Goal: Task Accomplishment & Management: Complete application form

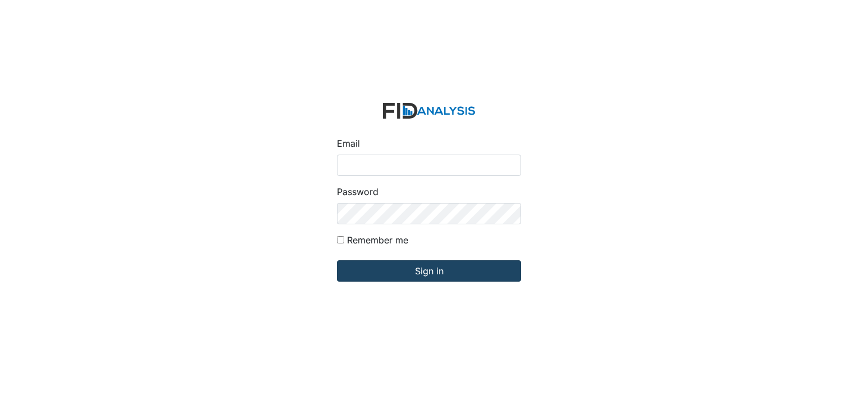
type input "[PERSON_NAME][EMAIL_ADDRESS][DOMAIN_NAME]"
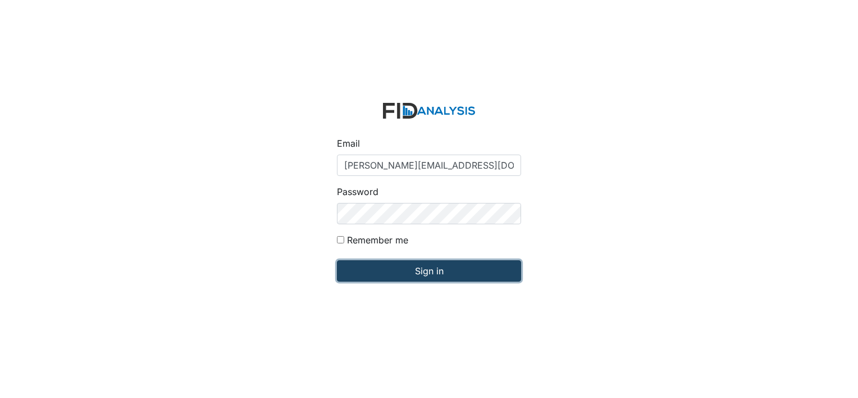
click at [472, 280] on input "Sign in" at bounding box center [429, 270] width 184 height 21
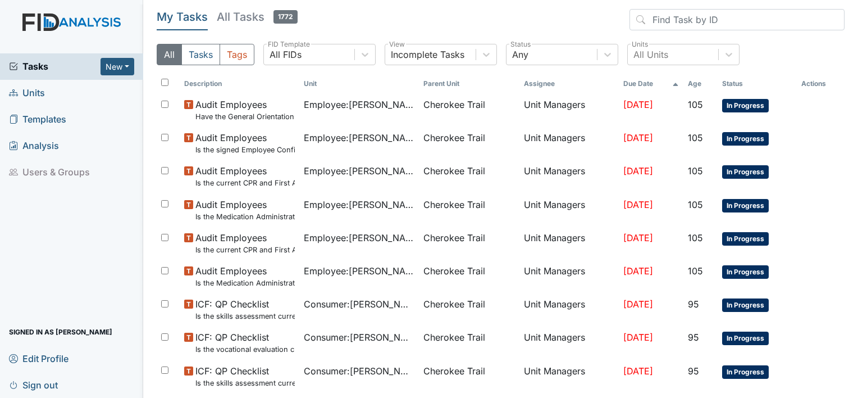
click at [38, 94] on span "Units" at bounding box center [27, 92] width 36 height 17
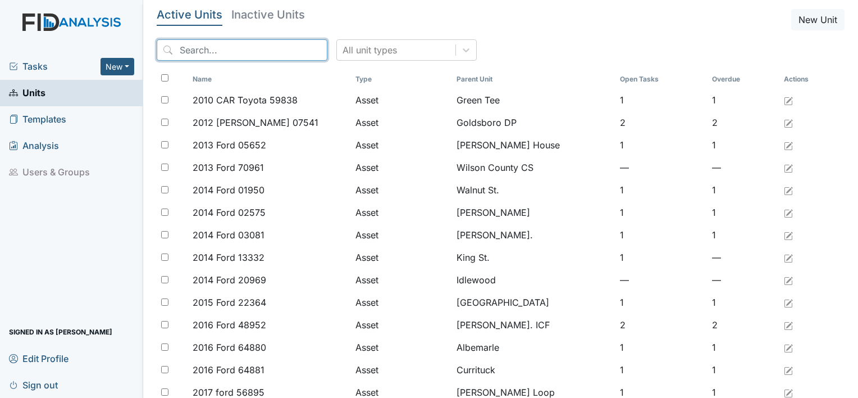
click at [206, 50] on input "search" at bounding box center [242, 49] width 171 height 21
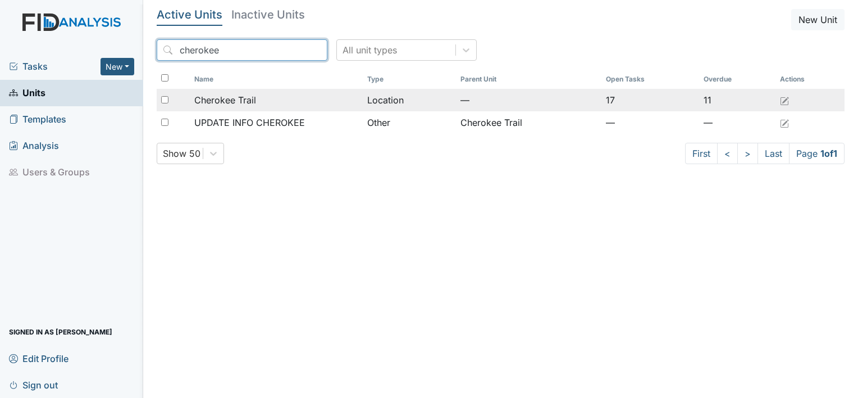
type input "cherokee"
click at [200, 99] on span "Cherokee Trail" at bounding box center [225, 99] width 62 height 13
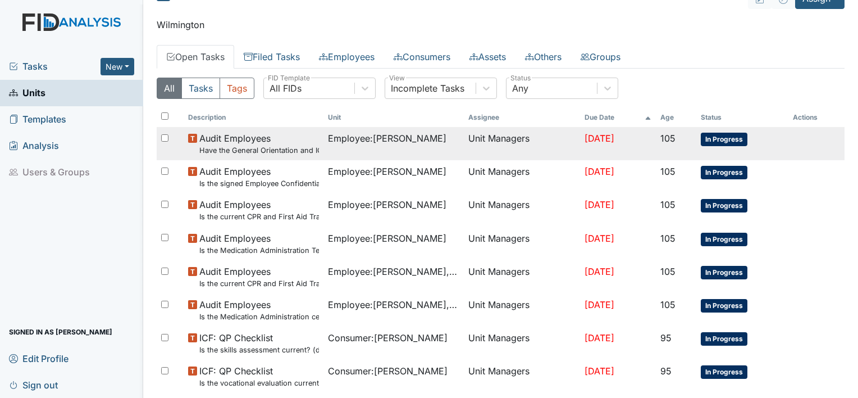
scroll to position [56, 0]
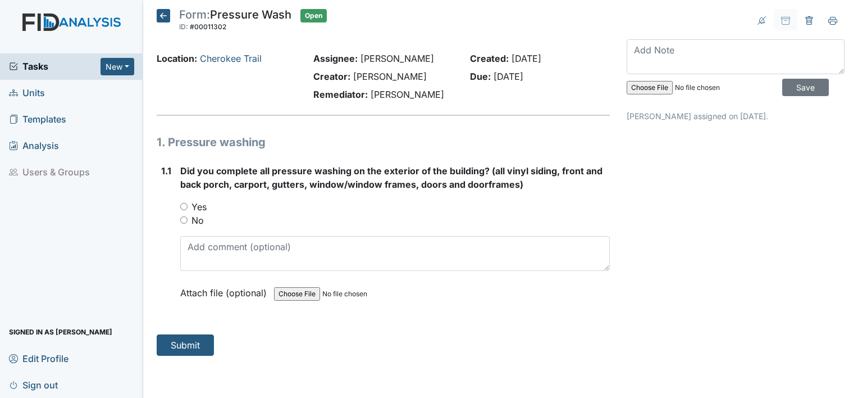
click at [180, 206] on input "Yes" at bounding box center [183, 206] width 7 height 7
radio input "true"
click at [193, 342] on button "Submit" at bounding box center [185, 344] width 57 height 21
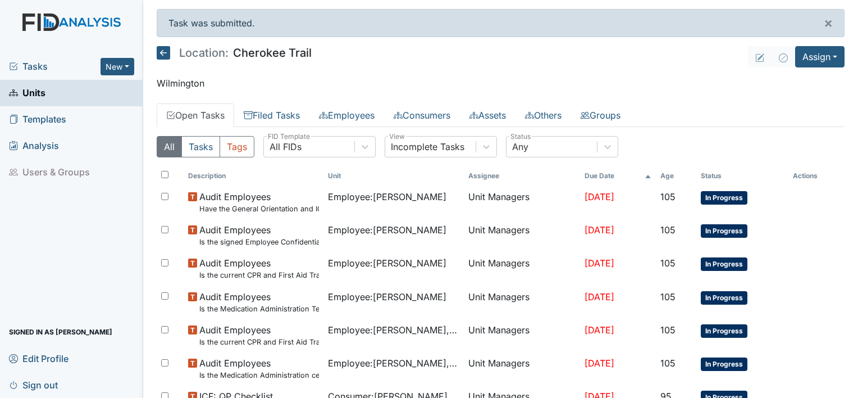
click at [76, 94] on link "Units" at bounding box center [71, 93] width 143 height 26
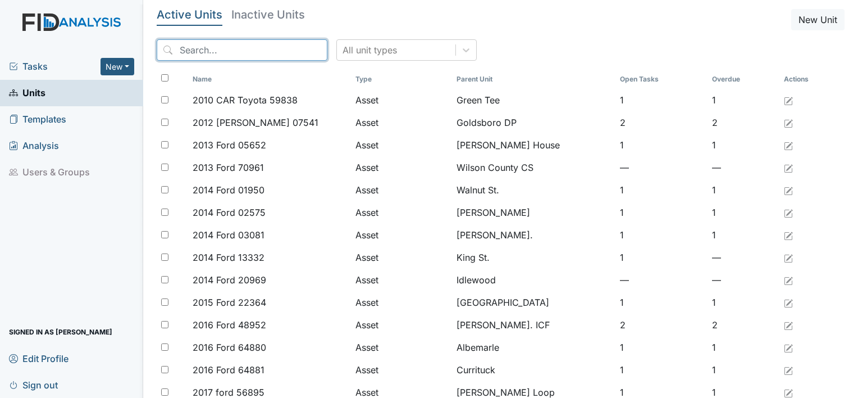
click at [207, 50] on input "search" at bounding box center [242, 49] width 171 height 21
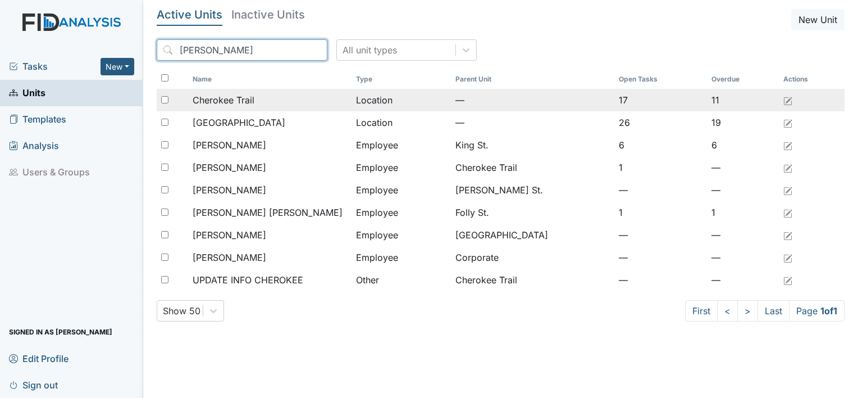
type input "[PERSON_NAME]"
click at [221, 97] on span "Cherokee Trail" at bounding box center [224, 99] width 62 height 13
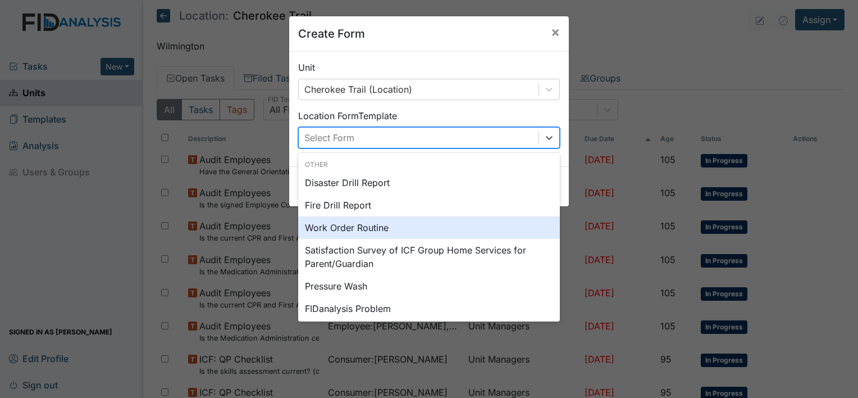
click at [348, 227] on div "Work Order Routine" at bounding box center [429, 227] width 262 height 22
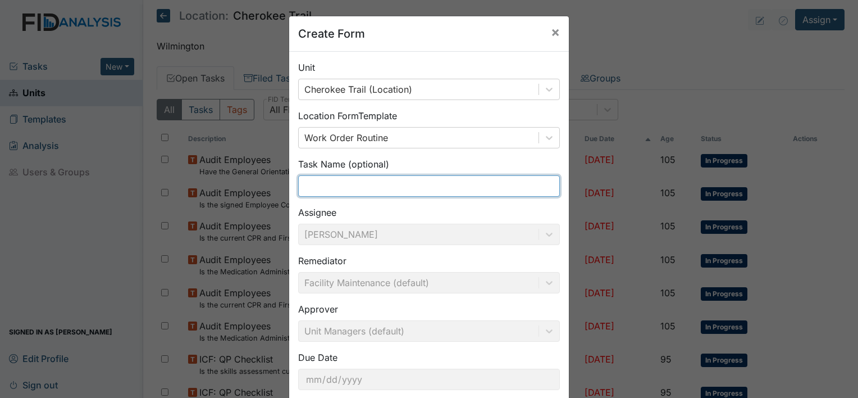
click at [325, 186] on input "text" at bounding box center [429, 185] width 262 height 21
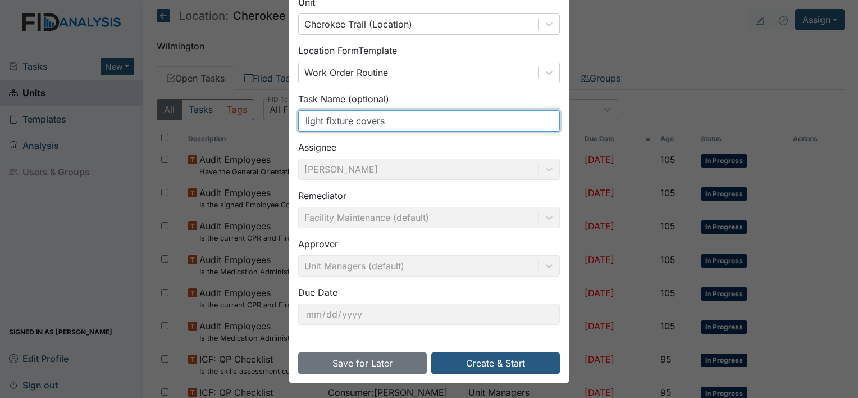
scroll to position [65, 0]
type input "light fixture covers"
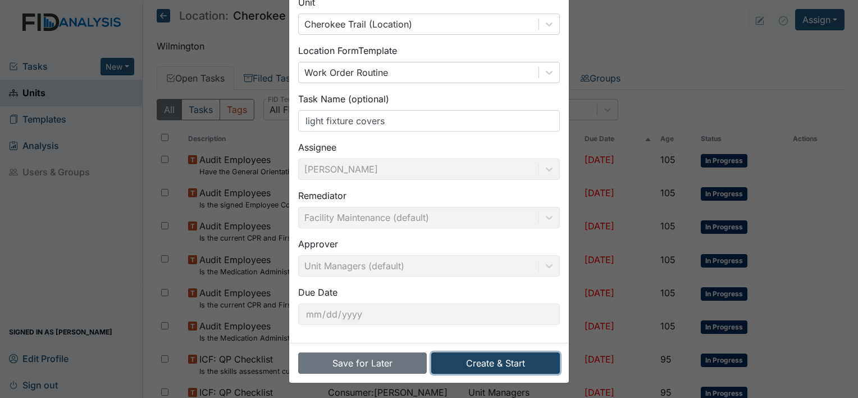
click at [510, 367] on button "Create & Start" at bounding box center [495, 362] width 129 height 21
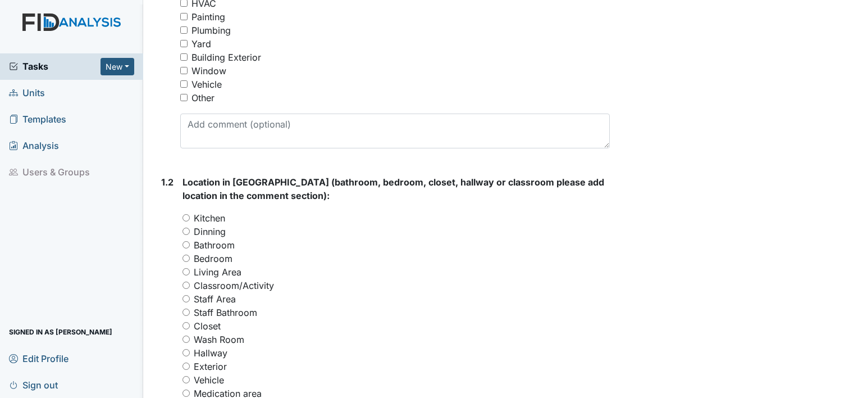
scroll to position [337, 0]
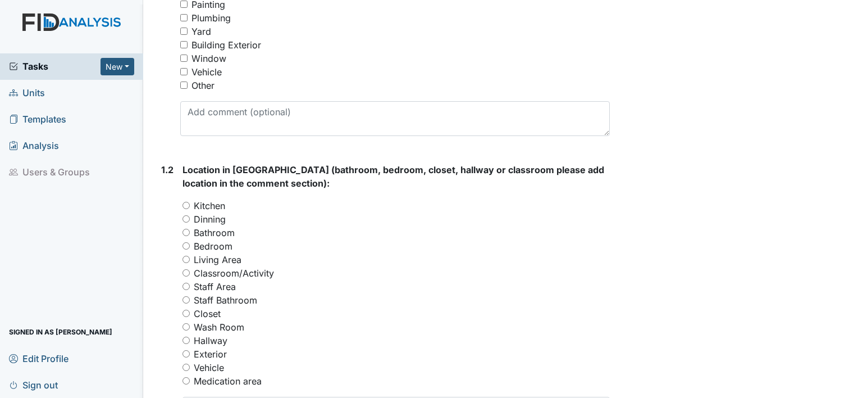
click at [186, 286] on input "Staff Area" at bounding box center [186, 286] width 7 height 7
radio input "true"
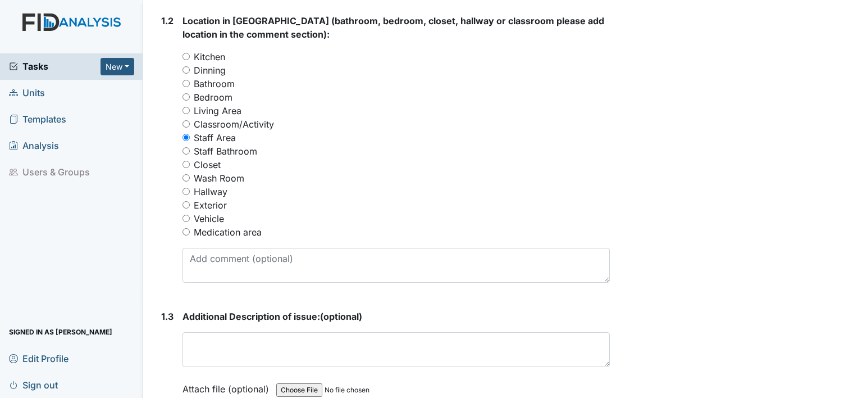
scroll to position [505, 0]
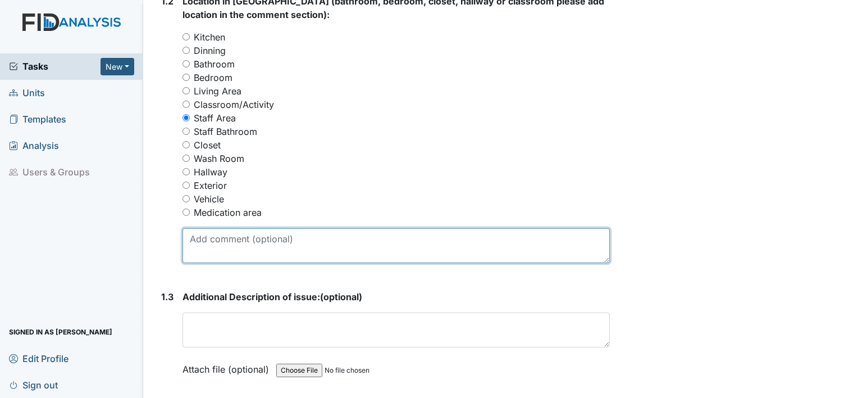
click at [227, 244] on textarea at bounding box center [396, 245] width 427 height 35
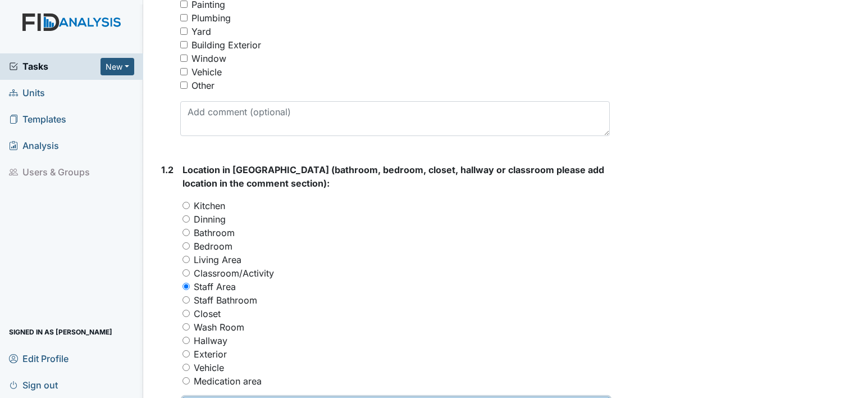
scroll to position [225, 0]
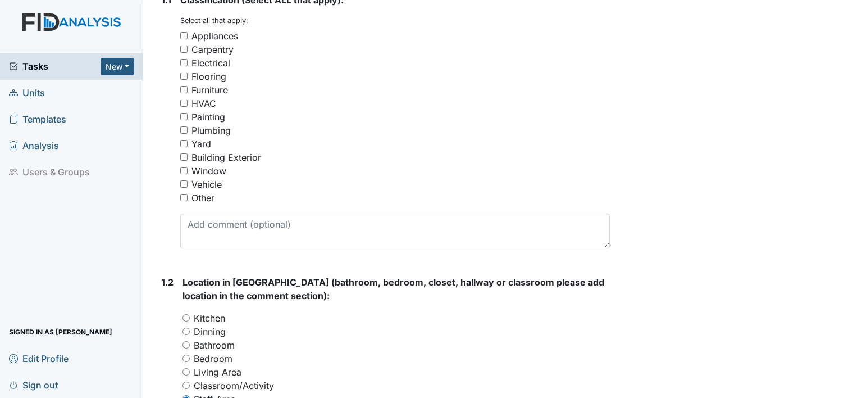
type textarea "Staff room needs a light fixture cover"
click at [185, 61] on input "Electrical" at bounding box center [183, 62] width 7 height 7
checkbox input "true"
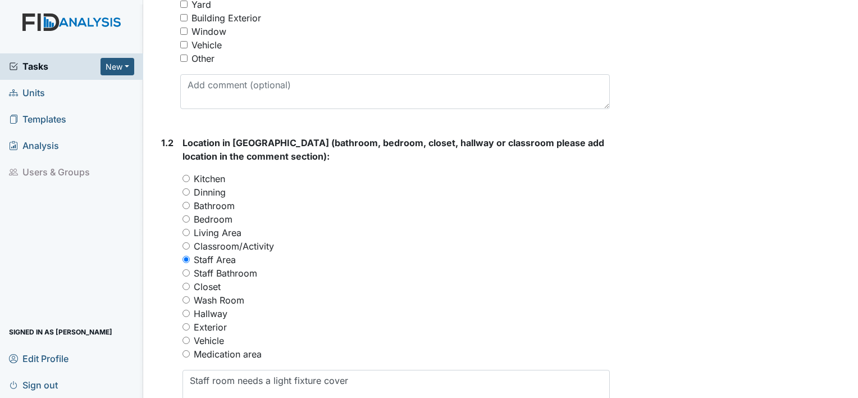
scroll to position [393, 0]
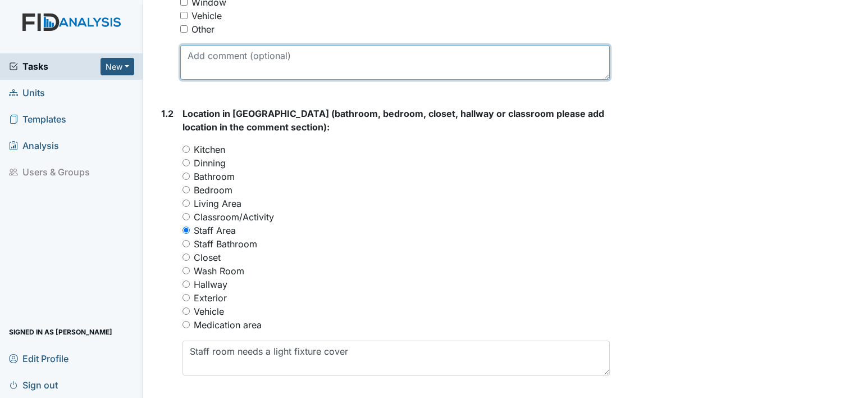
click at [215, 66] on textarea at bounding box center [395, 62] width 430 height 35
type textarea "light cover"
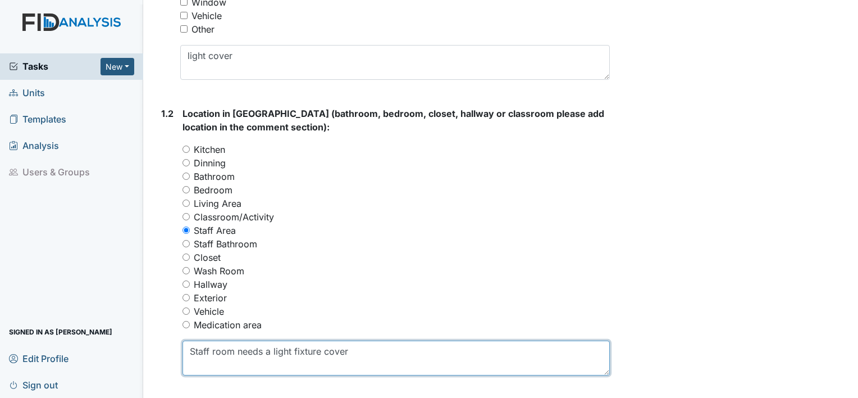
click at [316, 349] on textarea "Staff room needs a light fixture cover" at bounding box center [396, 357] width 427 height 35
click at [318, 349] on textarea "Staff room needs a light fixture cover" at bounding box center [396, 357] width 427 height 35
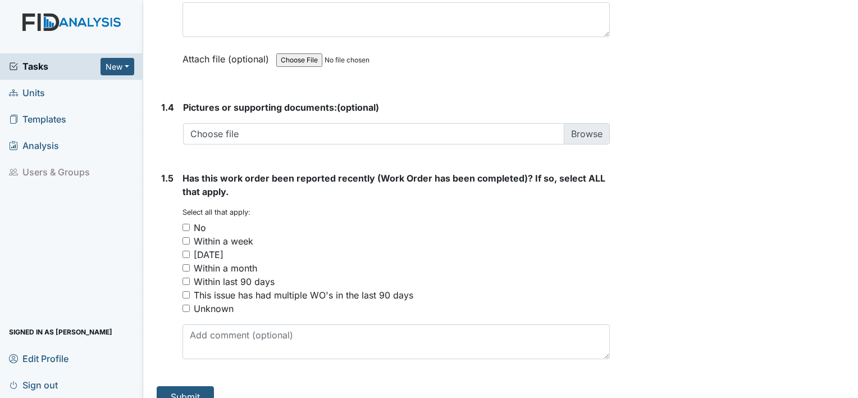
scroll to position [832, 0]
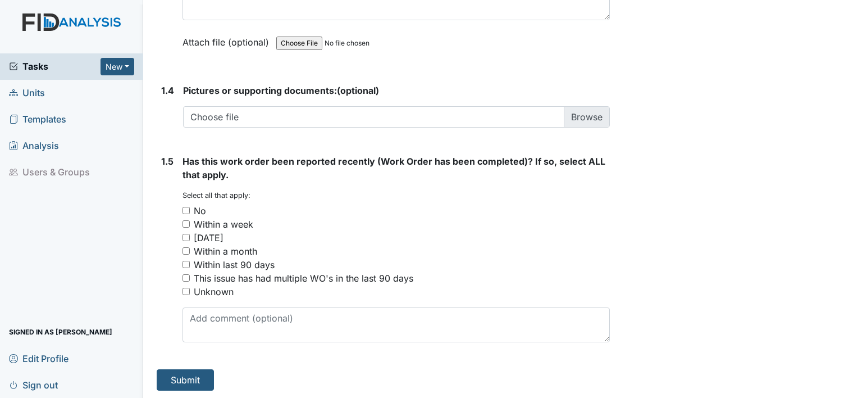
type textarea "Staff room needs a light cover"
click at [187, 211] on input "No" at bounding box center [186, 210] width 7 height 7
checkbox input "true"
click at [207, 373] on button "Submit" at bounding box center [185, 379] width 57 height 21
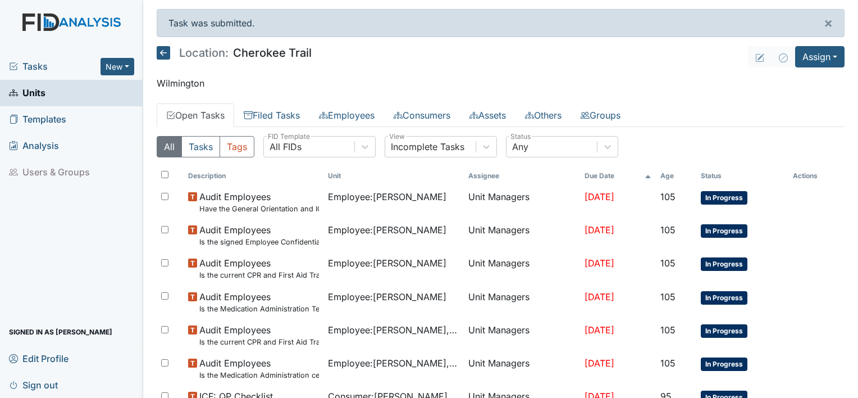
click at [24, 91] on span "Units" at bounding box center [27, 92] width 37 height 17
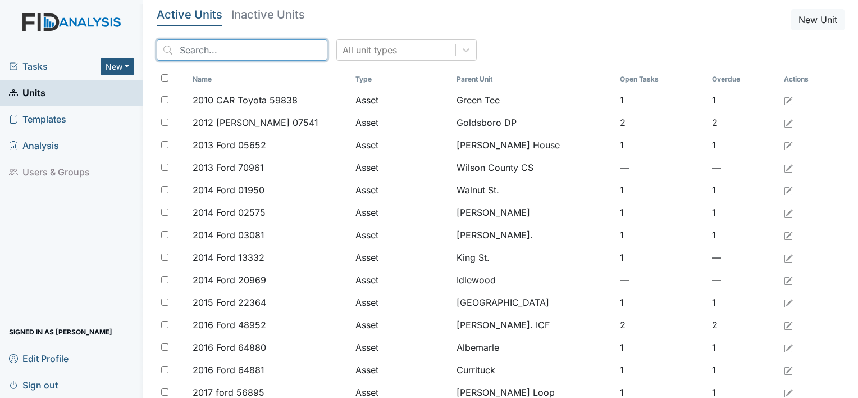
click at [224, 50] on input "search" at bounding box center [242, 49] width 171 height 21
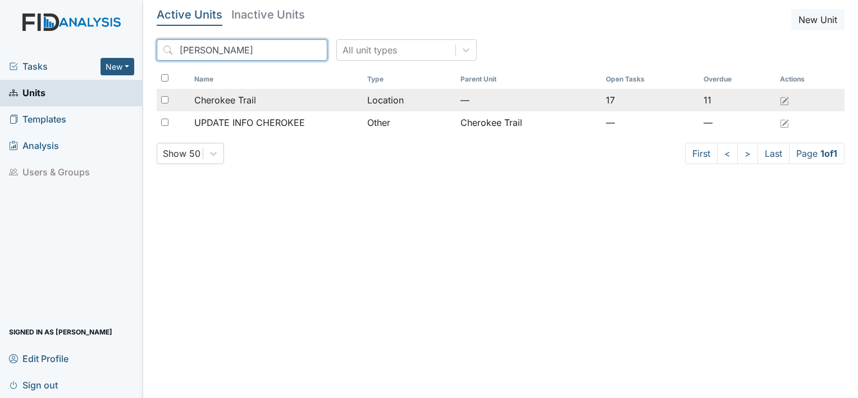
type input "cherok"
click at [216, 104] on span "Cherokee Trail" at bounding box center [225, 99] width 62 height 13
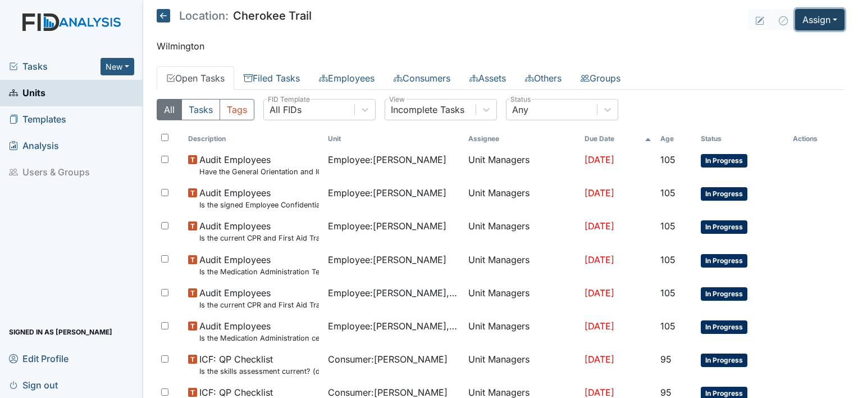
click at [815, 22] on button "Assign" at bounding box center [819, 19] width 49 height 21
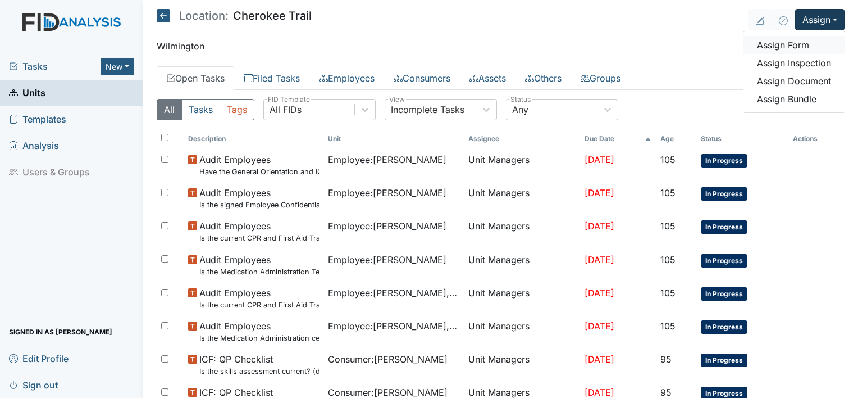
click at [792, 44] on link "Assign Form" at bounding box center [794, 45] width 101 height 18
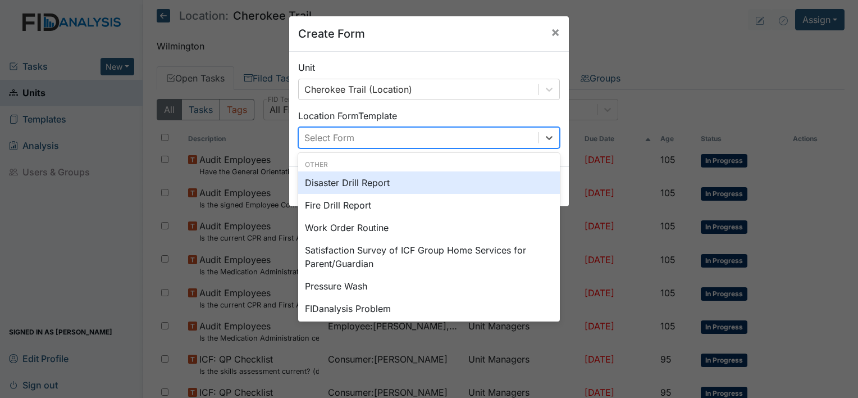
click at [406, 136] on div "Select Form" at bounding box center [419, 137] width 240 height 20
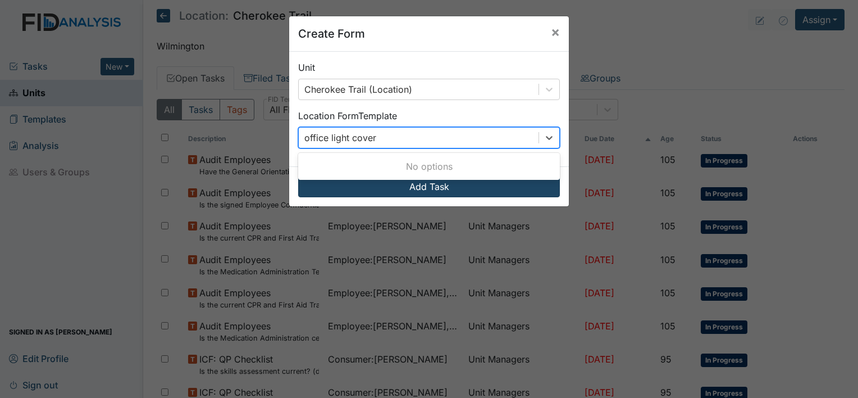
type input "office light cover"
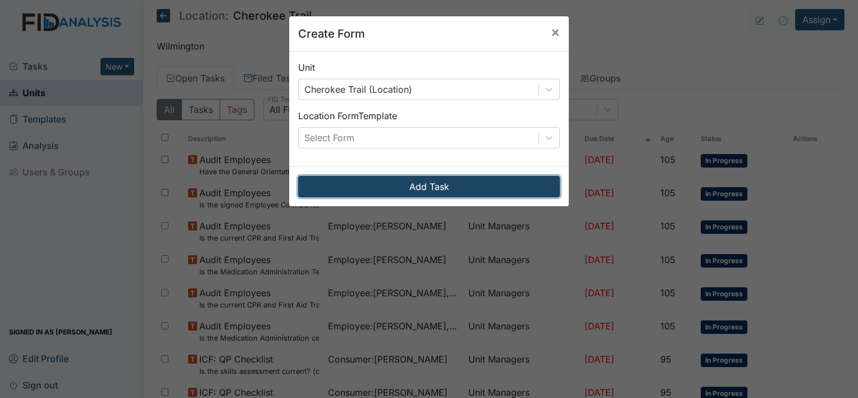
click at [360, 191] on button "Add Task" at bounding box center [429, 186] width 262 height 21
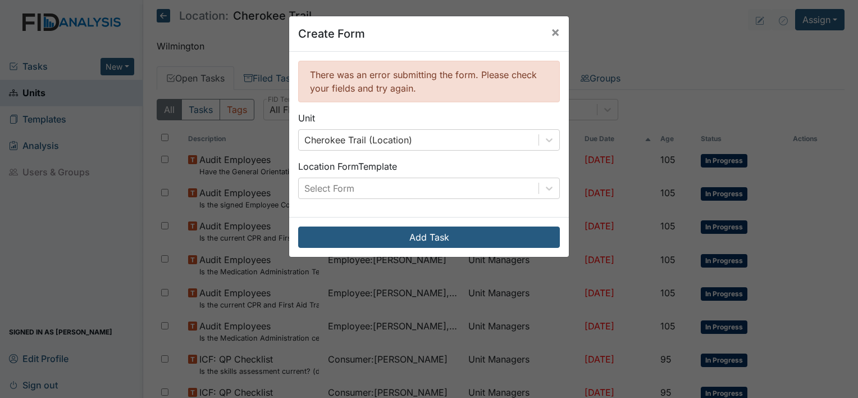
click at [559, 192] on div "There was an error submitting the form. Please check your fields and try again.…" at bounding box center [429, 134] width 280 height 165
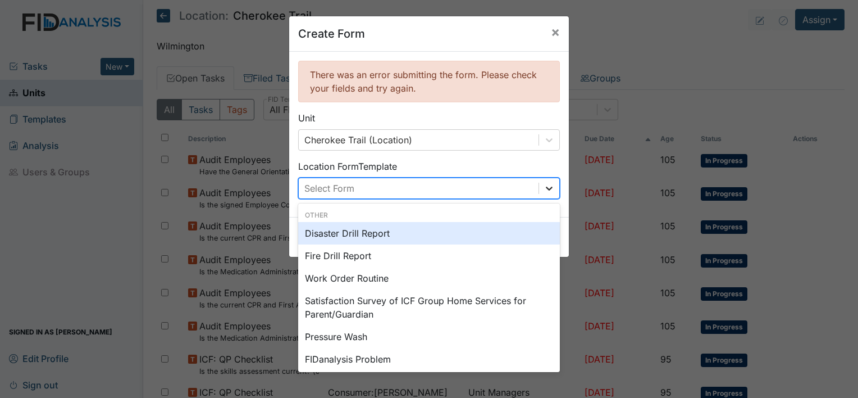
click at [543, 180] on div at bounding box center [549, 188] width 20 height 20
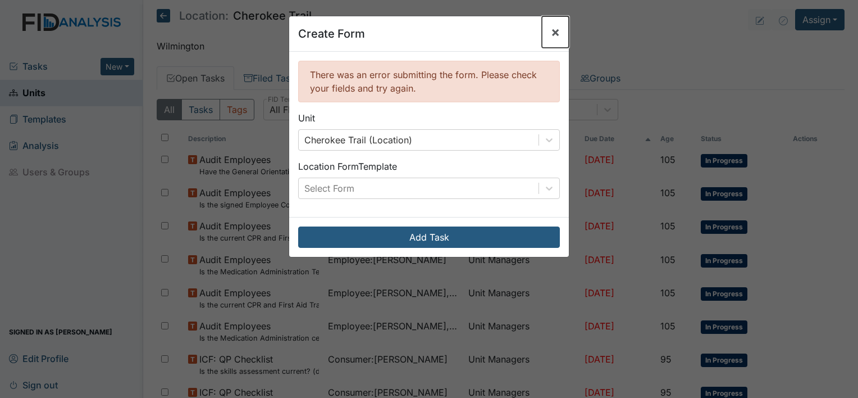
click at [552, 30] on span "×" at bounding box center [555, 32] width 9 height 16
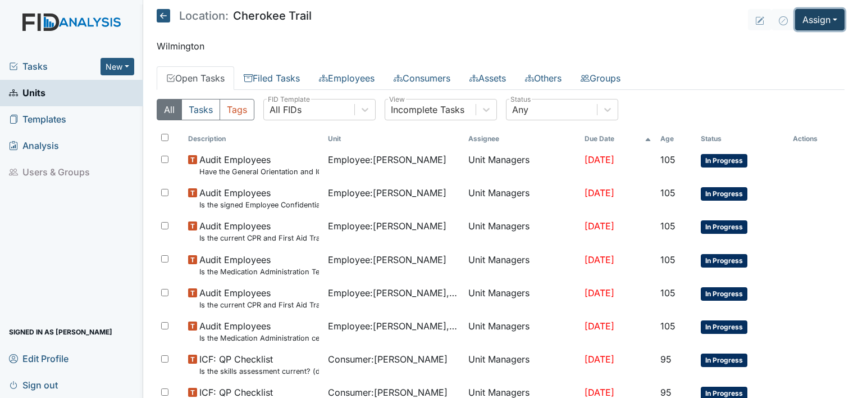
click at [818, 22] on button "Assign" at bounding box center [819, 19] width 49 height 21
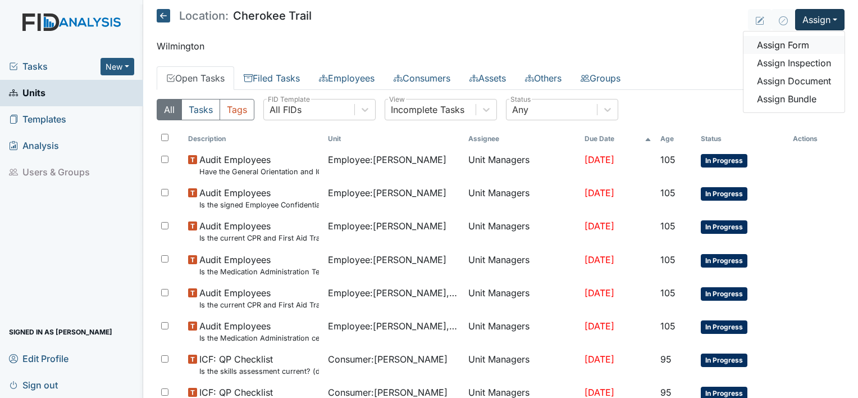
click at [783, 47] on link "Assign Form" at bounding box center [794, 45] width 101 height 18
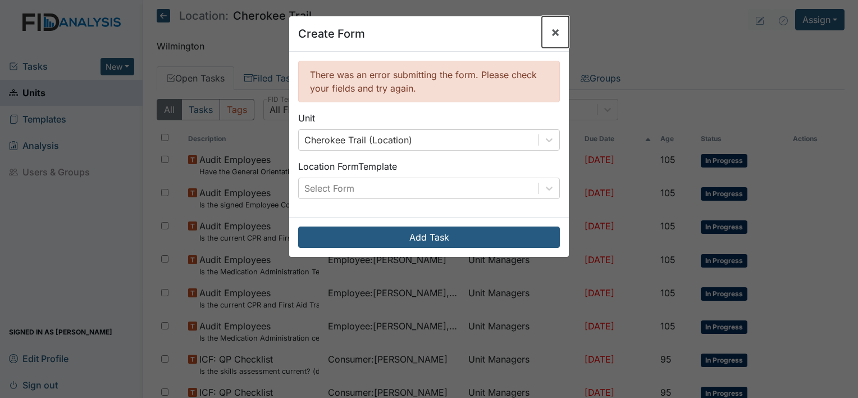
click at [555, 34] on span "×" at bounding box center [555, 32] width 9 height 16
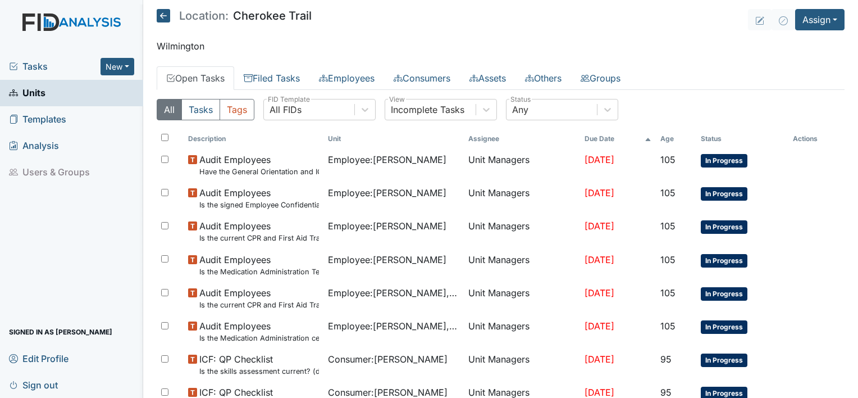
click at [43, 95] on span "Units" at bounding box center [27, 92] width 37 height 17
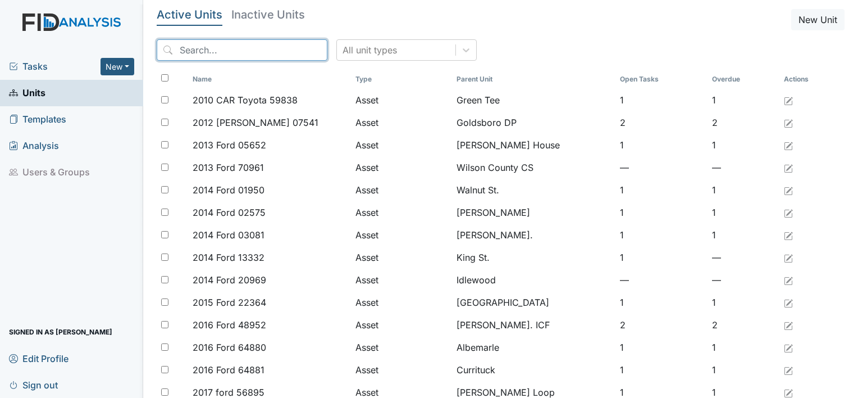
click at [208, 45] on input "search" at bounding box center [242, 49] width 171 height 21
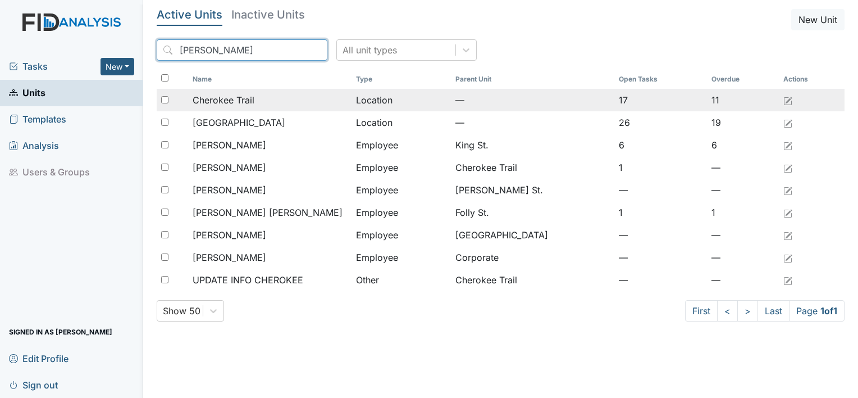
type input "cher"
click at [228, 99] on span "Cherokee Trail" at bounding box center [224, 99] width 62 height 13
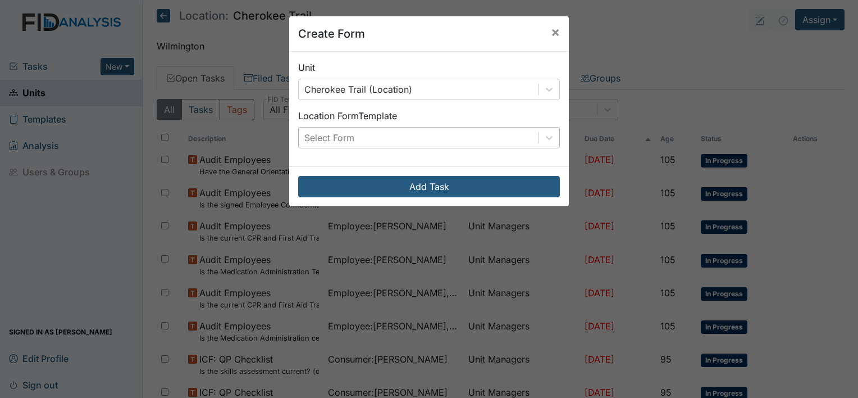
click at [494, 142] on div "Select Form" at bounding box center [419, 137] width 240 height 20
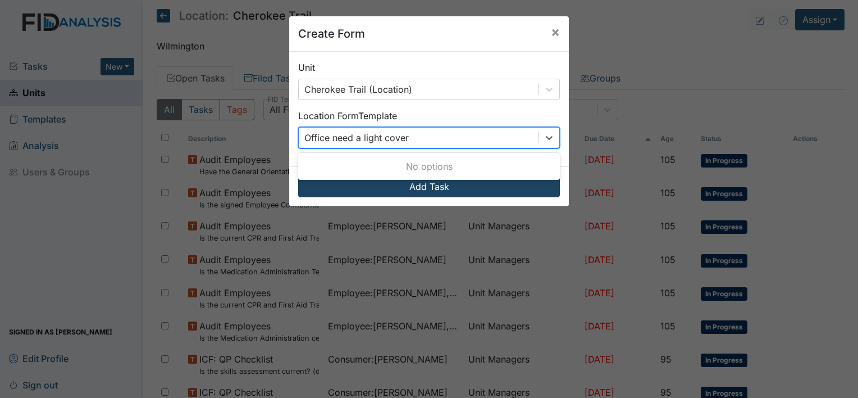
type input "Office need a light cover"
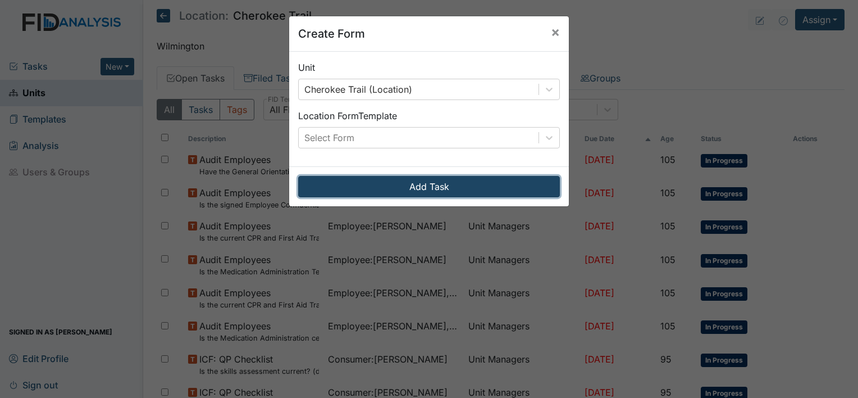
click at [462, 189] on button "Add Task" at bounding box center [429, 186] width 262 height 21
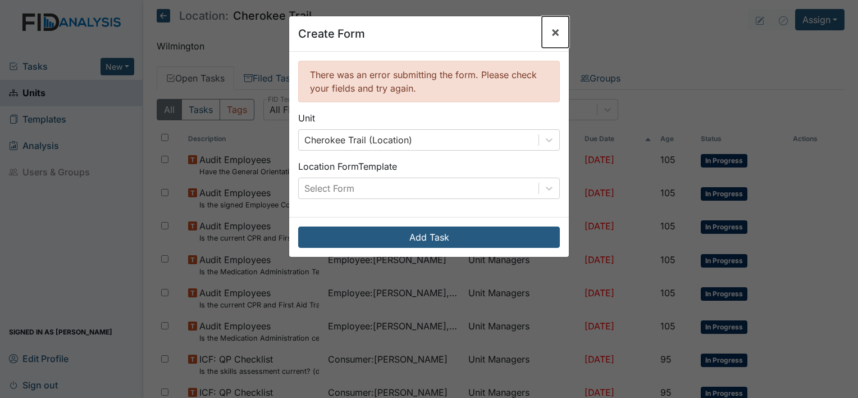
click at [546, 35] on button "×" at bounding box center [555, 31] width 27 height 31
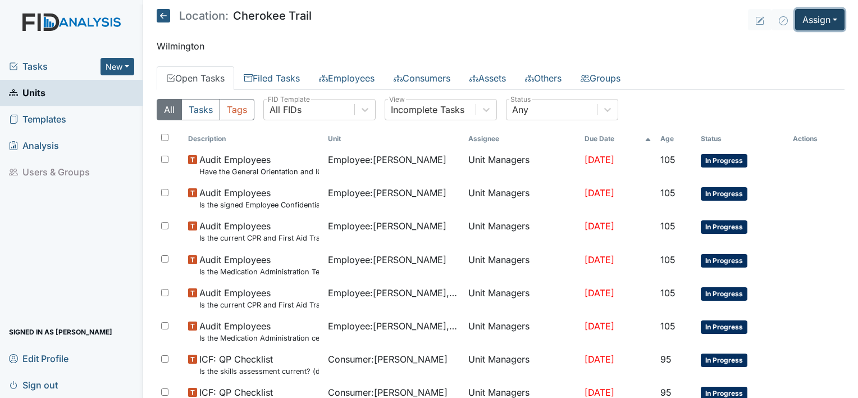
click at [820, 20] on button "Assign" at bounding box center [819, 19] width 49 height 21
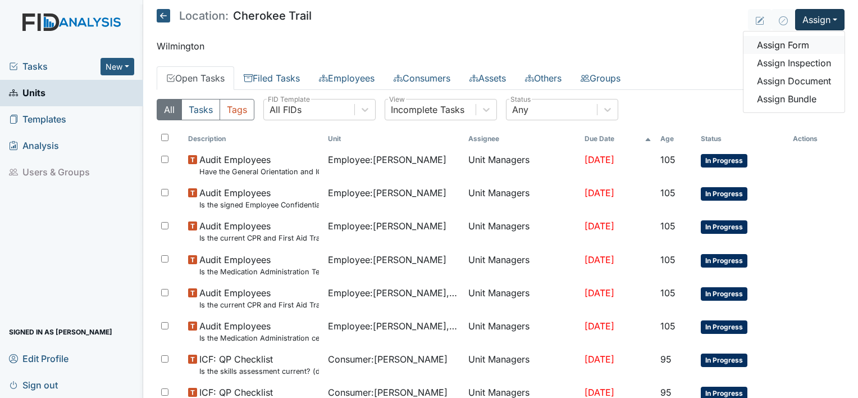
click at [794, 45] on link "Assign Form" at bounding box center [794, 45] width 101 height 18
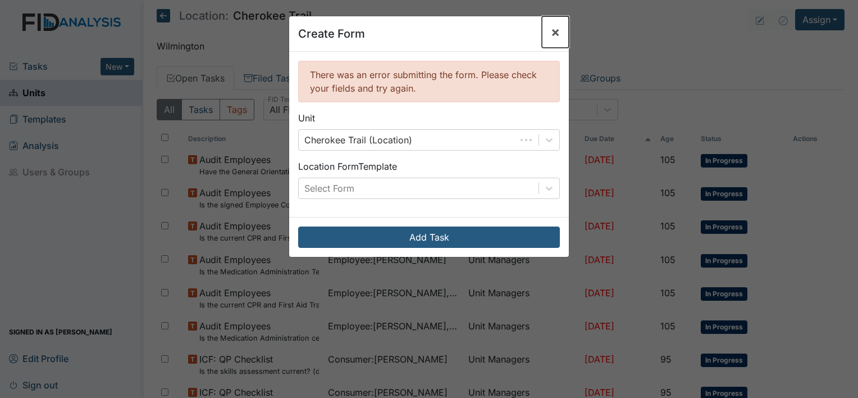
click at [554, 34] on span "×" at bounding box center [555, 32] width 9 height 16
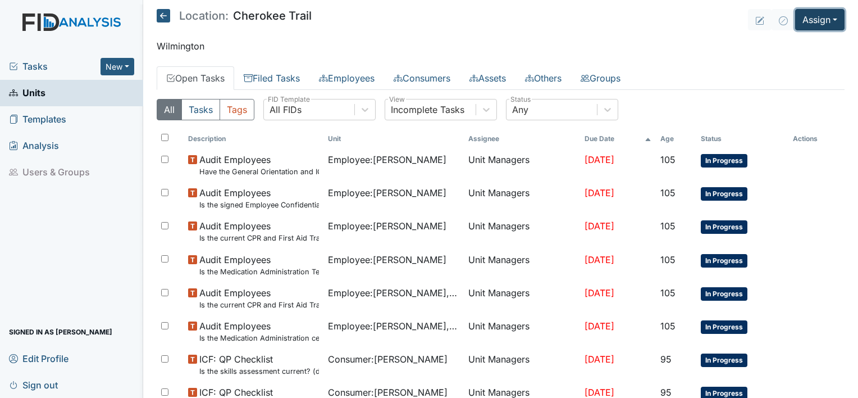
click at [822, 22] on button "Assign" at bounding box center [819, 19] width 49 height 21
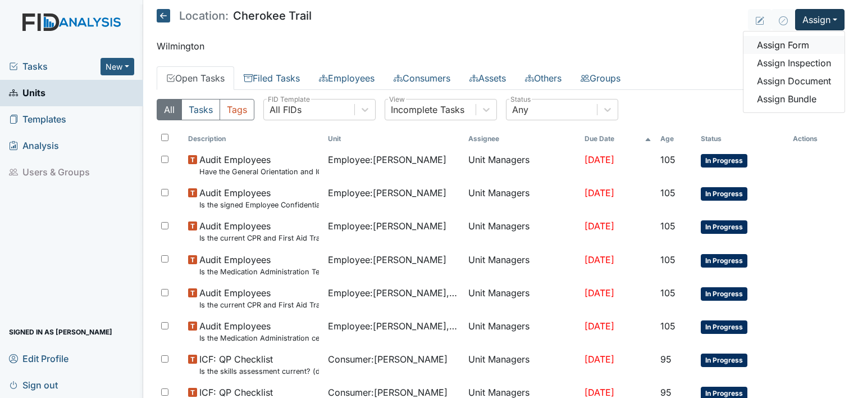
click at [794, 45] on link "Assign Form" at bounding box center [794, 45] width 101 height 18
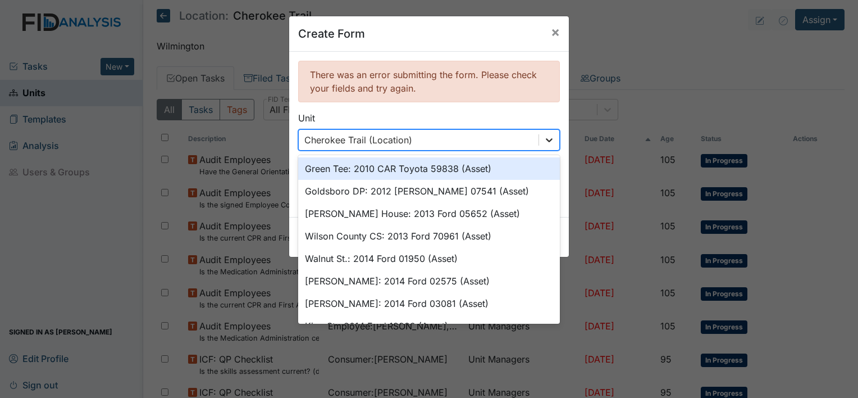
click at [548, 142] on icon at bounding box center [549, 139] width 11 height 11
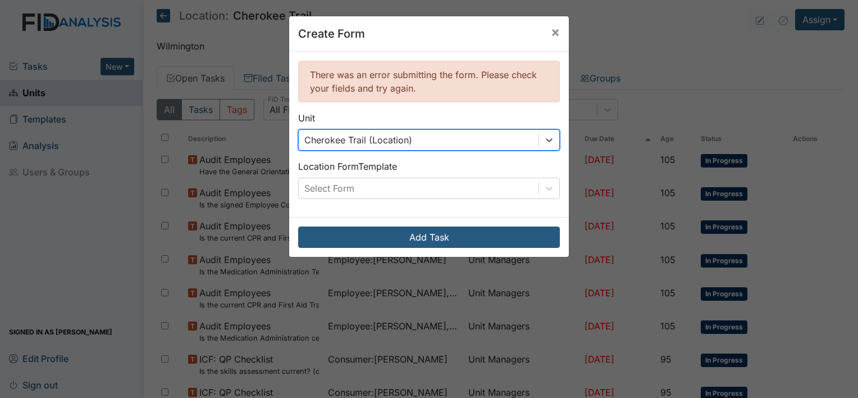
click at [513, 132] on div "Cherokee Trail (Location)" at bounding box center [419, 140] width 240 height 20
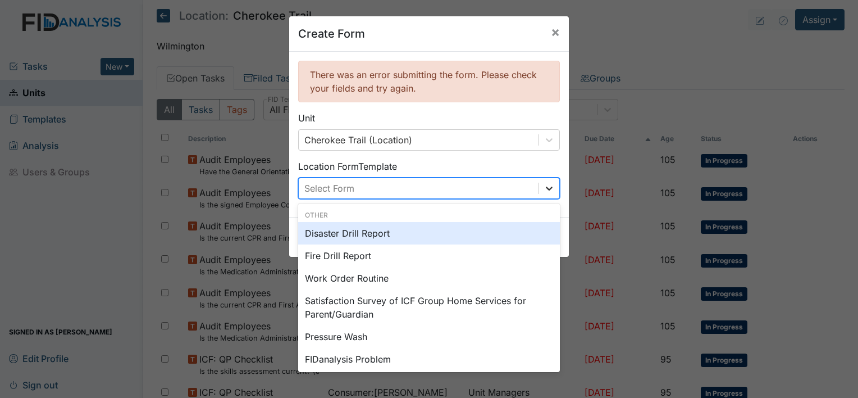
click at [549, 184] on icon at bounding box center [549, 188] width 11 height 11
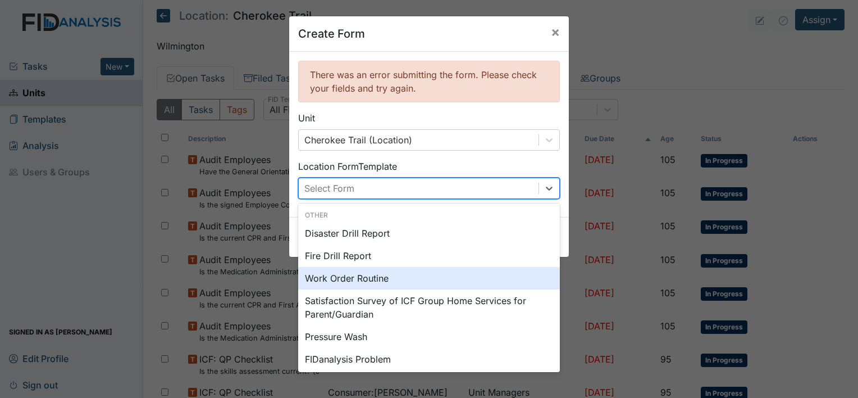
click at [375, 277] on div "Work Order Routine" at bounding box center [429, 278] width 262 height 22
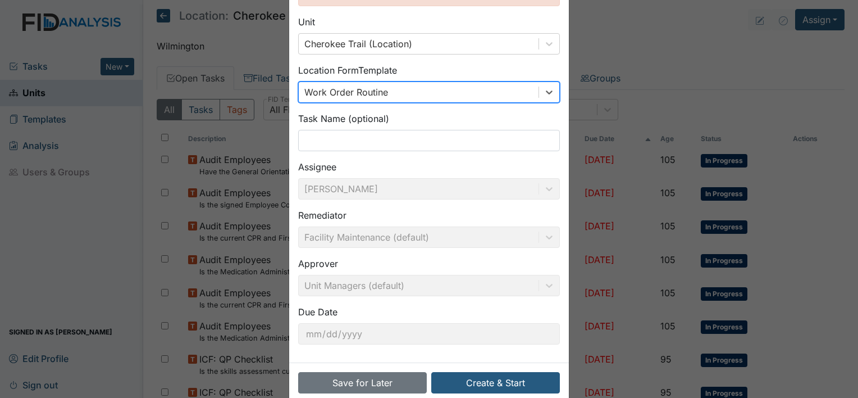
scroll to position [112, 0]
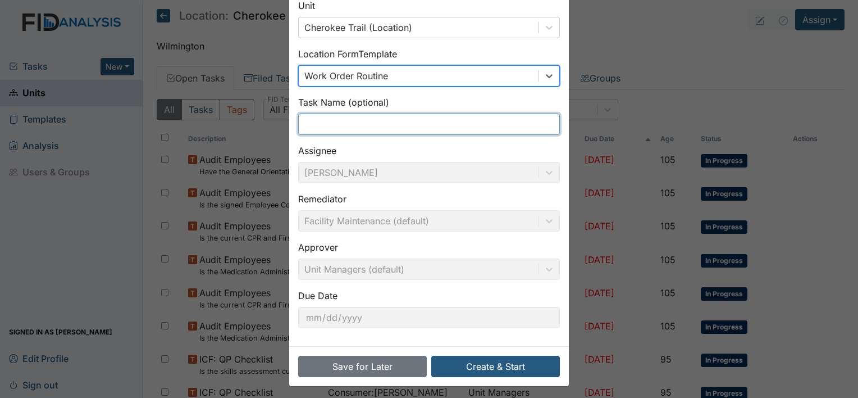
click at [349, 126] on input "text" at bounding box center [429, 123] width 262 height 21
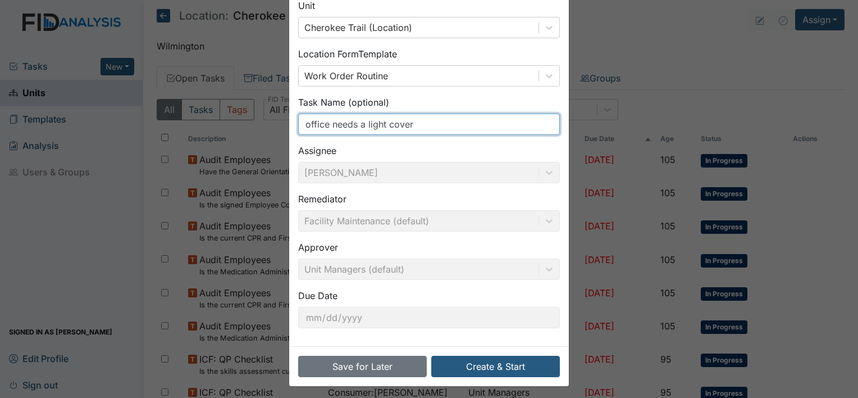
click at [354, 121] on input "office needs a light cover" at bounding box center [429, 123] width 262 height 21
type input "office need a light cover"
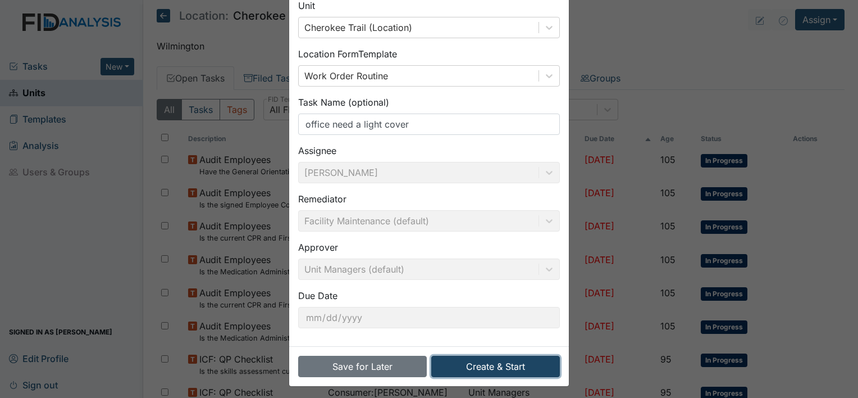
click at [481, 368] on button "Create & Start" at bounding box center [495, 366] width 129 height 21
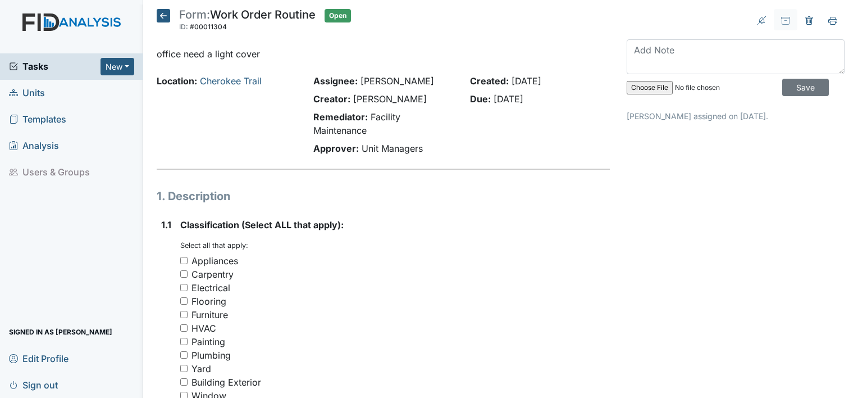
click at [183, 288] on input "Electrical" at bounding box center [183, 287] width 7 height 7
checkbox input "true"
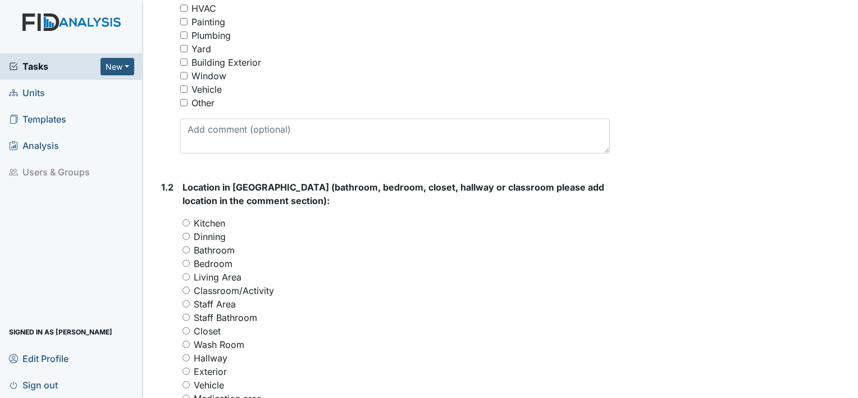
scroll to position [393, 0]
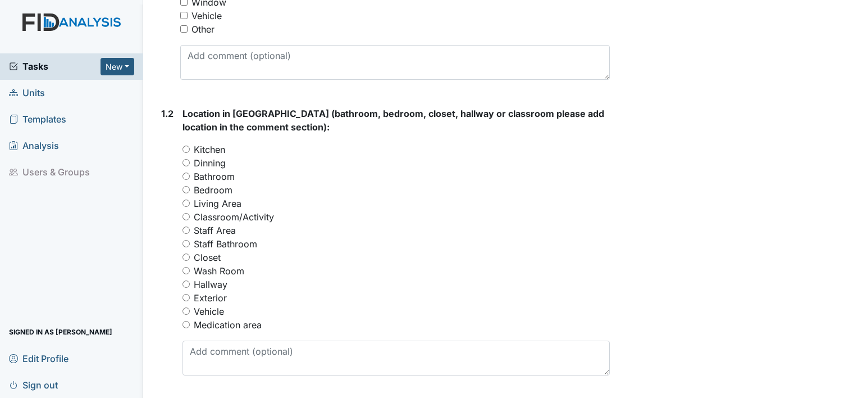
click at [186, 229] on input "Staff Area" at bounding box center [186, 229] width 7 height 7
radio input "true"
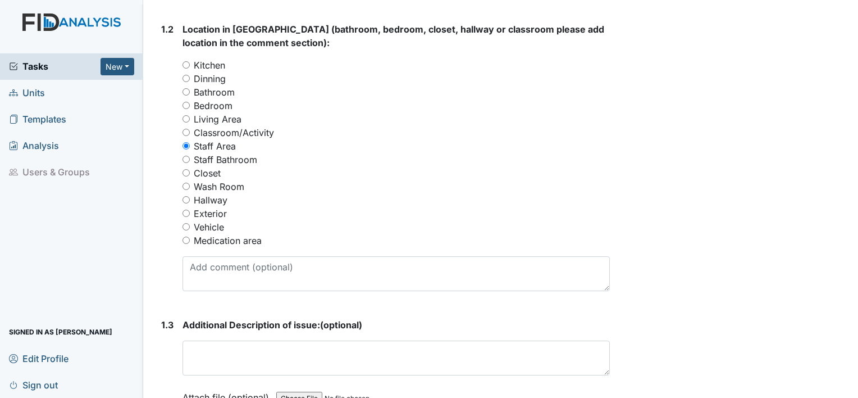
scroll to position [505, 0]
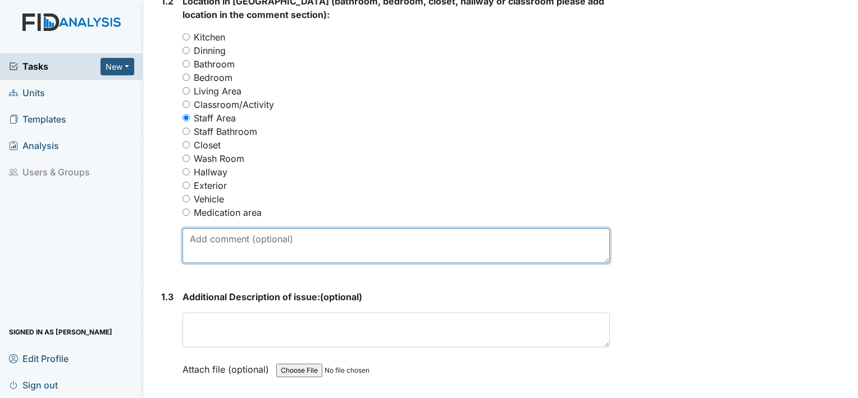
click at [222, 247] on textarea at bounding box center [396, 245] width 427 height 35
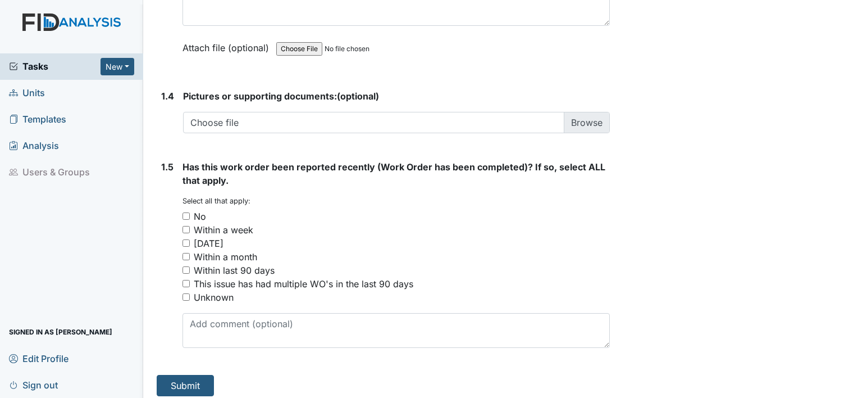
scroll to position [832, 0]
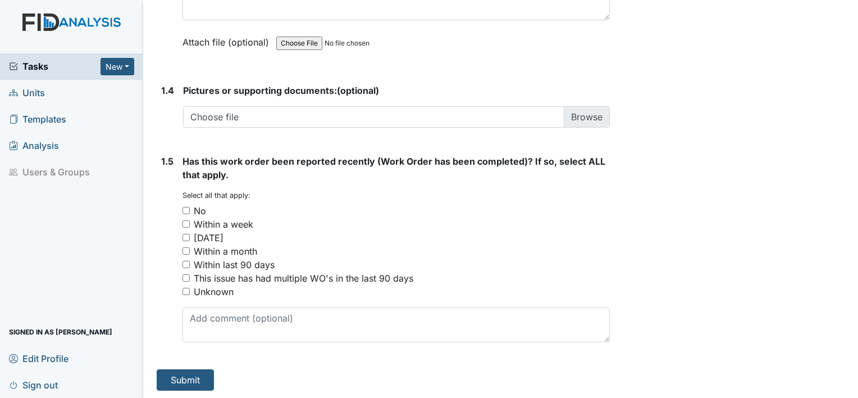
type textarea "Office needs a light cover"
click at [185, 208] on input "No" at bounding box center [186, 210] width 7 height 7
checkbox input "true"
click at [206, 375] on button "Submit" at bounding box center [185, 379] width 57 height 21
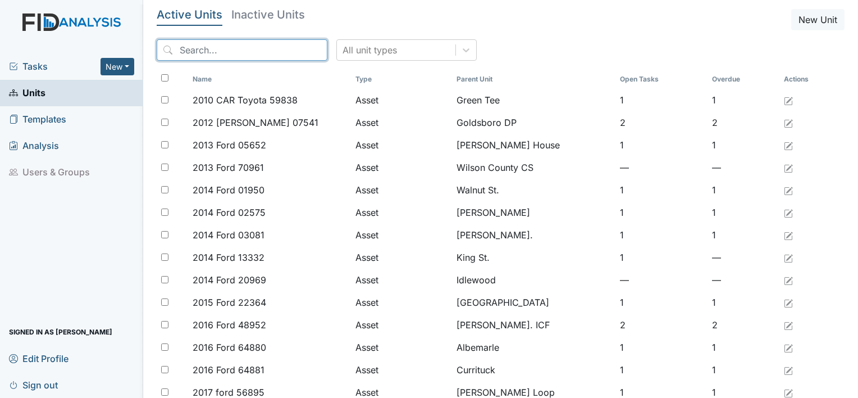
click at [260, 49] on input "search" at bounding box center [242, 49] width 171 height 21
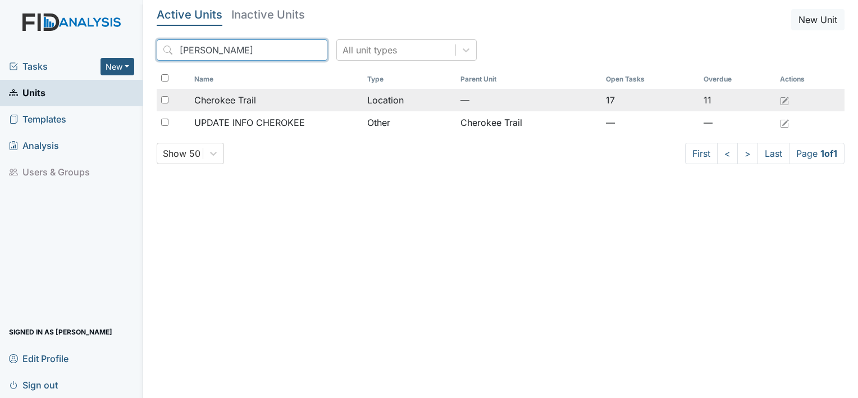
type input "cherok"
click at [252, 104] on span "Cherokee Trail" at bounding box center [225, 99] width 62 height 13
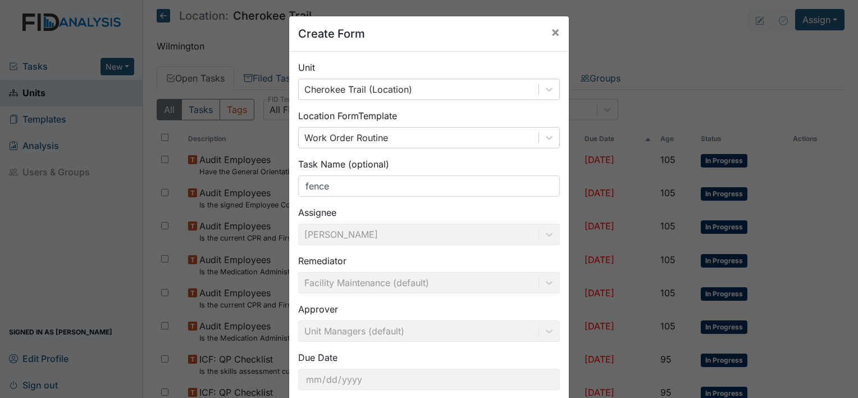
scroll to position [65, 0]
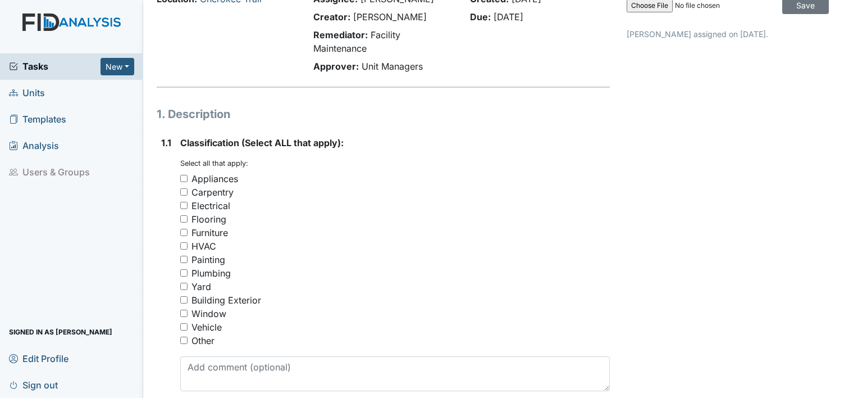
scroll to position [112, 0]
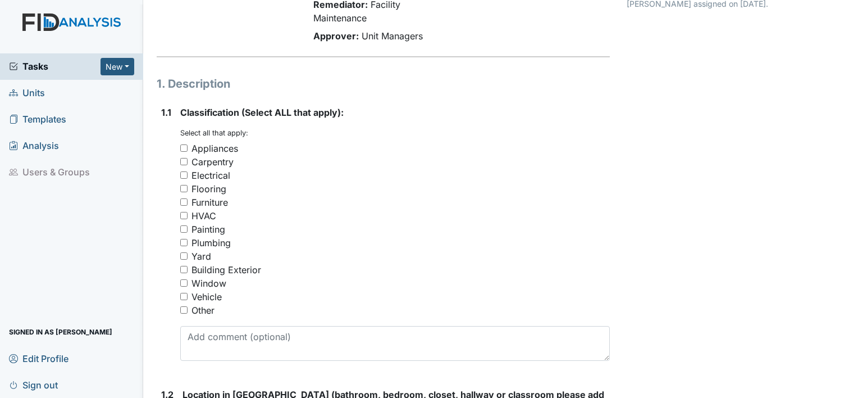
click at [187, 256] on div "Yard" at bounding box center [395, 255] width 430 height 13
click at [184, 256] on input "Yard" at bounding box center [183, 255] width 7 height 7
checkbox input "true"
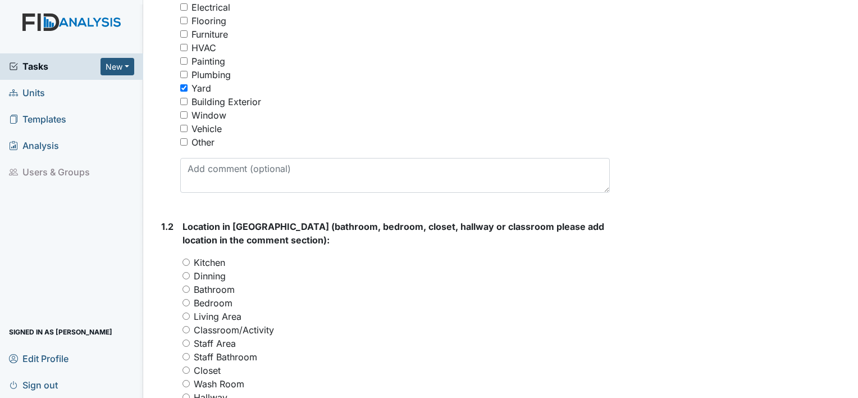
scroll to position [281, 0]
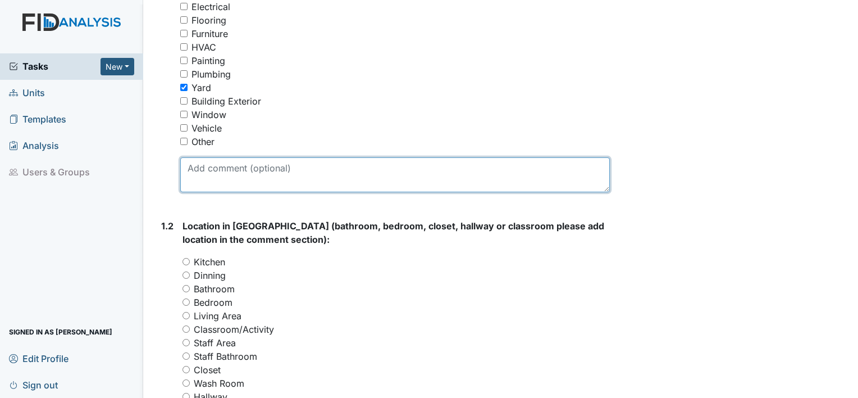
click at [236, 175] on textarea at bounding box center [395, 174] width 430 height 35
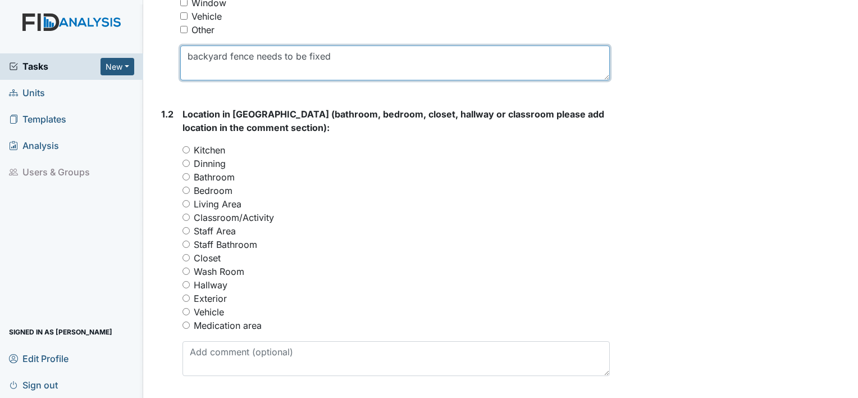
scroll to position [393, 0]
type textarea "backyard fence needs to be fixed"
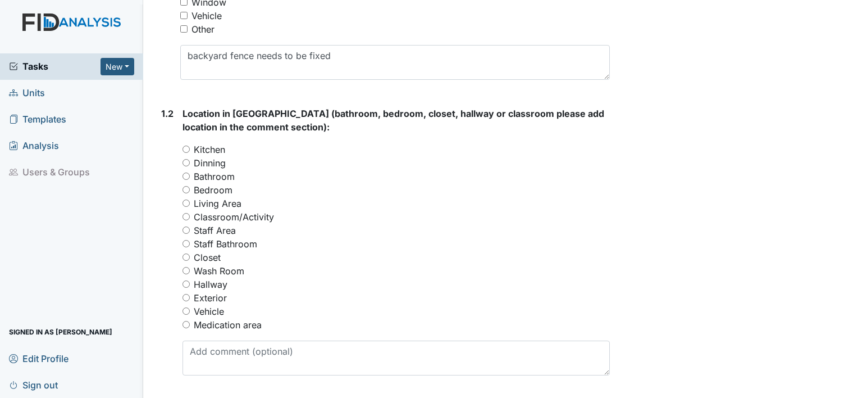
click at [185, 296] on input "Exterior" at bounding box center [186, 297] width 7 height 7
radio input "true"
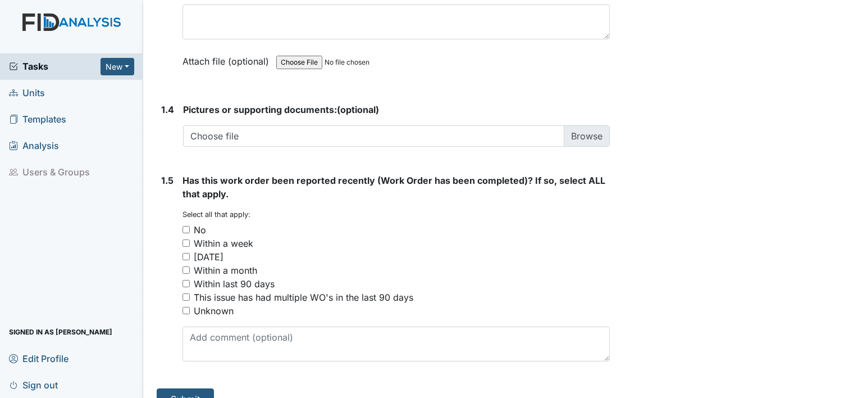
scroll to position [832, 0]
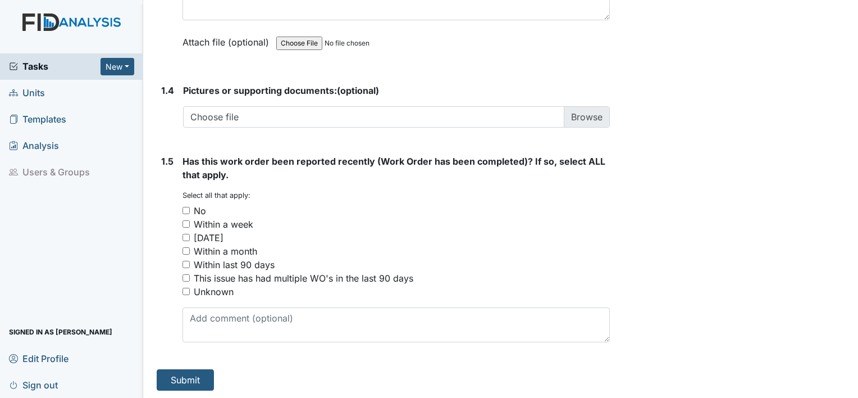
click at [190, 210] on div "No" at bounding box center [396, 210] width 427 height 13
click at [186, 209] on input "No" at bounding box center [186, 210] width 7 height 7
checkbox input "true"
click at [192, 375] on button "Submit" at bounding box center [185, 379] width 57 height 21
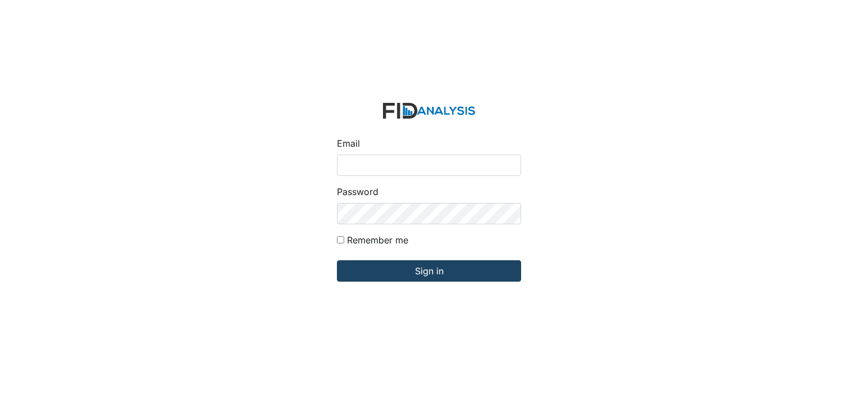
type input "[PERSON_NAME][EMAIL_ADDRESS][DOMAIN_NAME]"
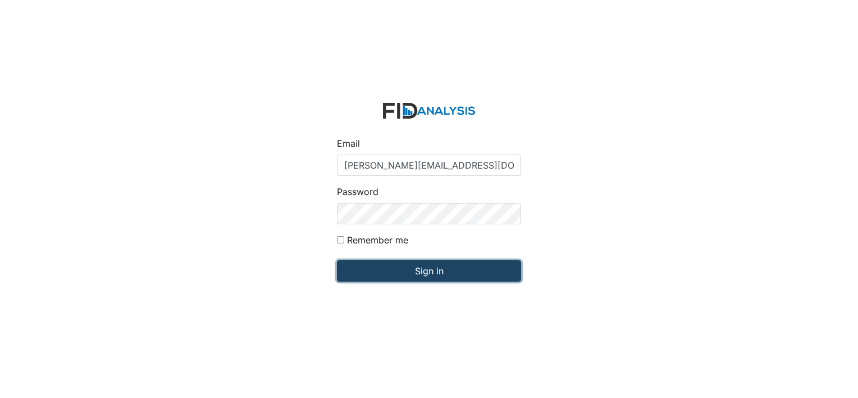
click at [413, 268] on input "Sign in" at bounding box center [429, 270] width 184 height 21
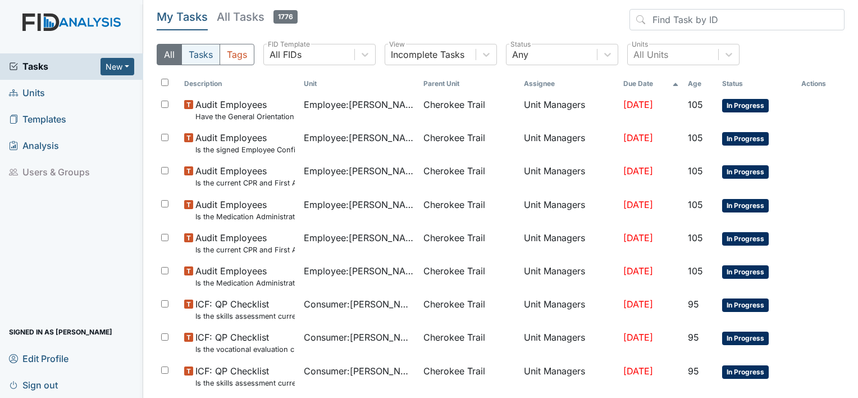
click at [211, 54] on button "Tasks" at bounding box center [200, 54] width 39 height 21
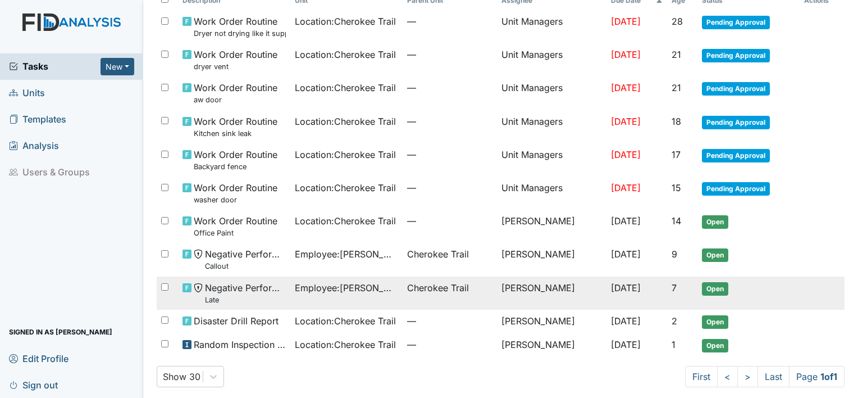
scroll to position [89, 0]
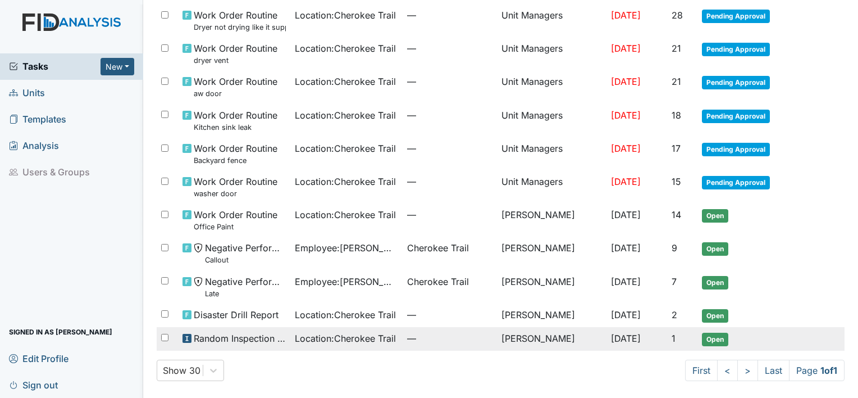
click at [302, 338] on span "Location : Cherokee Trail" at bounding box center [345, 337] width 101 height 13
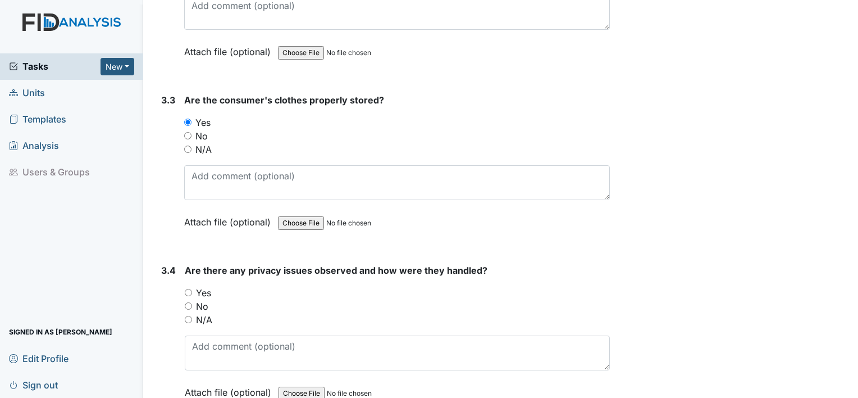
scroll to position [4605, 0]
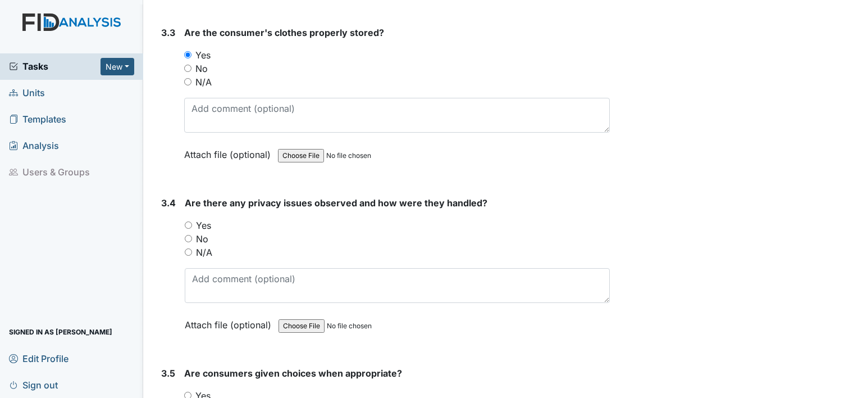
click at [186, 235] on input "No" at bounding box center [188, 238] width 7 height 7
radio input "true"
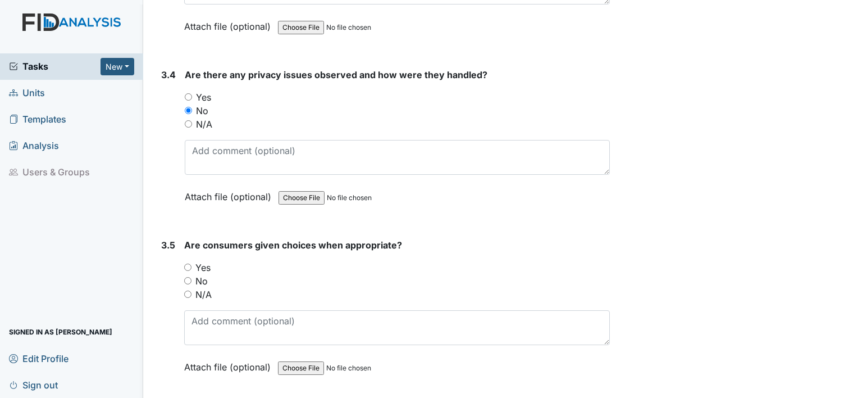
scroll to position [4774, 0]
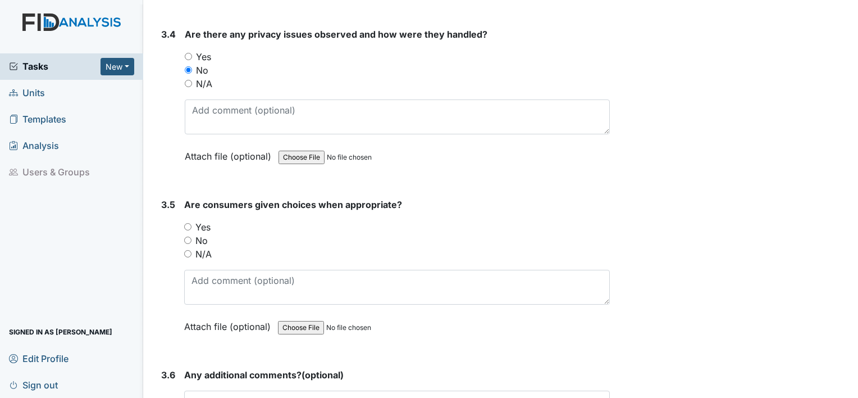
click at [190, 220] on div "Yes" at bounding box center [397, 226] width 426 height 13
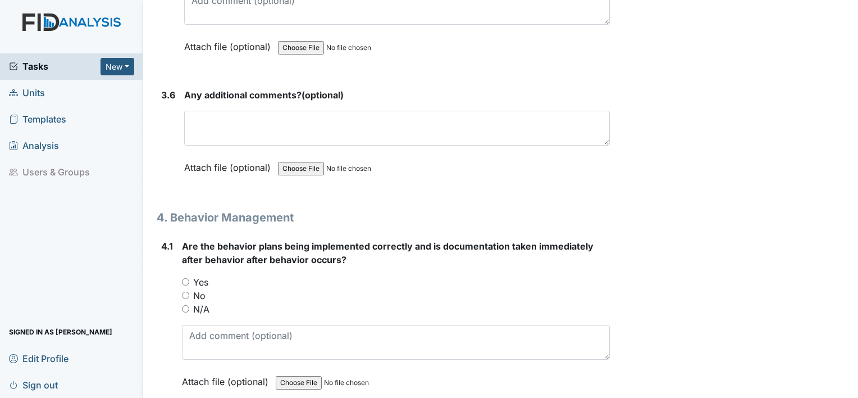
scroll to position [5055, 0]
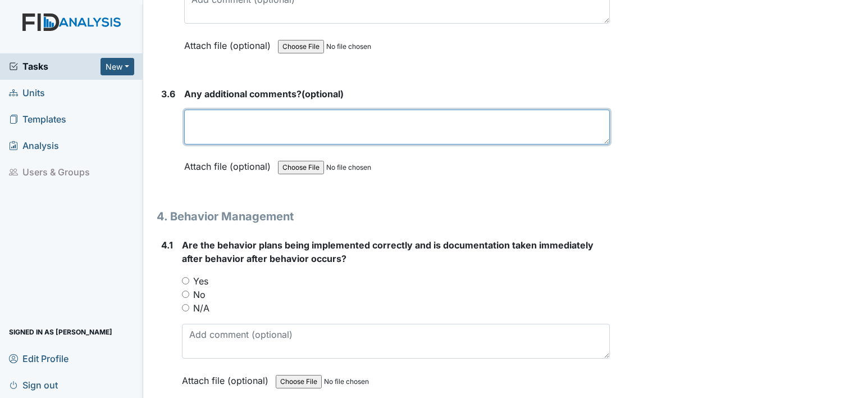
click at [203, 118] on textarea at bounding box center [397, 127] width 426 height 35
type textarea "n"
type textarea "M"
type textarea "No"
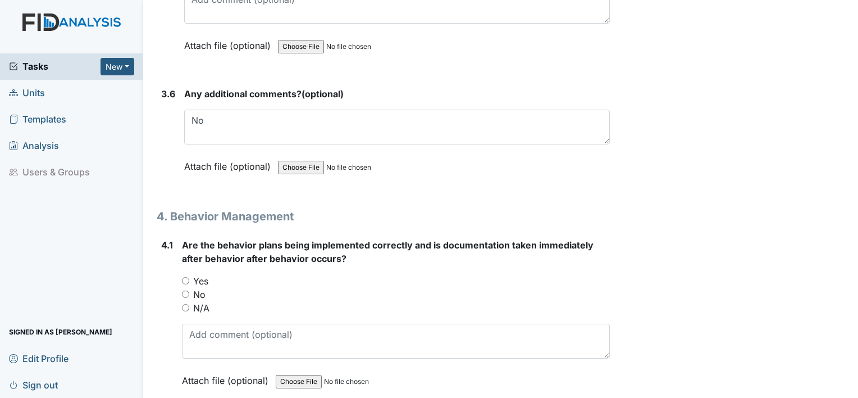
click at [189, 274] on div "Yes" at bounding box center [396, 280] width 428 height 13
click at [188, 277] on input "Yes" at bounding box center [185, 280] width 7 height 7
radio input "true"
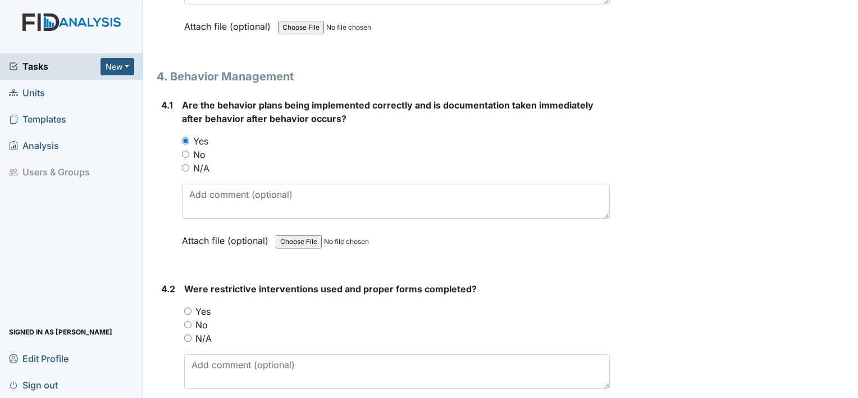
scroll to position [5223, 0]
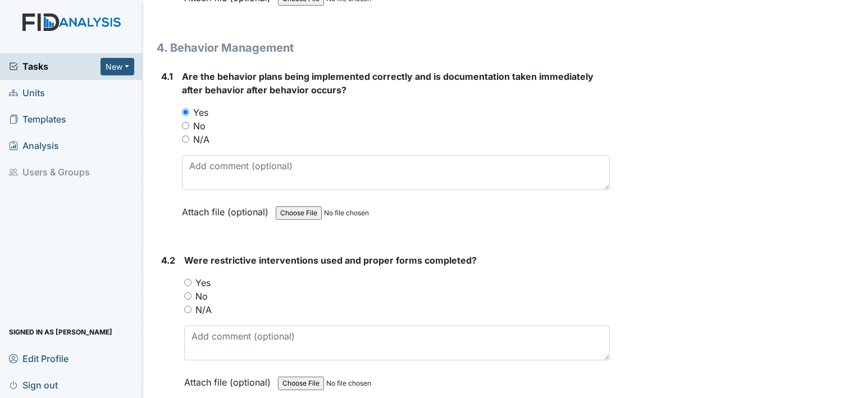
click at [187, 292] on input "No" at bounding box center [187, 295] width 7 height 7
radio input "true"
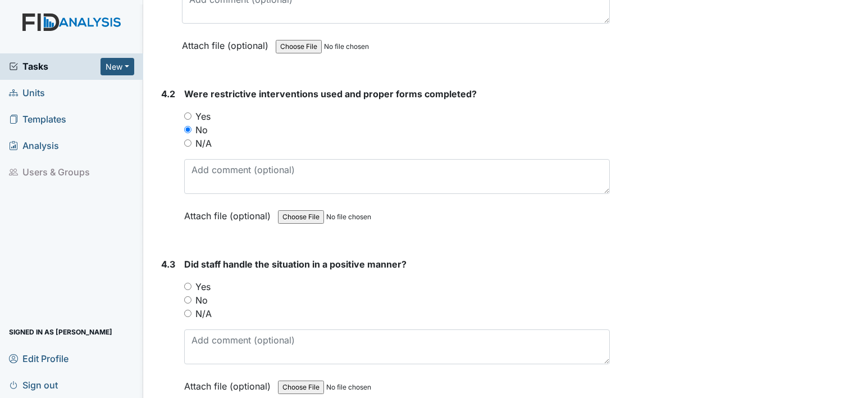
scroll to position [5392, 0]
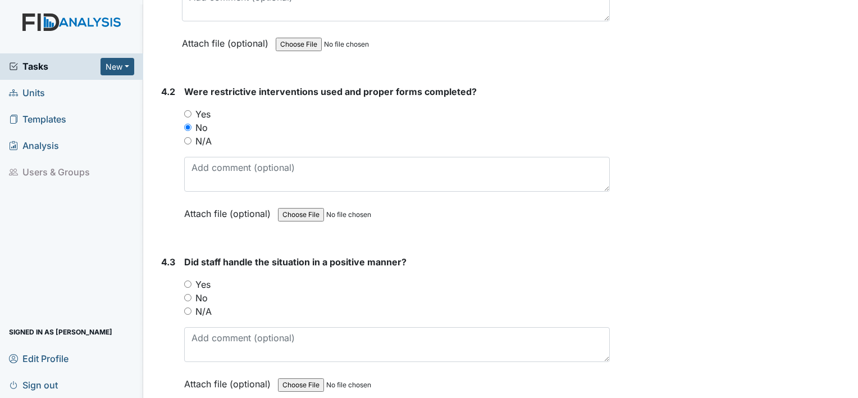
click at [189, 280] on input "Yes" at bounding box center [187, 283] width 7 height 7
radio input "true"
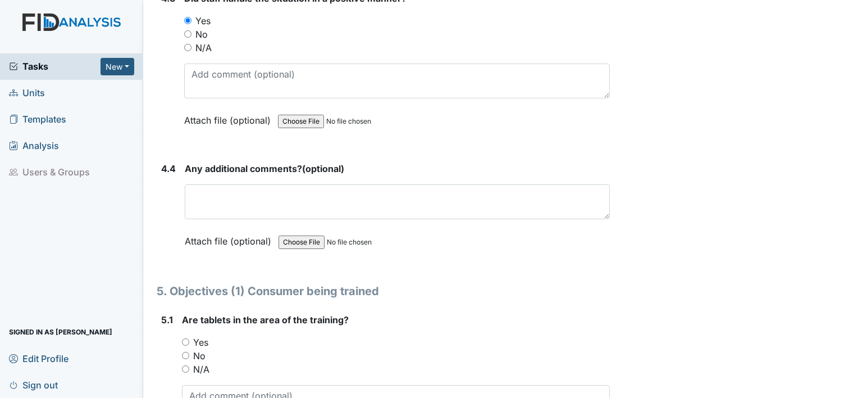
scroll to position [5673, 0]
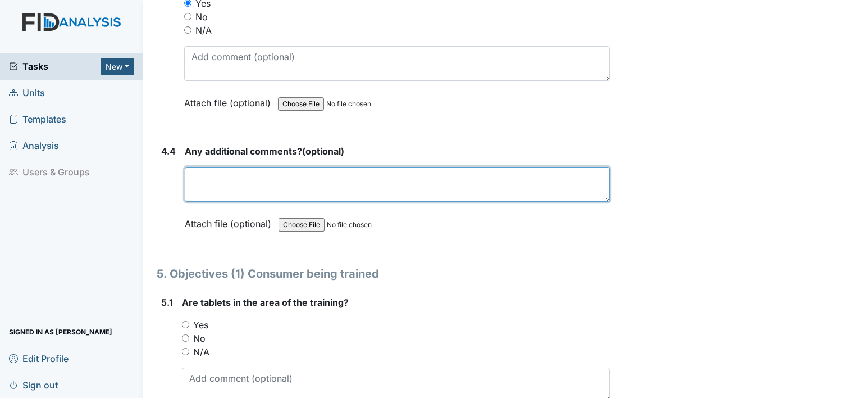
click at [202, 167] on textarea at bounding box center [397, 184] width 425 height 35
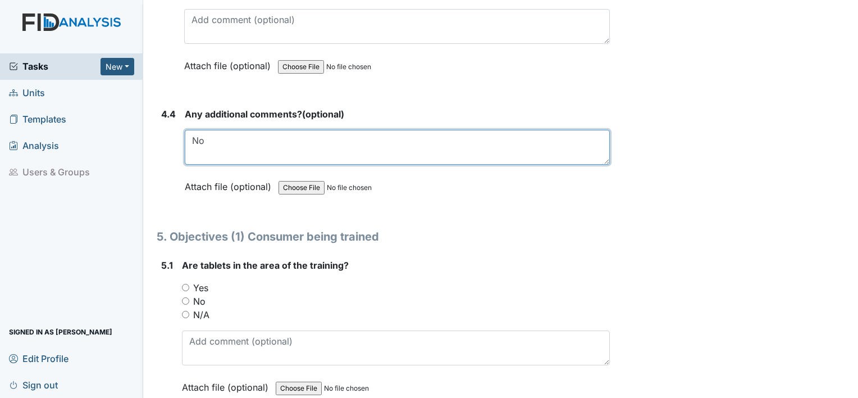
scroll to position [5729, 0]
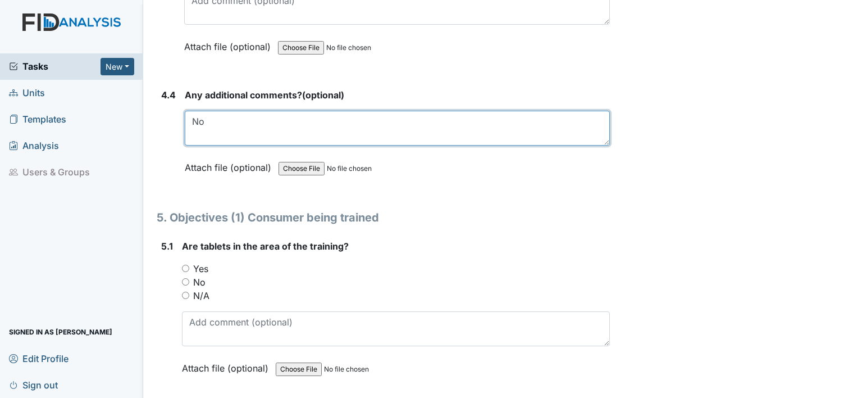
type textarea "No"
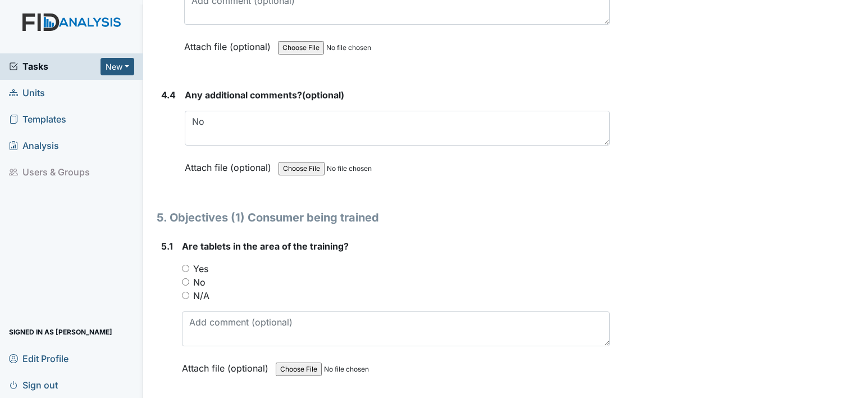
click at [187, 265] on input "Yes" at bounding box center [185, 268] width 7 height 7
radio input "true"
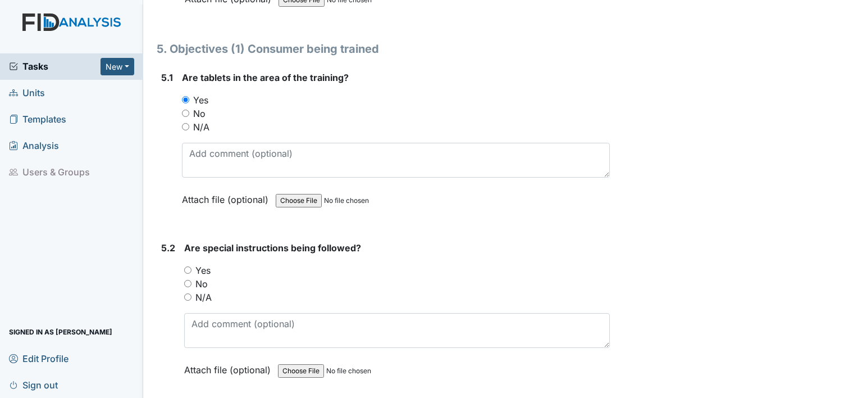
click at [189, 266] on input "Yes" at bounding box center [187, 269] width 7 height 7
radio input "true"
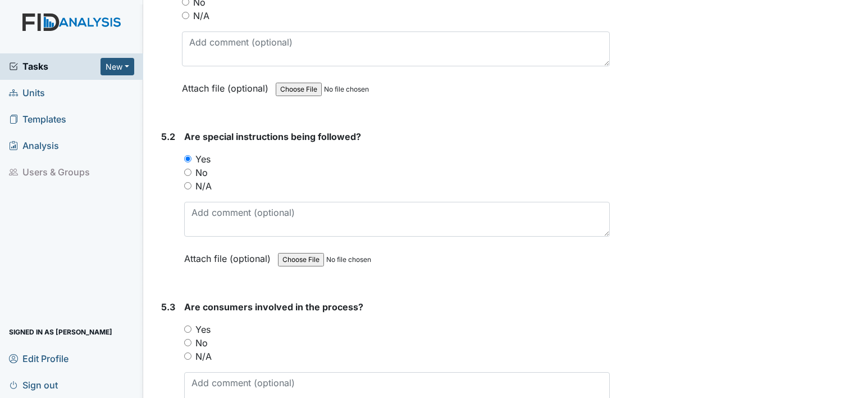
scroll to position [6010, 0]
click at [189, 324] on input "Yes" at bounding box center [187, 327] width 7 height 7
radio input "true"
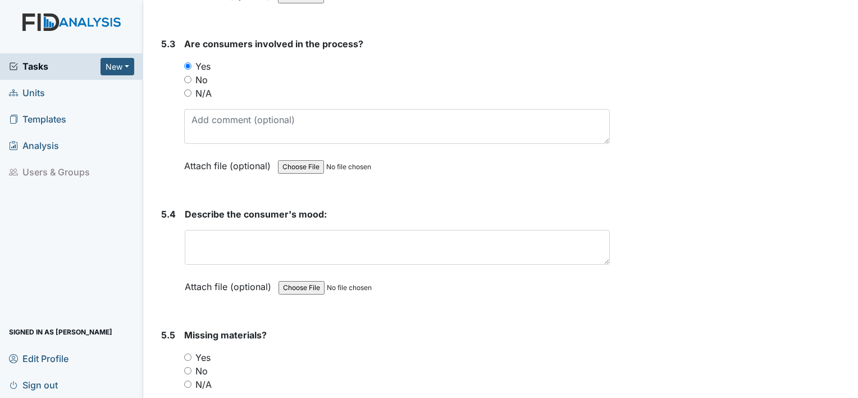
scroll to position [6290, 0]
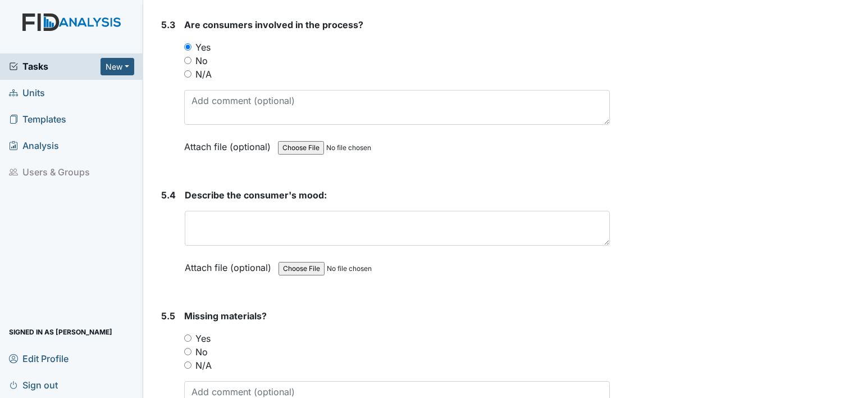
click at [184, 348] on input "No" at bounding box center [187, 351] width 7 height 7
radio input "true"
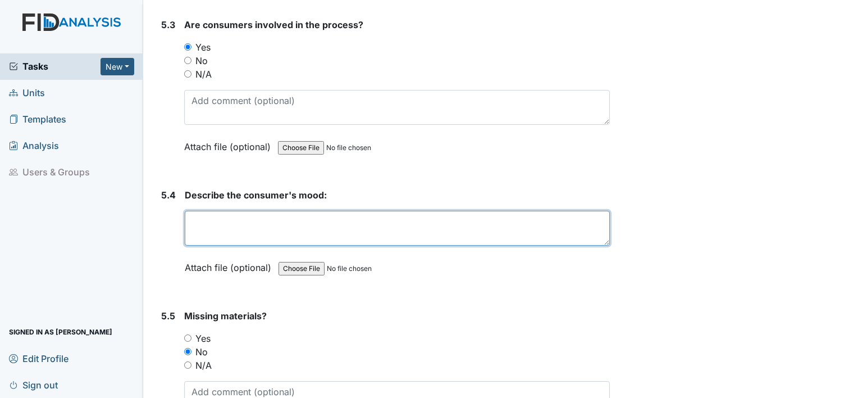
click at [211, 211] on textarea at bounding box center [397, 228] width 425 height 35
click at [225, 218] on textarea "Consumers we" at bounding box center [397, 228] width 425 height 35
click at [261, 211] on textarea "Consumer's we" at bounding box center [397, 228] width 425 height 35
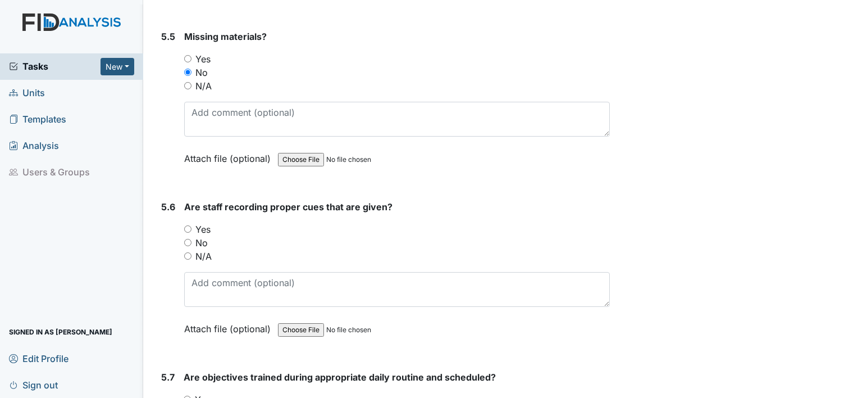
scroll to position [6571, 0]
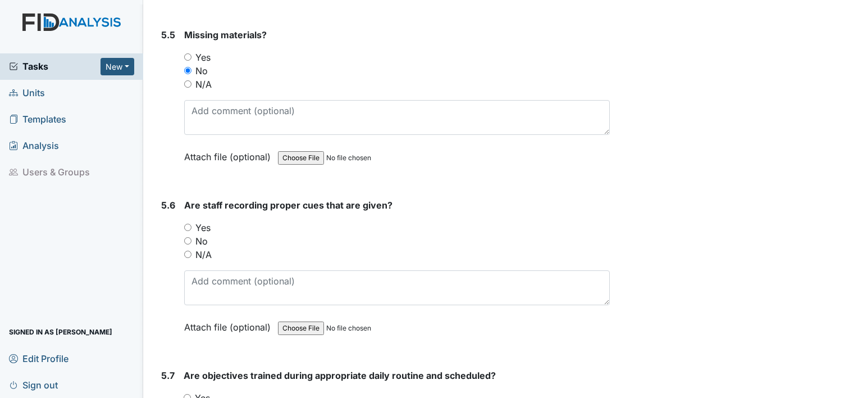
type textarea "Consumer's were in a good mood"
click at [189, 224] on input "Yes" at bounding box center [187, 227] width 7 height 7
radio input "true"
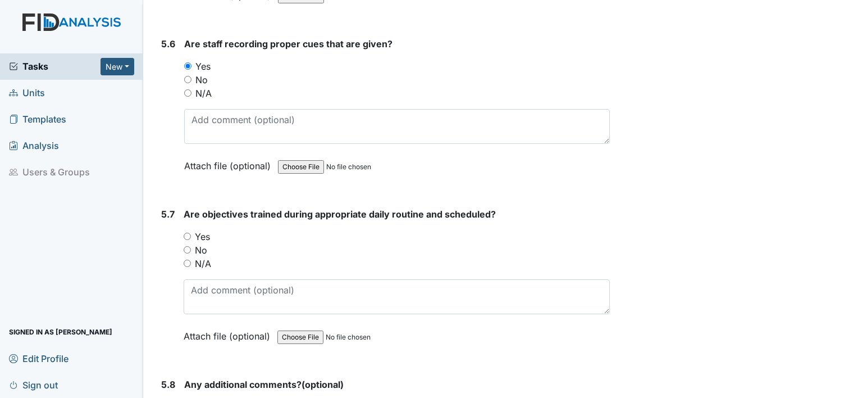
scroll to position [6740, 0]
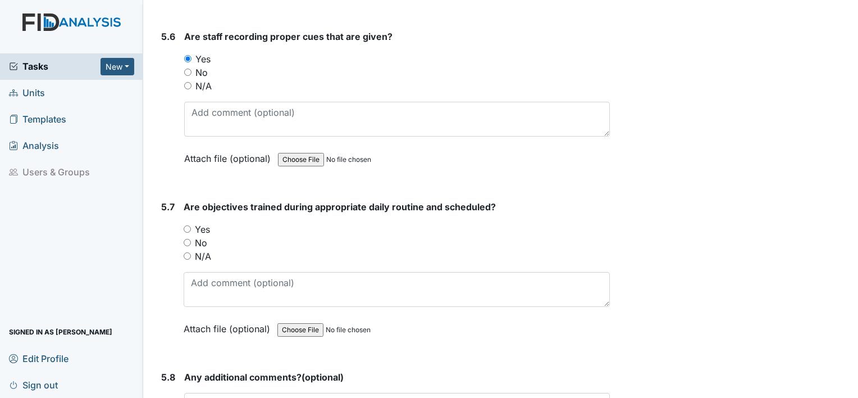
click at [184, 225] on input "Yes" at bounding box center [187, 228] width 7 height 7
radio input "true"
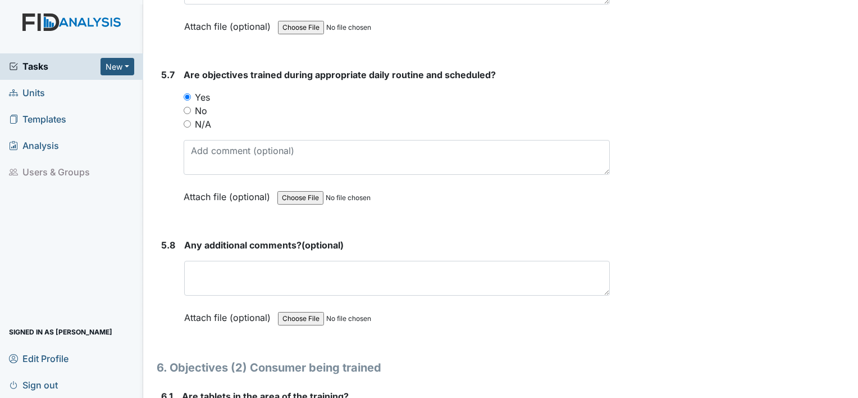
scroll to position [6908, 0]
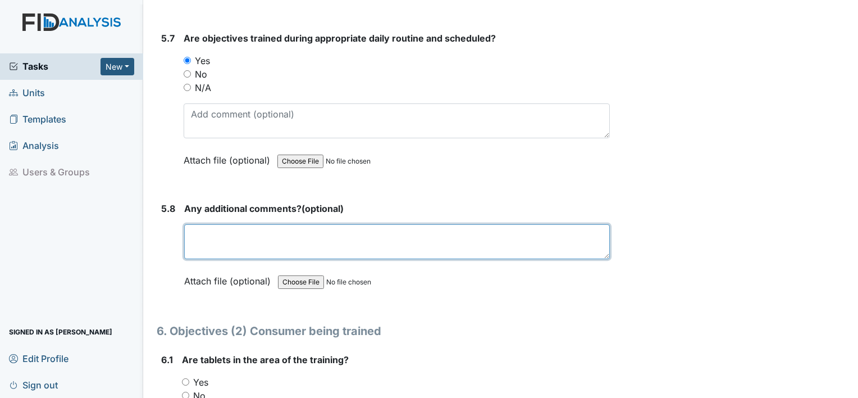
click at [229, 224] on textarea at bounding box center [397, 241] width 426 height 35
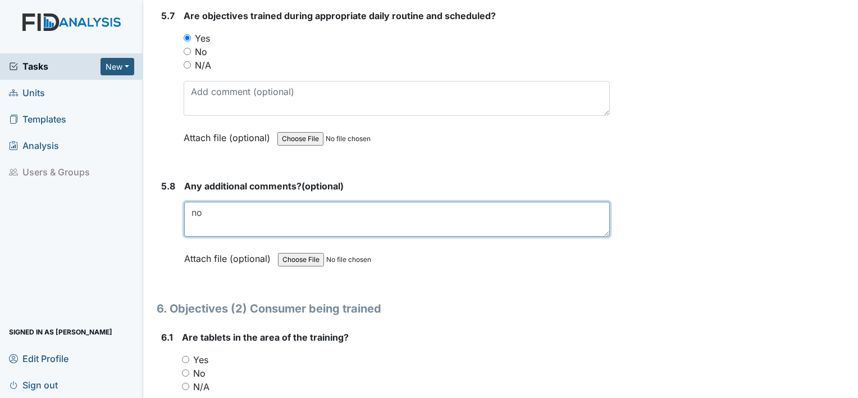
scroll to position [6964, 0]
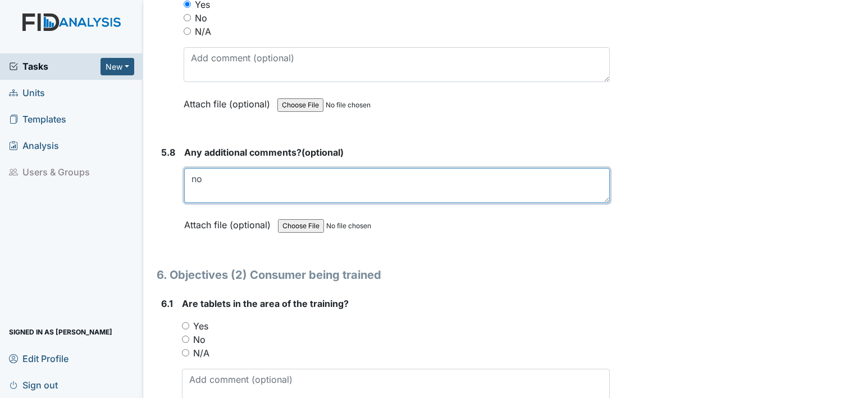
type textarea "no"
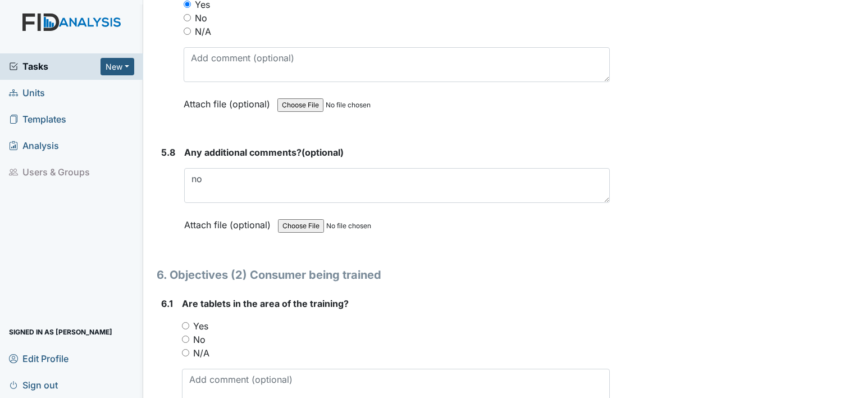
click at [183, 322] on input "Yes" at bounding box center [185, 325] width 7 height 7
radio input "true"
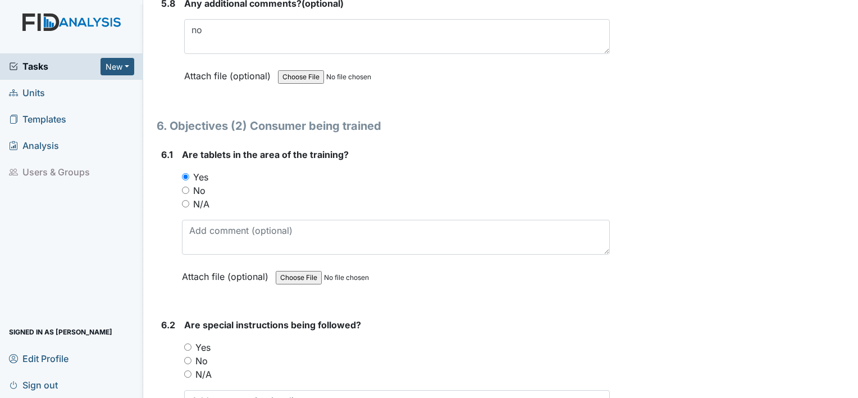
scroll to position [7133, 0]
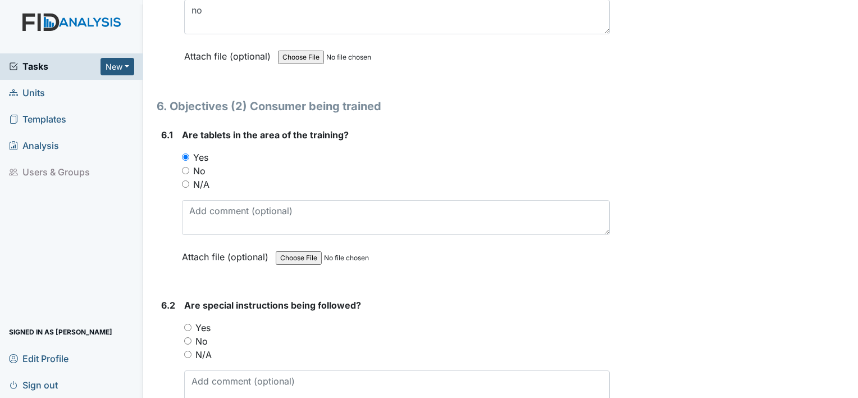
click at [185, 321] on div "Yes" at bounding box center [397, 327] width 426 height 13
click at [185, 324] on input "Yes" at bounding box center [187, 327] width 7 height 7
radio input "true"
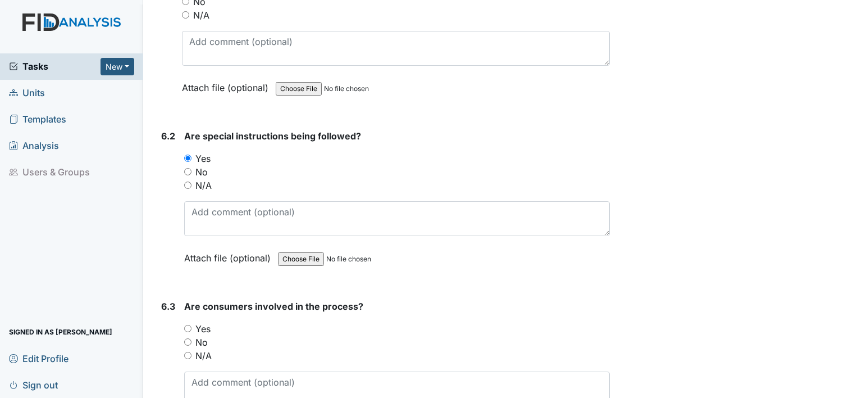
scroll to position [7358, 0]
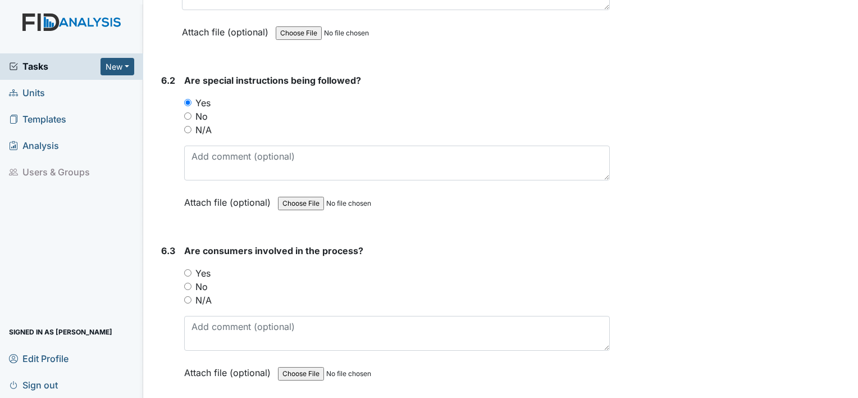
click at [189, 269] on input "Yes" at bounding box center [187, 272] width 7 height 7
radio input "true"
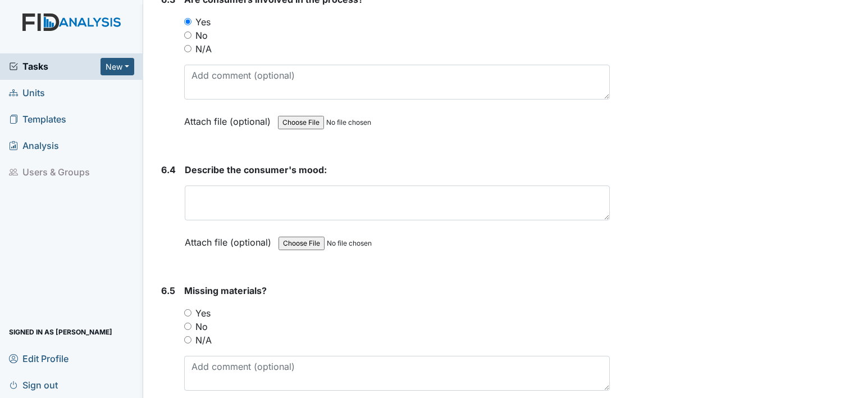
scroll to position [7638, 0]
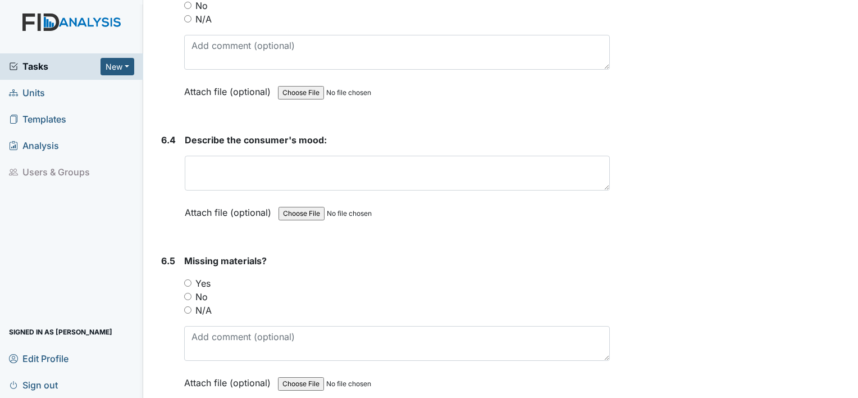
click at [188, 290] on div "No" at bounding box center [397, 296] width 426 height 13
click at [188, 293] on input "No" at bounding box center [187, 296] width 7 height 7
radio input "true"
drag, startPoint x: 243, startPoint y: 116, endPoint x: 289, endPoint y: 121, distance: 46.3
click at [289, 133] on div "Describe the consumer's mood: This field is required. Attach file (optional) Yo…" at bounding box center [397, 180] width 425 height 94
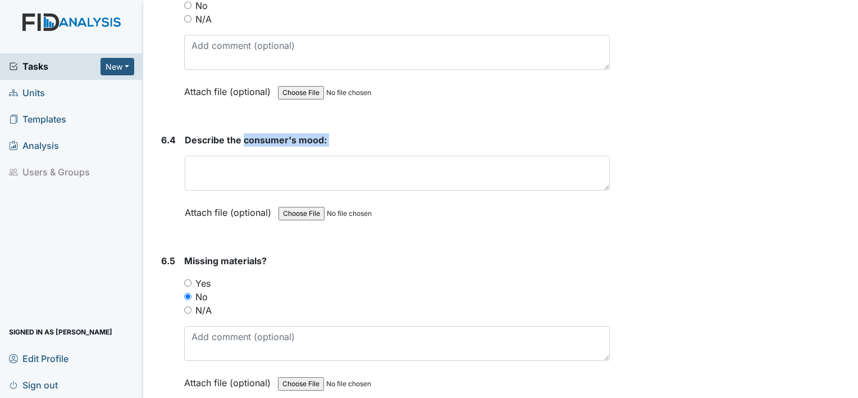
drag, startPoint x: 289, startPoint y: 121, endPoint x: 284, endPoint y: 117, distance: 6.4
copy div "consumer's mood:"
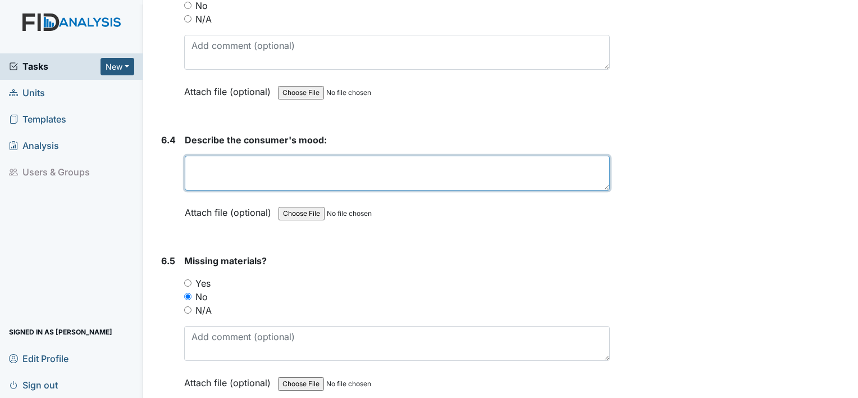
paste textarea "consumer's mood:"
click at [278, 156] on textarea "consumer's mood:" at bounding box center [397, 173] width 425 height 35
click at [280, 156] on textarea "consumer's mood:" at bounding box center [397, 173] width 425 height 35
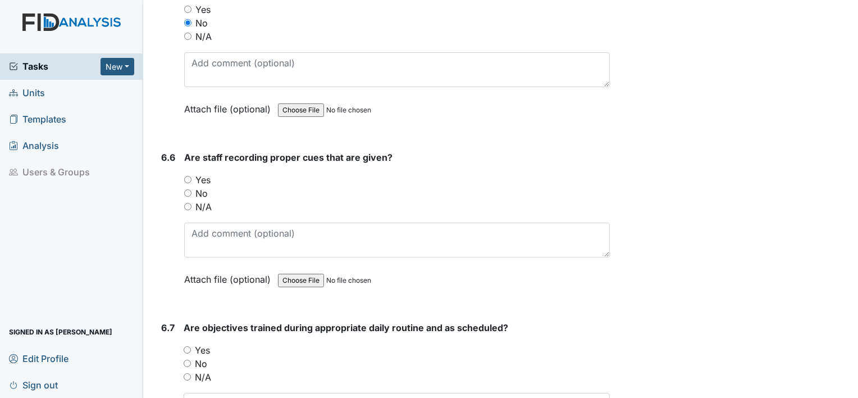
scroll to position [7919, 0]
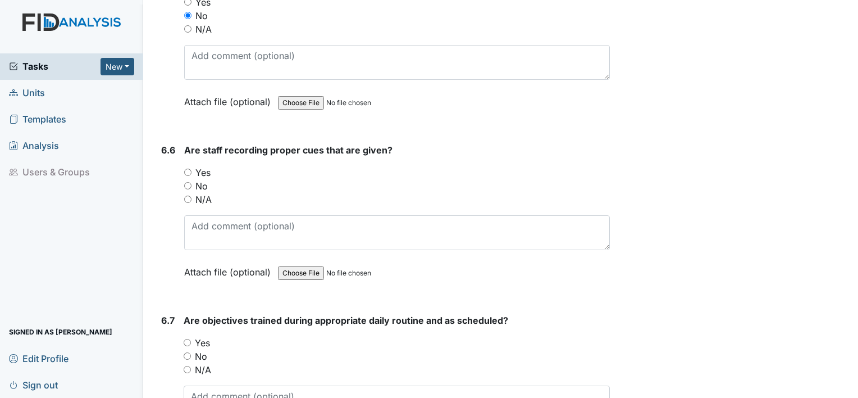
type textarea "consumer's moods were good"
click at [188, 168] on input "Yes" at bounding box center [187, 171] width 7 height 7
radio input "true"
click at [184, 339] on input "Yes" at bounding box center [187, 342] width 7 height 7
radio input "true"
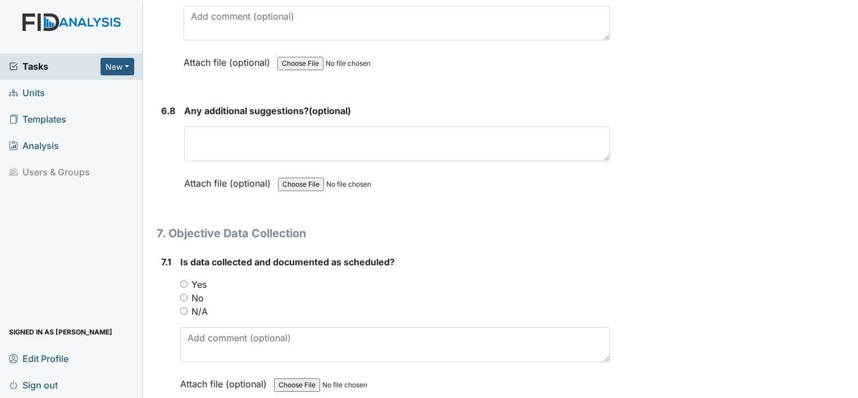
scroll to position [8312, 0]
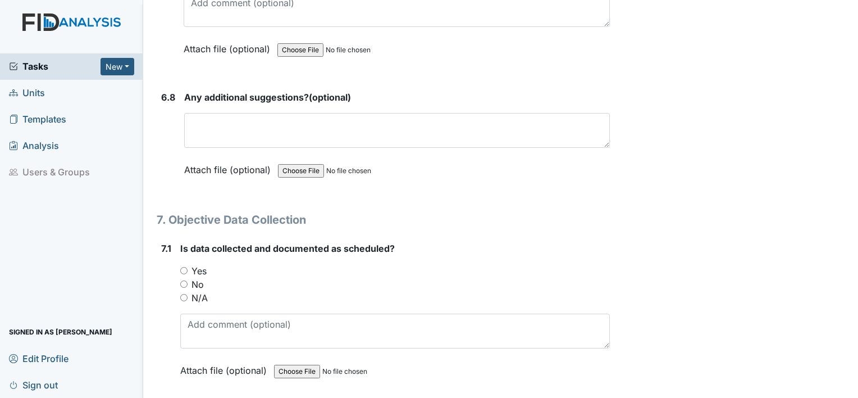
click at [184, 267] on input "Yes" at bounding box center [183, 270] width 7 height 7
radio input "true"
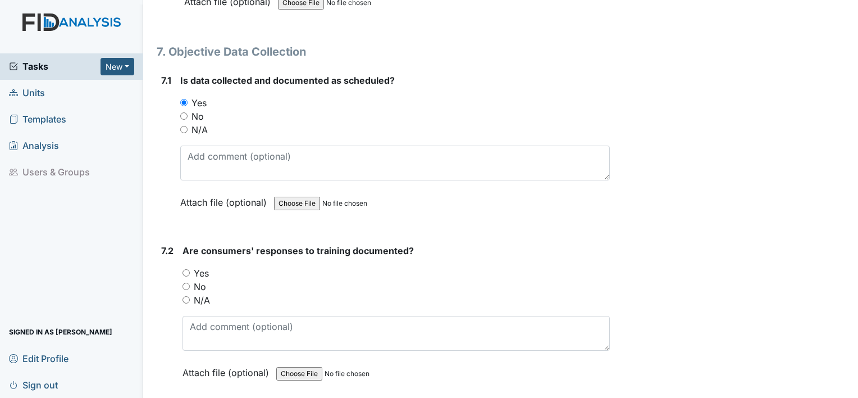
scroll to position [8481, 0]
click at [190, 268] on input "Yes" at bounding box center [186, 271] width 7 height 7
radio input "true"
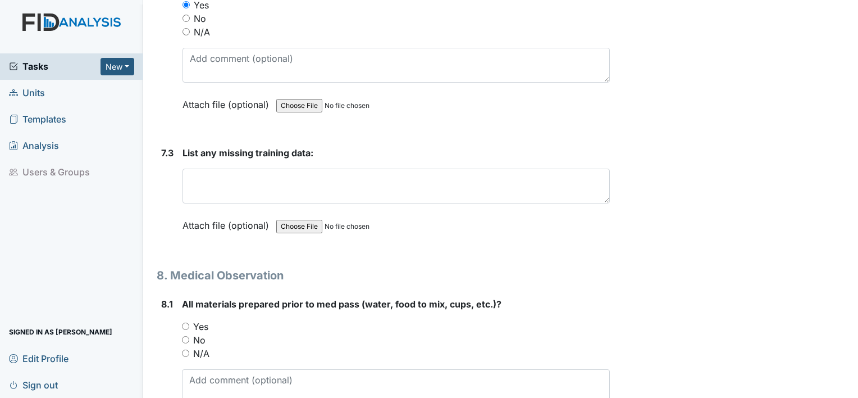
scroll to position [8762, 0]
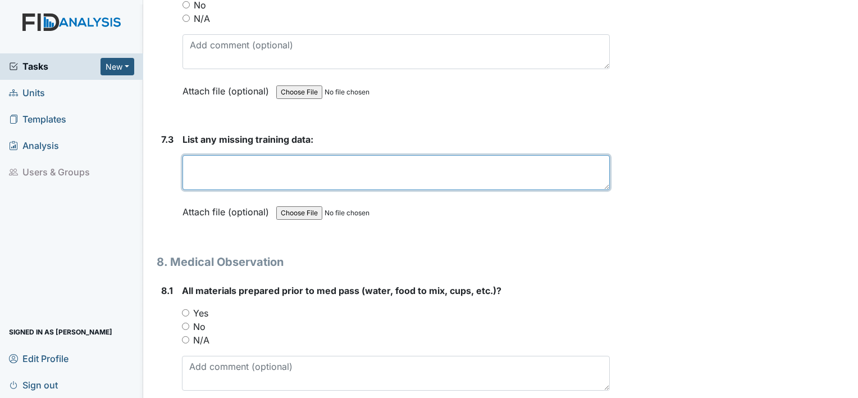
click at [239, 155] on textarea at bounding box center [396, 172] width 427 height 35
type textarea "S"
type textarea "A few were missing"
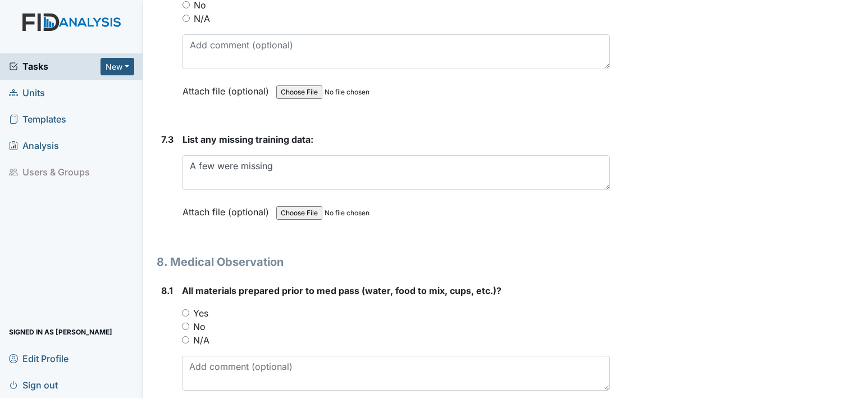
click at [184, 309] on input "Yes" at bounding box center [185, 312] width 7 height 7
radio input "true"
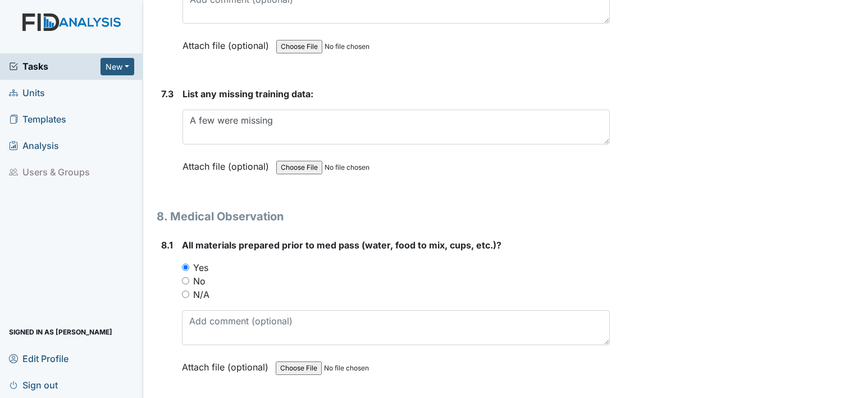
scroll to position [8930, 0]
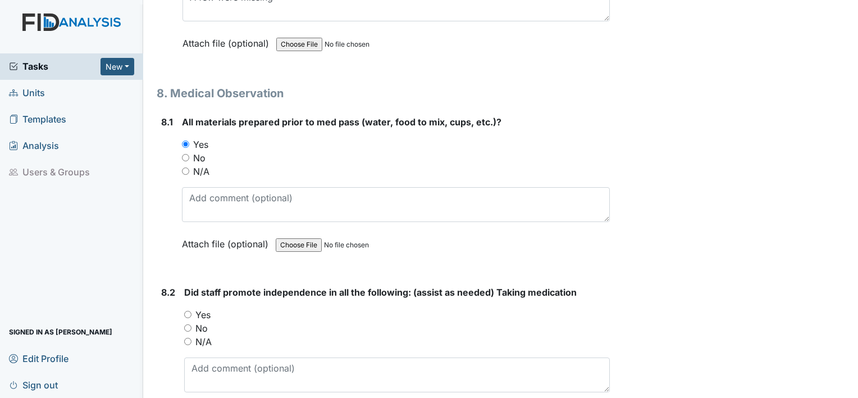
click at [186, 311] on input "Yes" at bounding box center [187, 314] width 7 height 7
radio input "true"
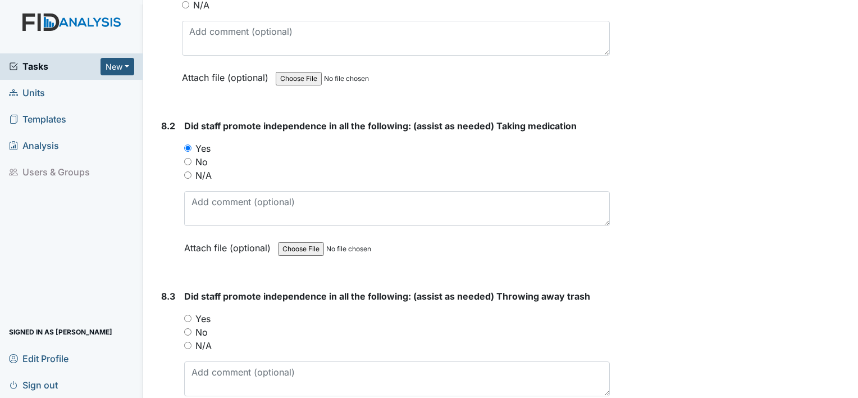
scroll to position [9099, 0]
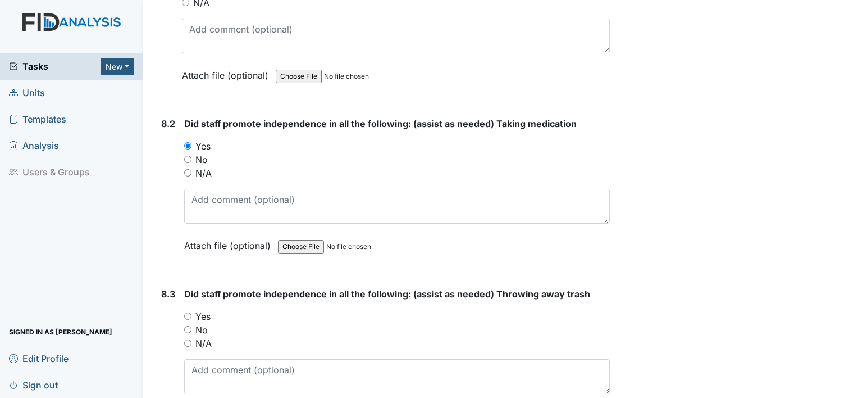
click at [188, 312] on input "Yes" at bounding box center [187, 315] width 7 height 7
radio input "true"
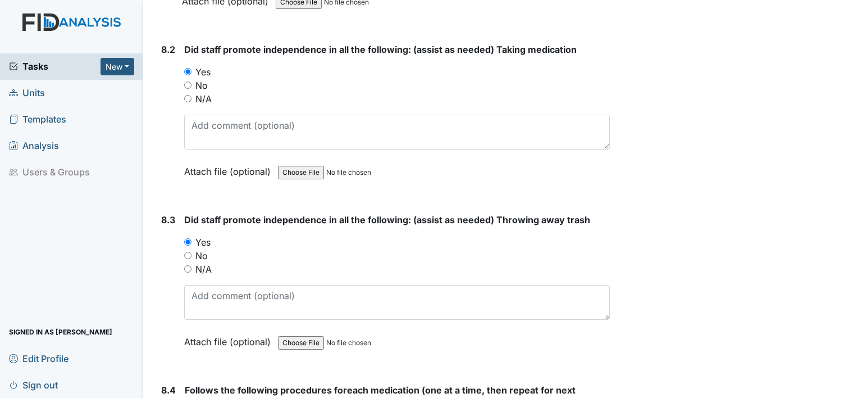
scroll to position [9267, 0]
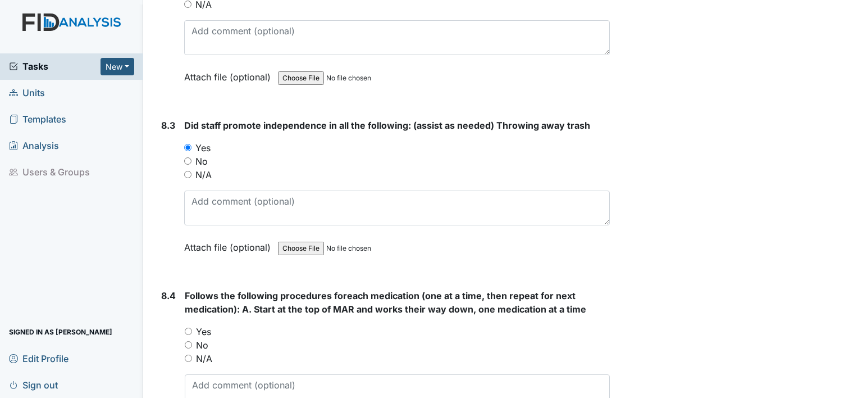
click at [186, 327] on input "Yes" at bounding box center [188, 330] width 7 height 7
radio input "true"
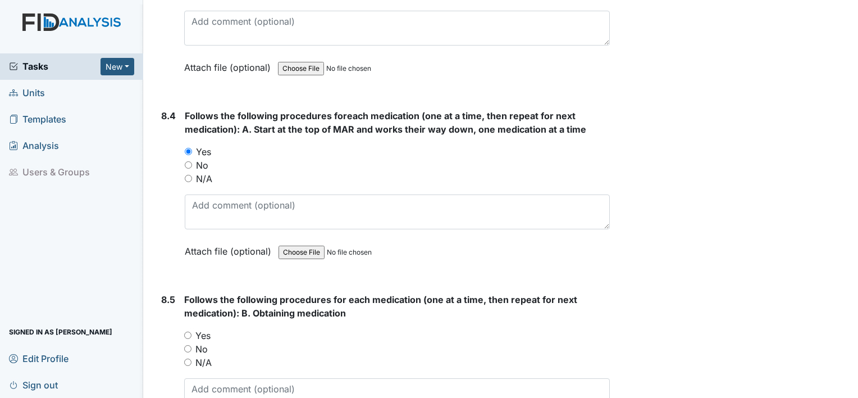
scroll to position [9492, 0]
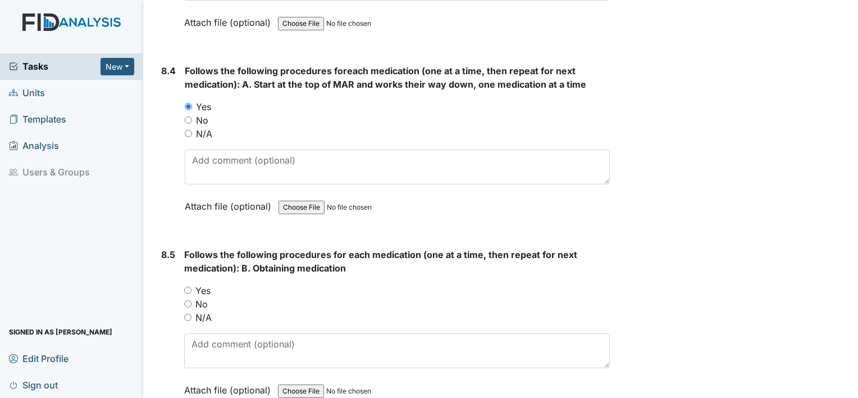
click at [187, 286] on input "Yes" at bounding box center [187, 289] width 7 height 7
radio input "true"
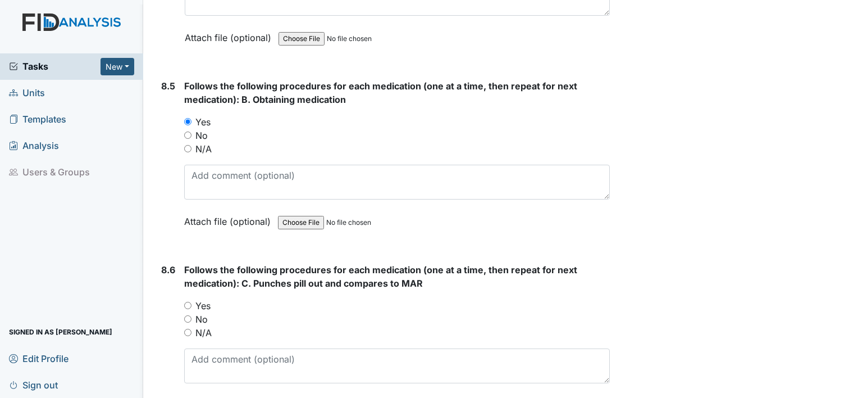
click at [186, 302] on input "Yes" at bounding box center [187, 305] width 7 height 7
radio input "true"
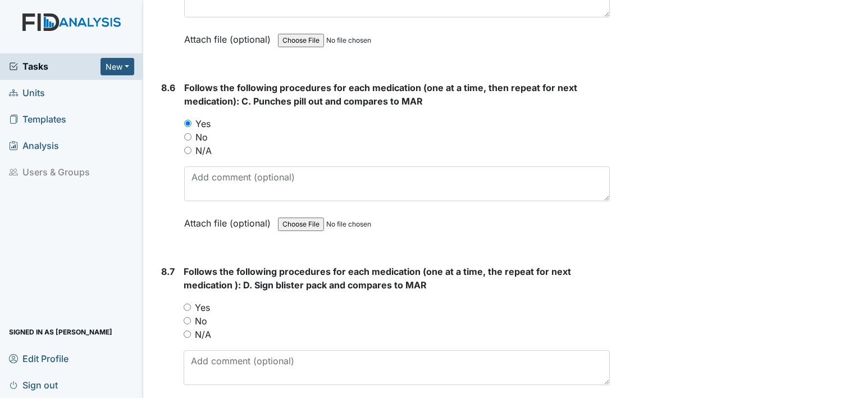
scroll to position [9885, 0]
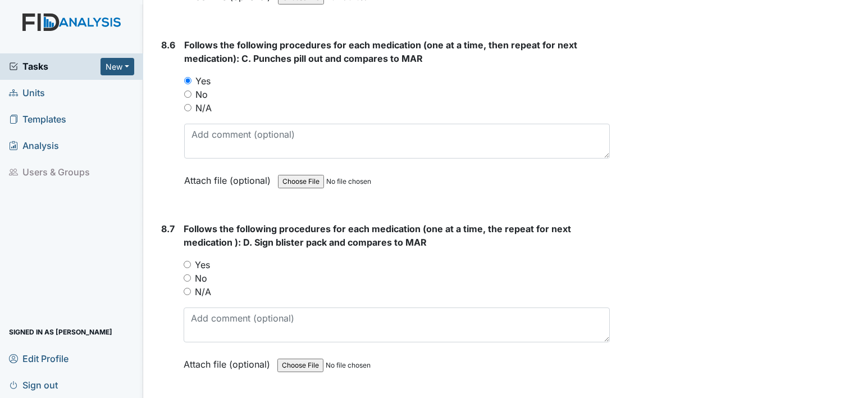
click at [185, 261] on input "Yes" at bounding box center [187, 264] width 7 height 7
radio input "true"
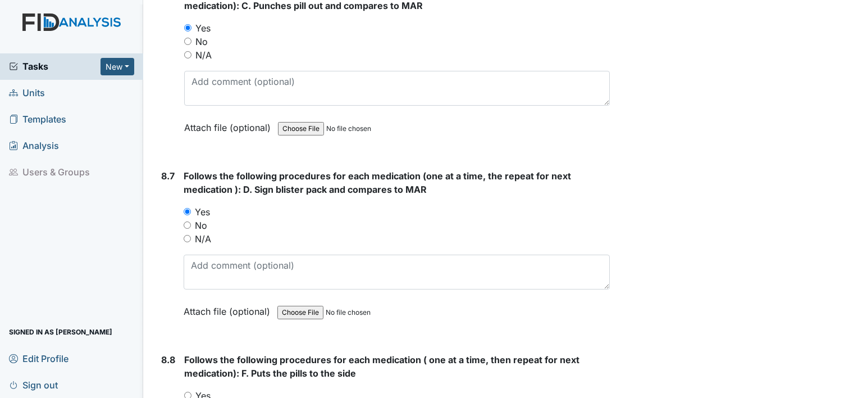
scroll to position [10053, 0]
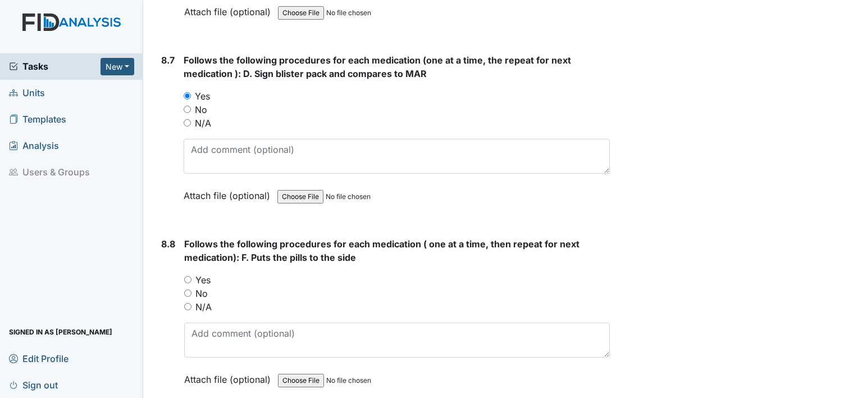
click at [188, 276] on input "Yes" at bounding box center [187, 279] width 7 height 7
radio input "true"
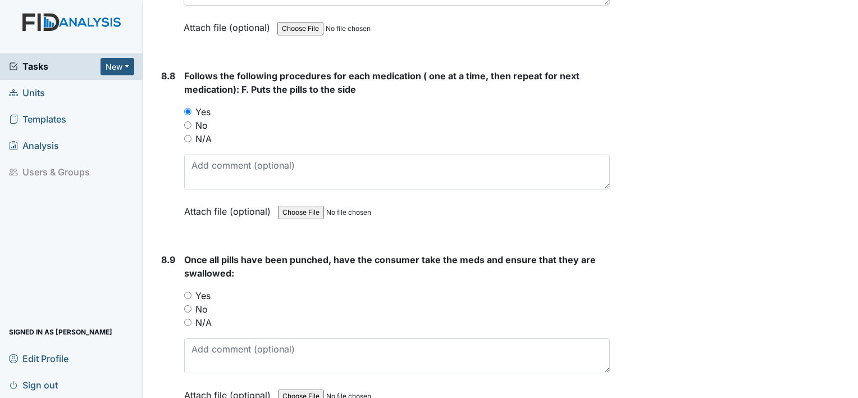
scroll to position [10222, 0]
click at [186, 291] on input "Yes" at bounding box center [187, 294] width 7 height 7
radio input "true"
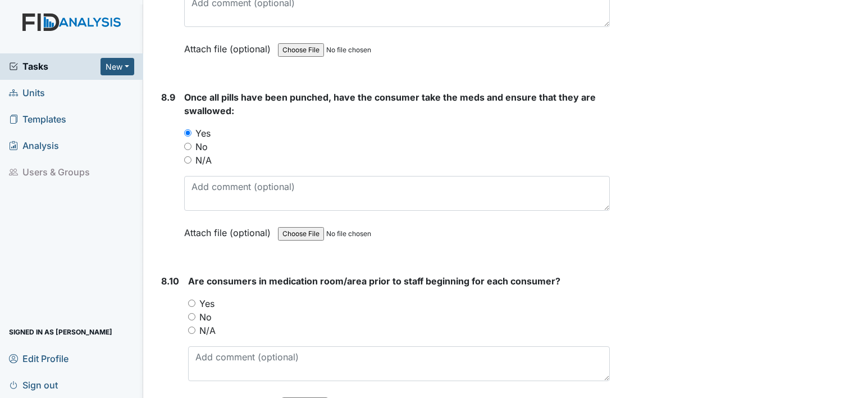
scroll to position [10390, 0]
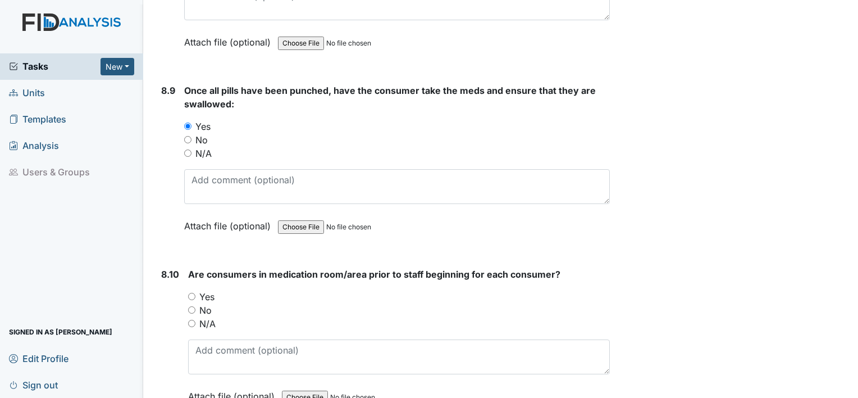
click at [189, 293] on input "Yes" at bounding box center [191, 296] width 7 height 7
radio input "true"
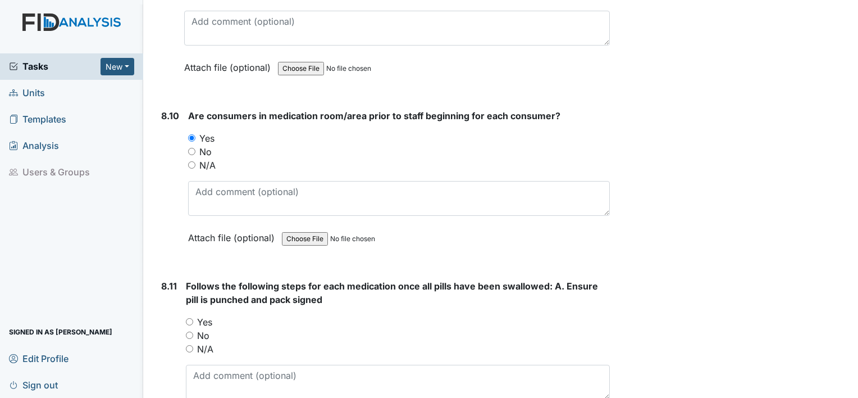
scroll to position [10559, 0]
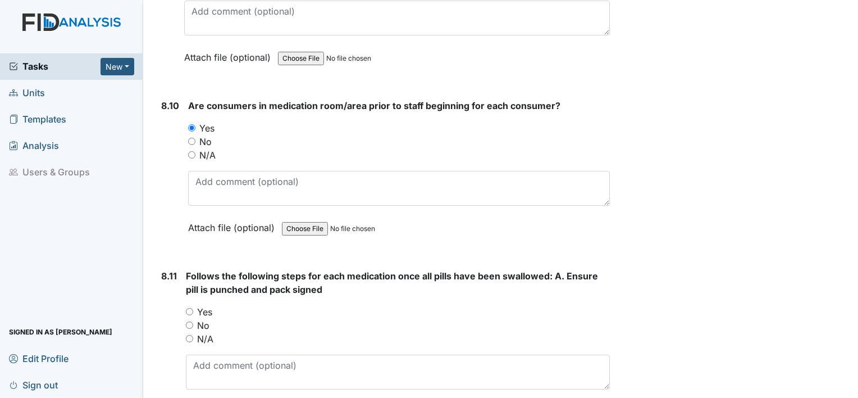
click at [188, 308] on input "Yes" at bounding box center [189, 311] width 7 height 7
radio input "true"
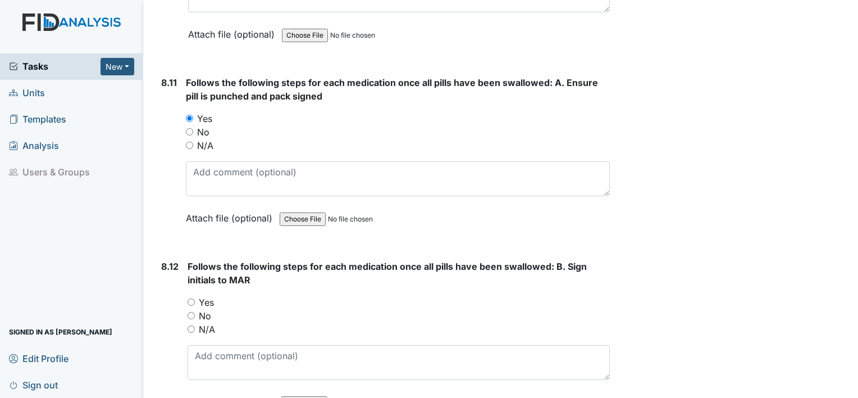
scroll to position [10784, 0]
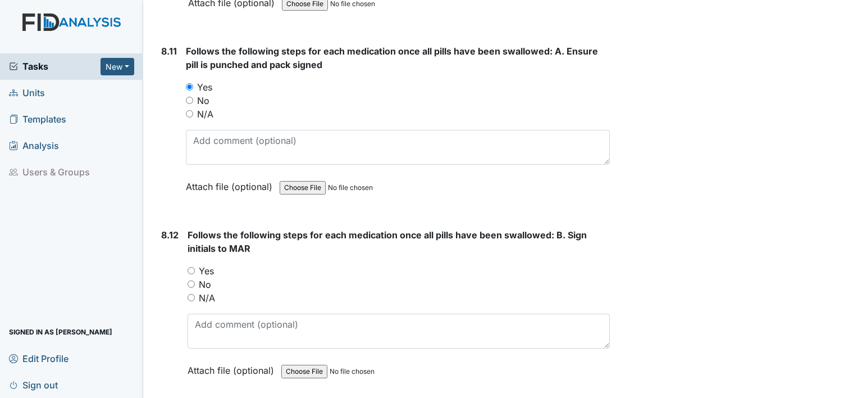
click at [191, 267] on input "Yes" at bounding box center [191, 270] width 7 height 7
radio input "true"
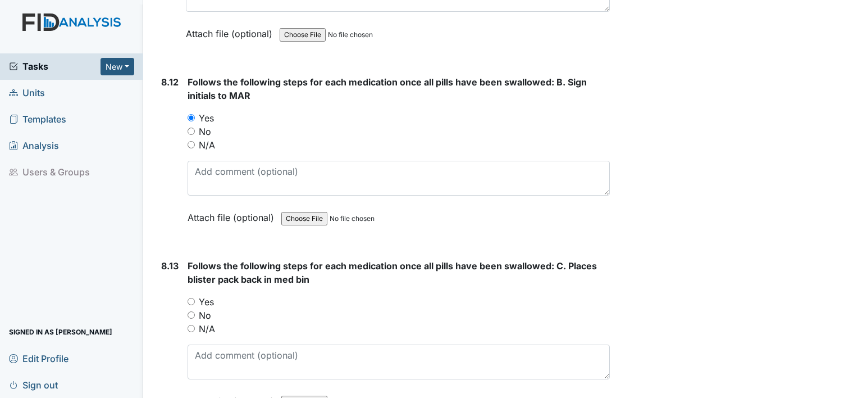
scroll to position [10952, 0]
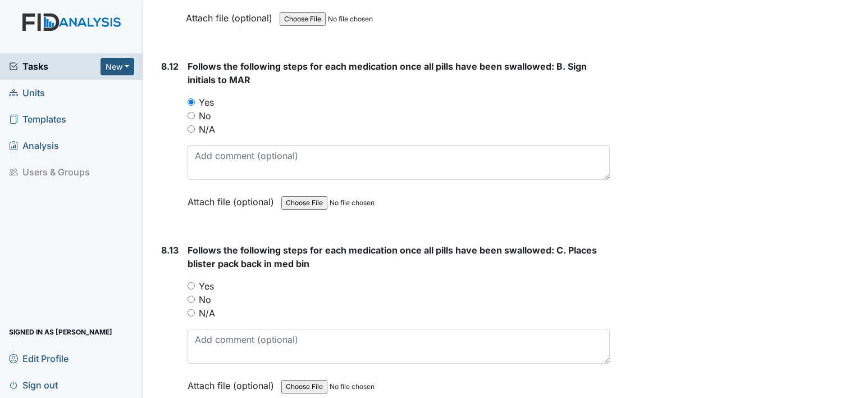
click at [190, 282] on input "Yes" at bounding box center [191, 285] width 7 height 7
radio input "true"
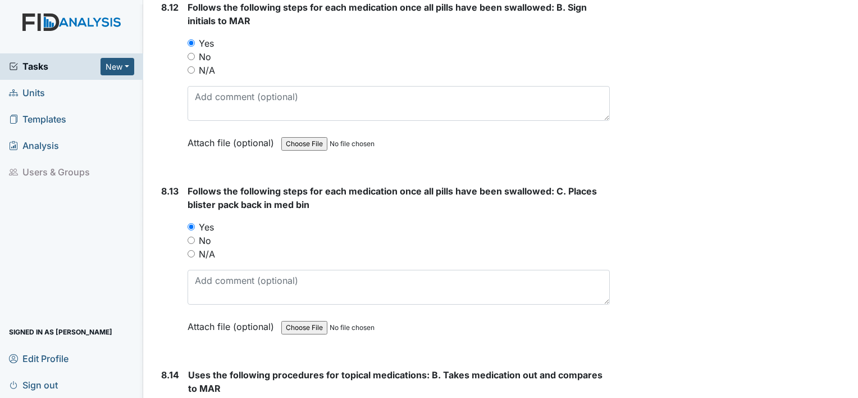
scroll to position [11121, 0]
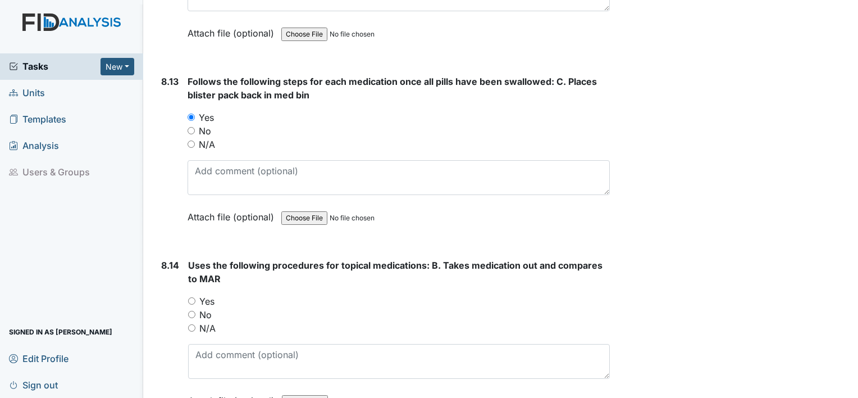
click at [192, 297] on input "Yes" at bounding box center [191, 300] width 7 height 7
radio input "true"
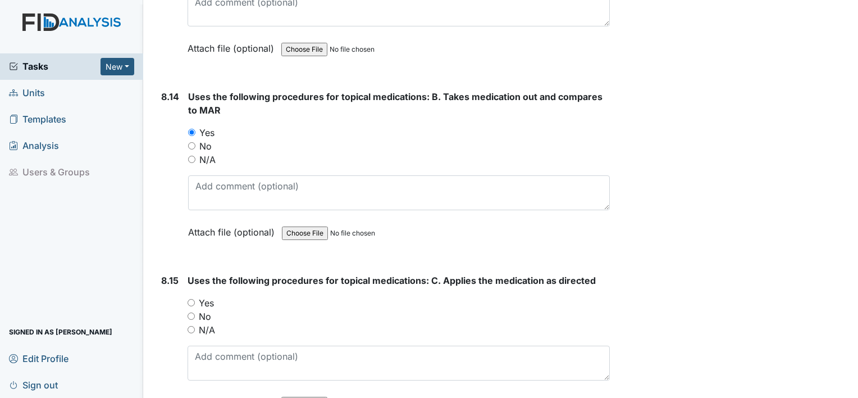
click at [192, 299] on input "Yes" at bounding box center [191, 302] width 7 height 7
radio input "true"
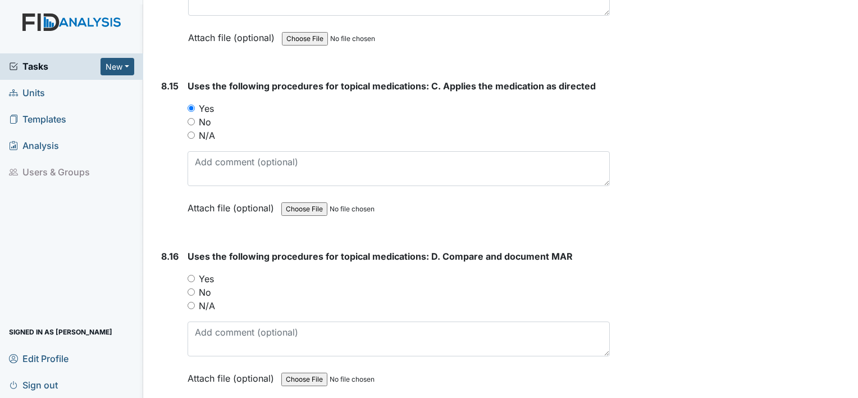
scroll to position [11514, 0]
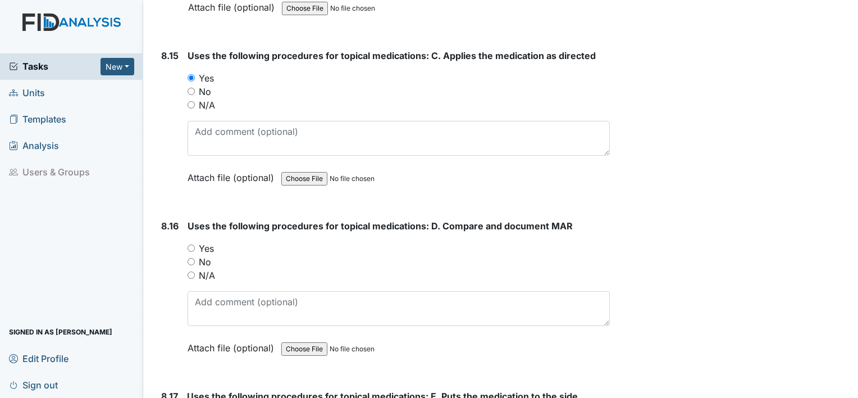
click at [189, 244] on input "Yes" at bounding box center [191, 247] width 7 height 7
radio input "true"
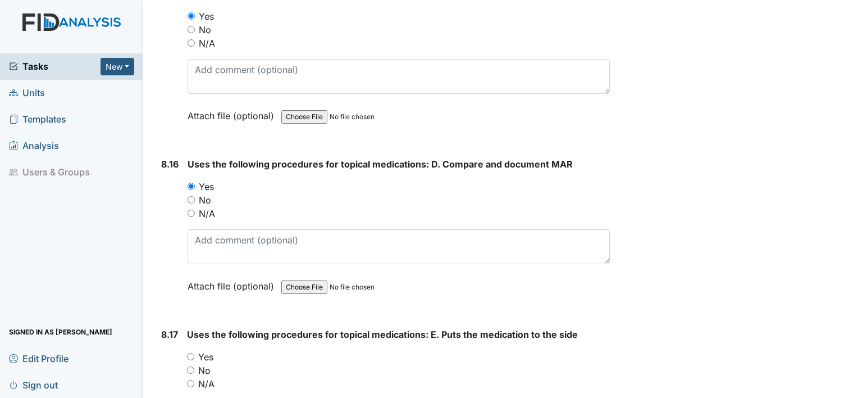
scroll to position [11738, 0]
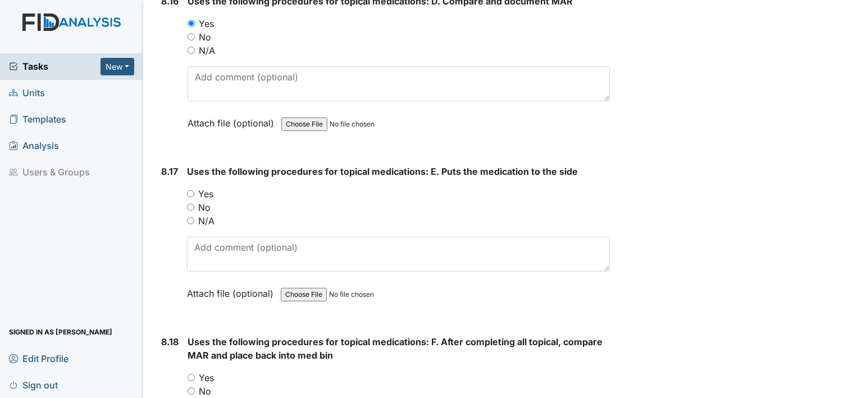
click at [189, 190] on input "Yes" at bounding box center [190, 193] width 7 height 7
radio input "true"
click at [193, 373] on input "Yes" at bounding box center [191, 376] width 7 height 7
radio input "true"
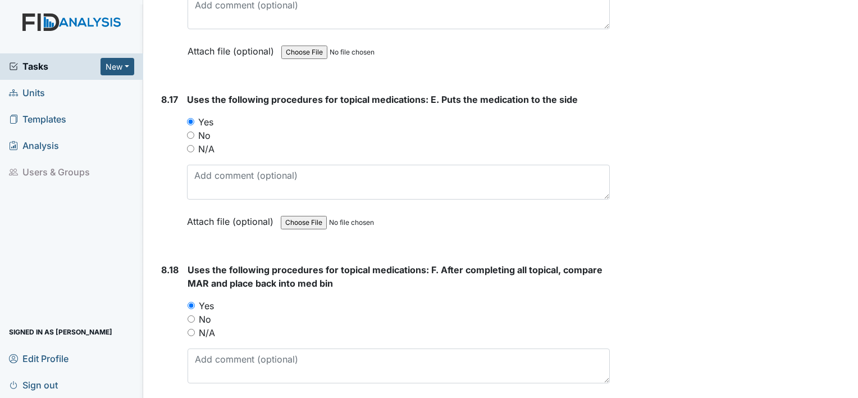
scroll to position [11963, 0]
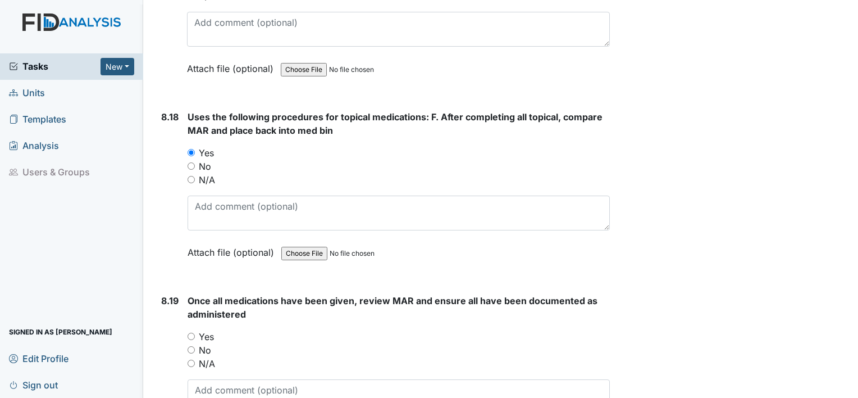
click at [189, 332] on input "Yes" at bounding box center [191, 335] width 7 height 7
radio input "true"
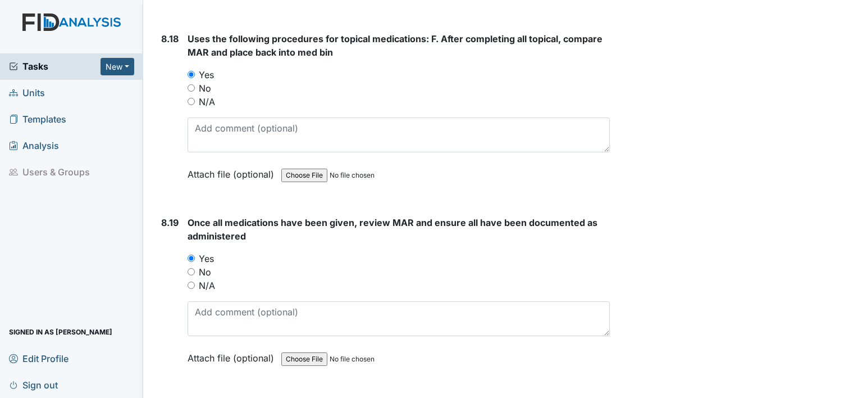
scroll to position [12131, 0]
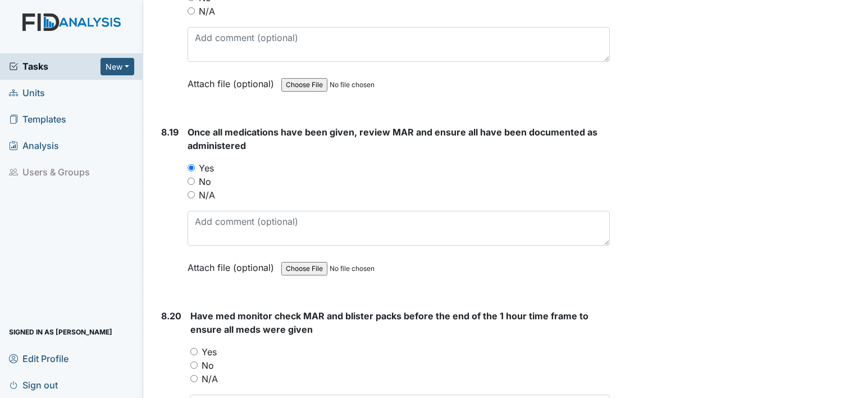
click at [189, 310] on div "8.20 Have med monitor check MAR and blister packs before the end of the 1 hour …" at bounding box center [383, 392] width 453 height 166
click at [194, 348] on input "Yes" at bounding box center [193, 351] width 7 height 7
radio input "true"
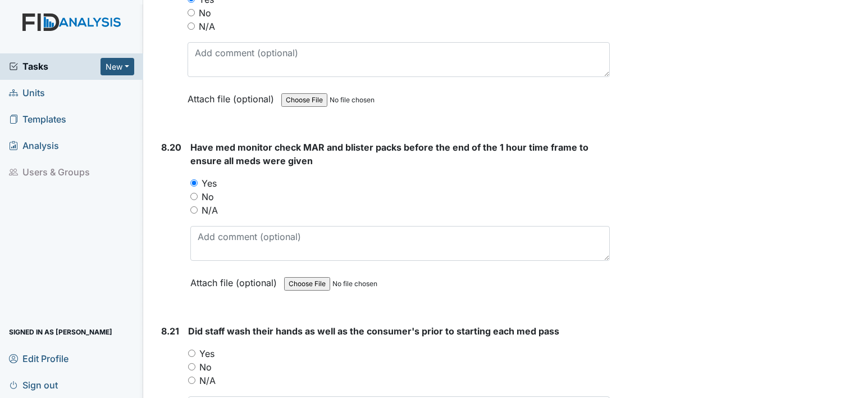
click at [187, 324] on div "8.21 Did staff wash their hands as well as the consumer's prior to starting eac…" at bounding box center [383, 400] width 453 height 152
click at [190, 349] on input "Yes" at bounding box center [191, 352] width 7 height 7
radio input "true"
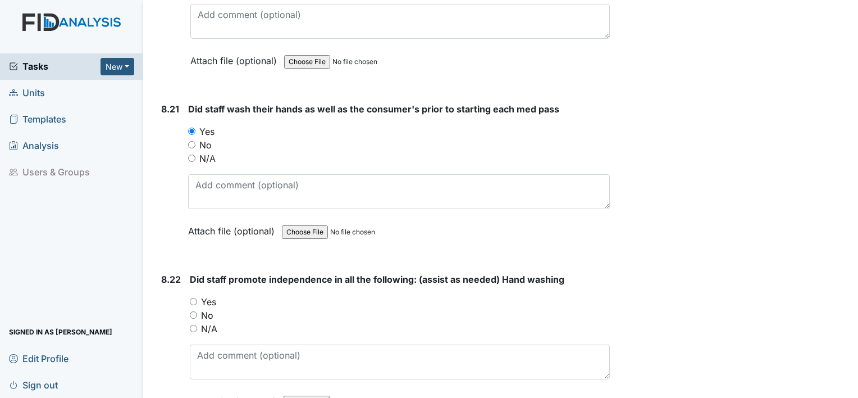
scroll to position [12525, 0]
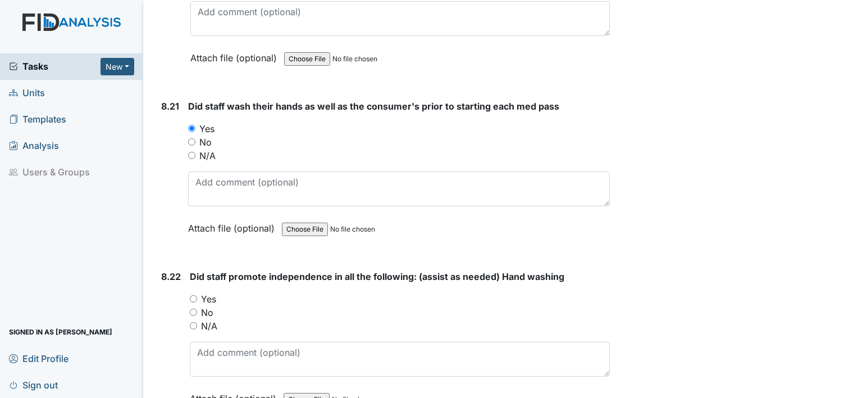
click at [191, 295] on input "Yes" at bounding box center [193, 298] width 7 height 7
radio input "true"
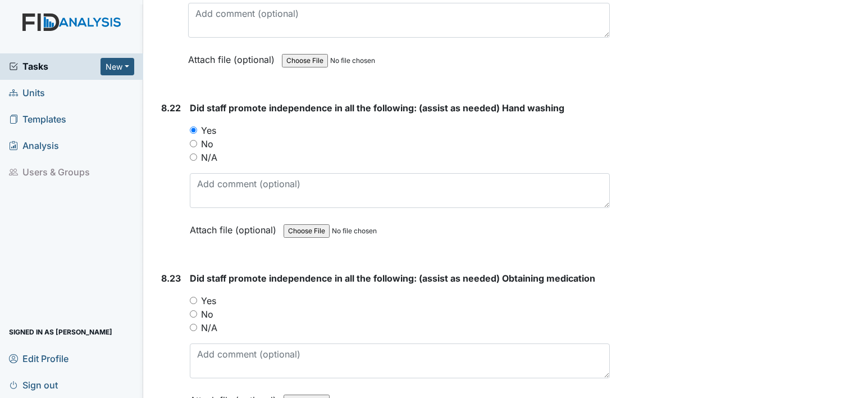
click at [193, 297] on input "Yes" at bounding box center [193, 300] width 7 height 7
radio input "true"
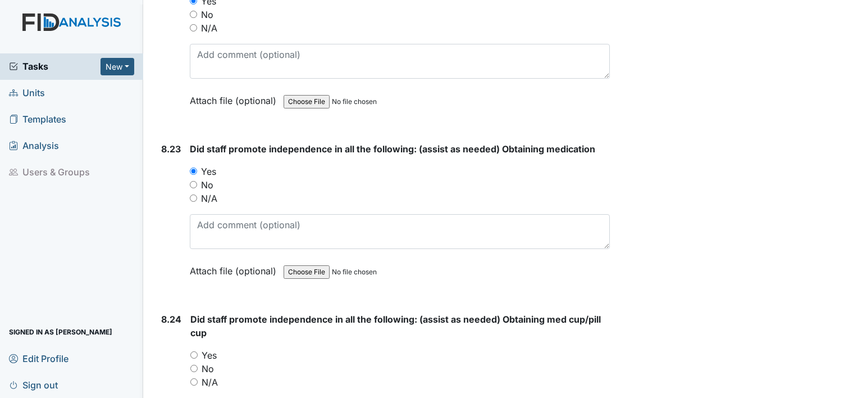
scroll to position [12862, 0]
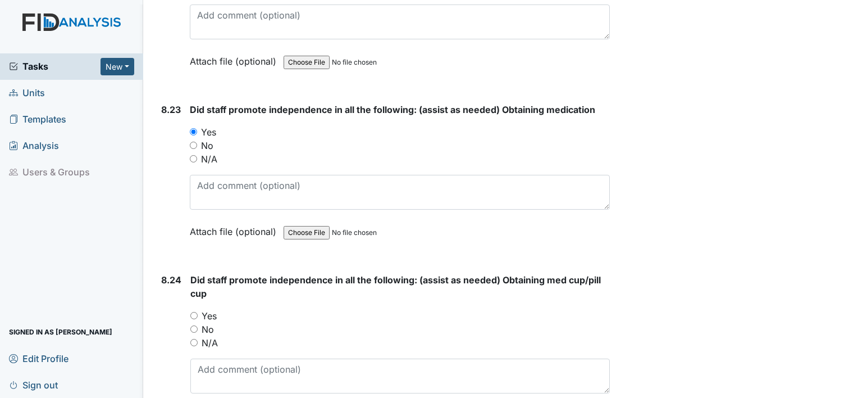
click at [189, 273] on div "8.24 Did staff promote independence in all the following: (assist as needed) Ob…" at bounding box center [383, 356] width 453 height 166
click at [190, 312] on input "Yes" at bounding box center [193, 315] width 7 height 7
radio input "true"
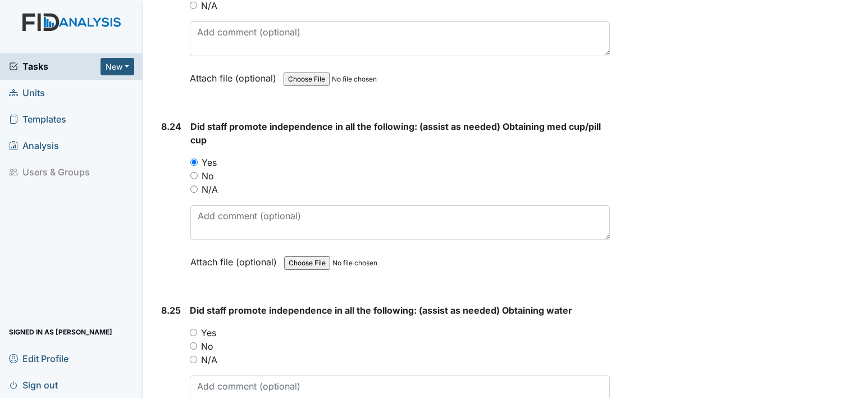
scroll to position [13030, 0]
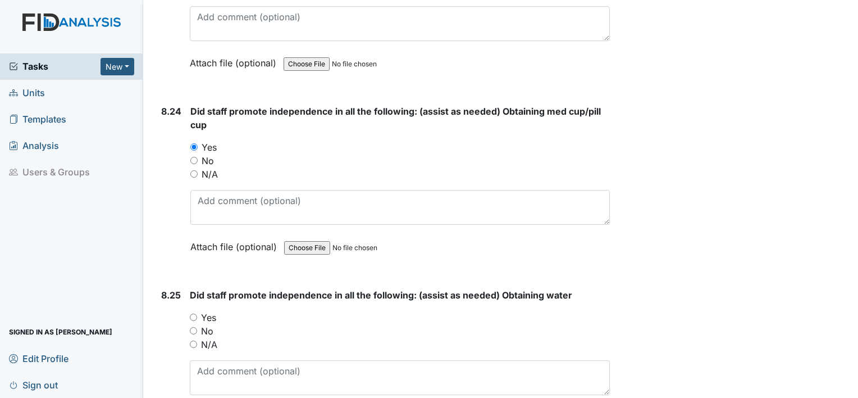
click at [191, 313] on input "Yes" at bounding box center [193, 316] width 7 height 7
radio input "true"
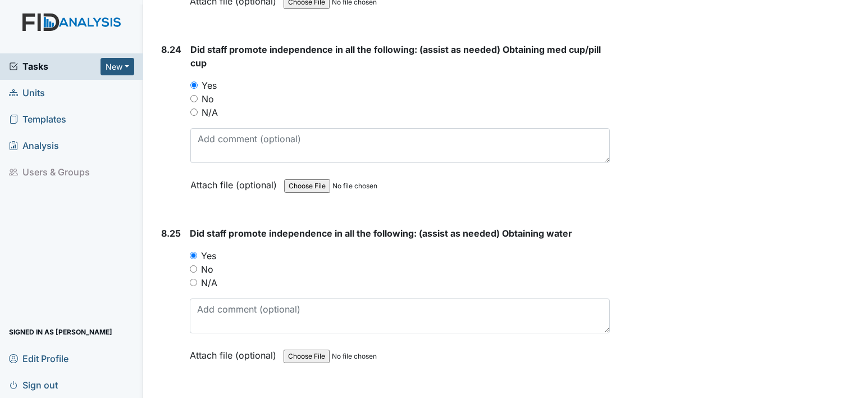
scroll to position [13199, 0]
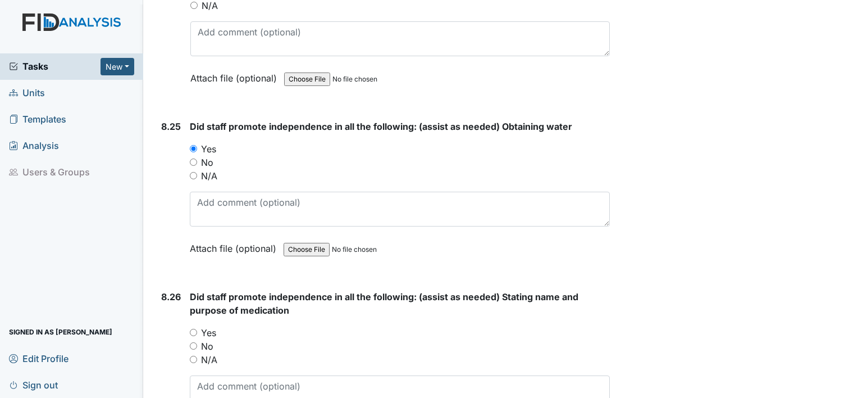
click at [192, 329] on input "Yes" at bounding box center [193, 332] width 7 height 7
radio input "true"
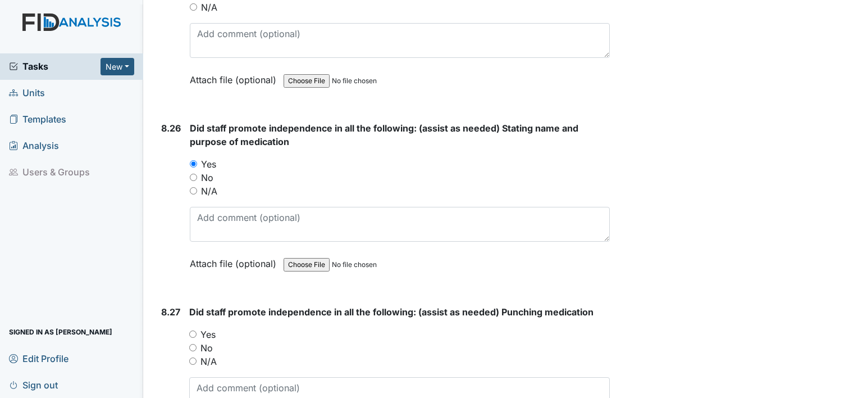
click at [192, 330] on input "Yes" at bounding box center [192, 333] width 7 height 7
radio input "true"
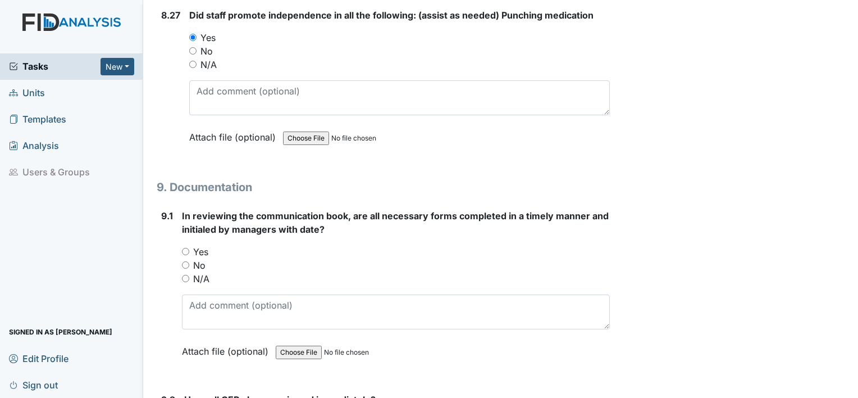
scroll to position [13704, 0]
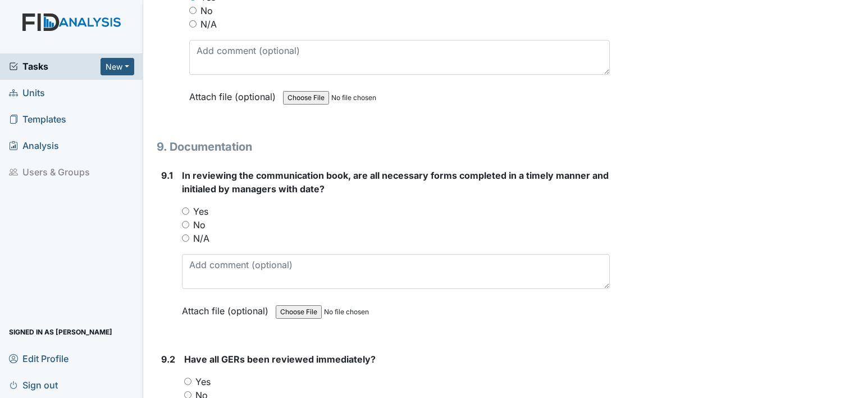
click at [183, 207] on input "Yes" at bounding box center [185, 210] width 7 height 7
radio input "true"
click at [189, 377] on input "Yes" at bounding box center [187, 380] width 7 height 7
radio input "true"
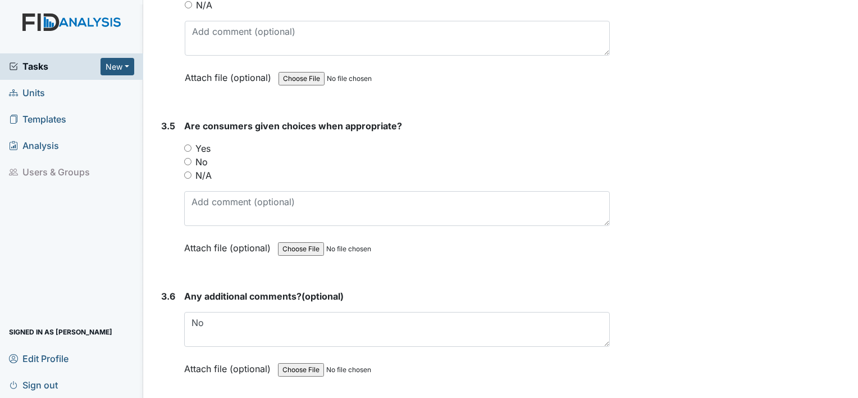
scroll to position [4718, 0]
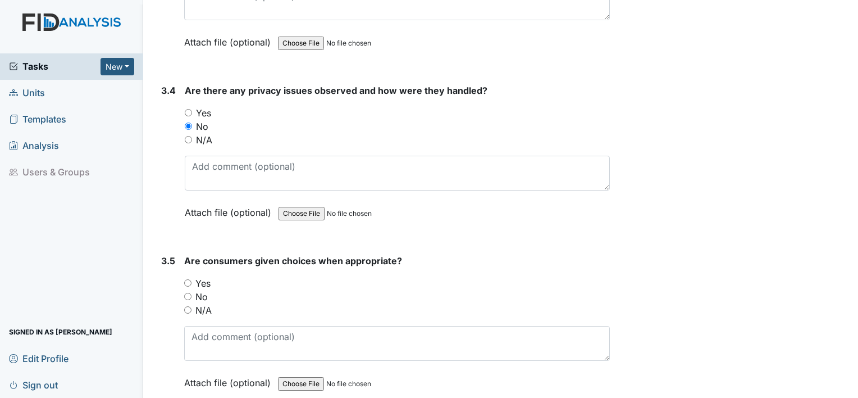
click at [187, 276] on div "Yes" at bounding box center [397, 282] width 426 height 13
click at [189, 279] on input "Yes" at bounding box center [187, 282] width 7 height 7
radio input "true"
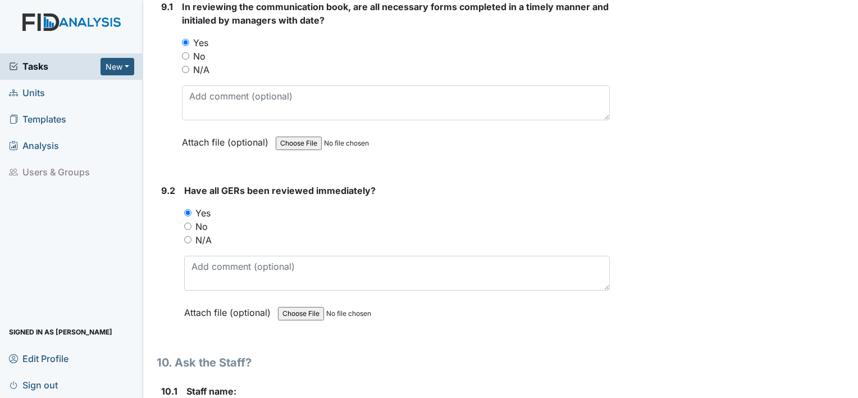
scroll to position [14097, 0]
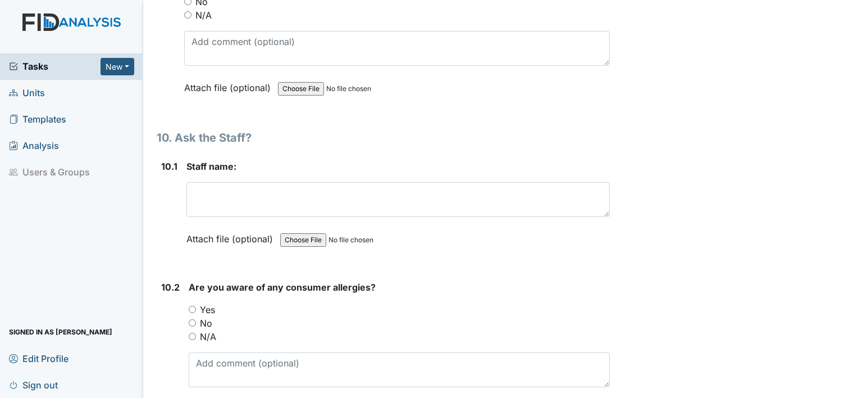
click at [190, 319] on input "No" at bounding box center [192, 322] width 7 height 7
radio input "true"
click at [200, 303] on label "Yes" at bounding box center [207, 309] width 15 height 13
click at [196, 306] on input "Yes" at bounding box center [192, 309] width 7 height 7
radio input "true"
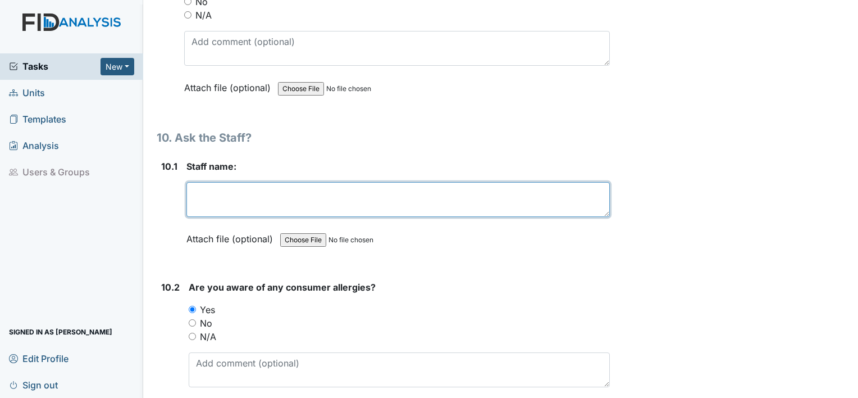
click at [231, 182] on textarea at bounding box center [397, 199] width 423 height 35
type textarea "t"
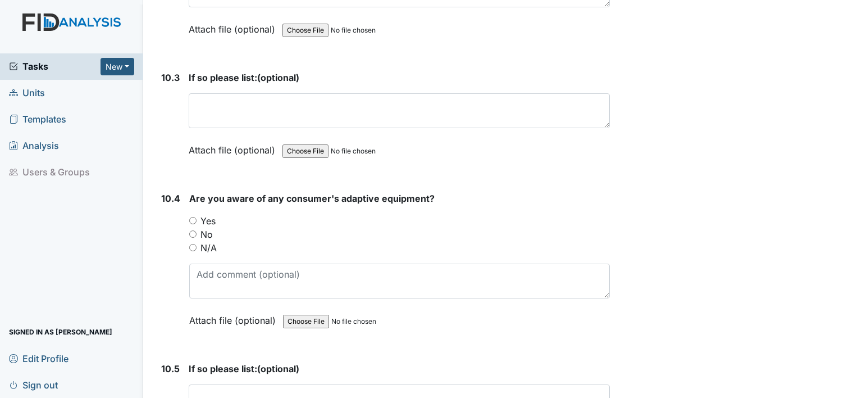
scroll to position [14490, 0]
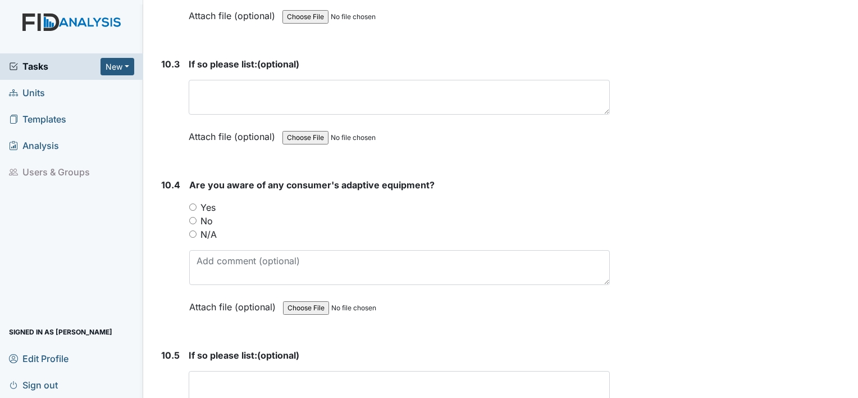
type textarea "[PERSON_NAME]"
click at [193, 203] on input "Yes" at bounding box center [192, 206] width 7 height 7
radio input "true"
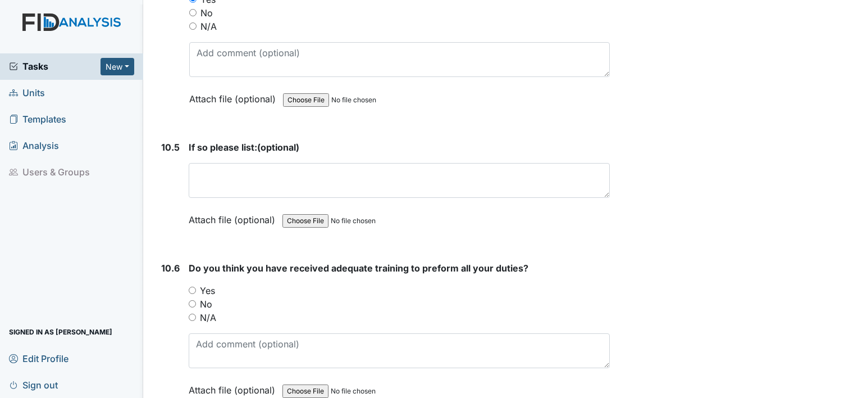
scroll to position [14771, 0]
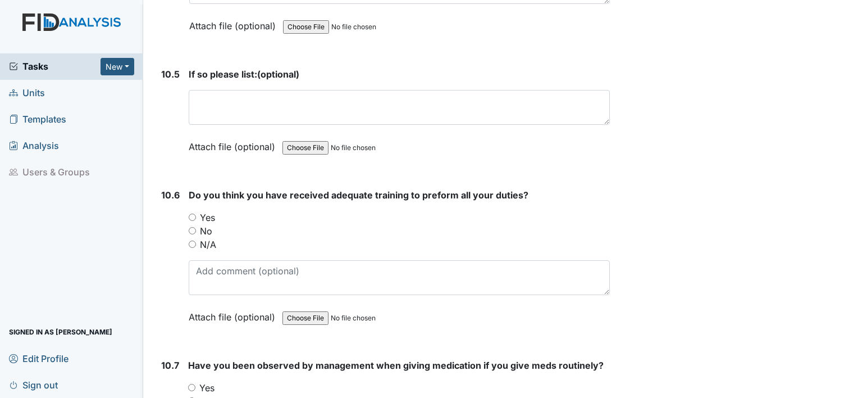
click at [193, 213] on input "Yes" at bounding box center [192, 216] width 7 height 7
radio input "true"
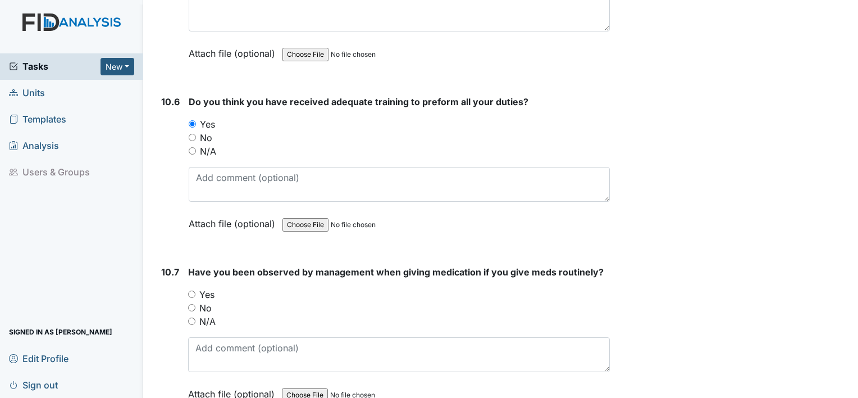
scroll to position [14884, 0]
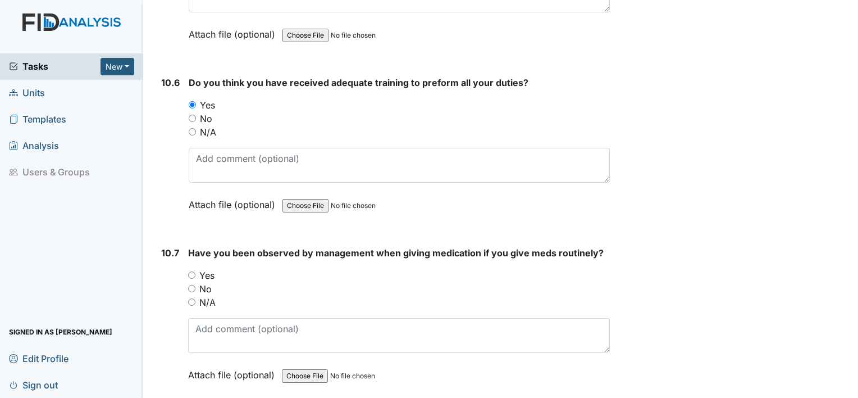
click at [189, 271] on input "Yes" at bounding box center [191, 274] width 7 height 7
radio input "true"
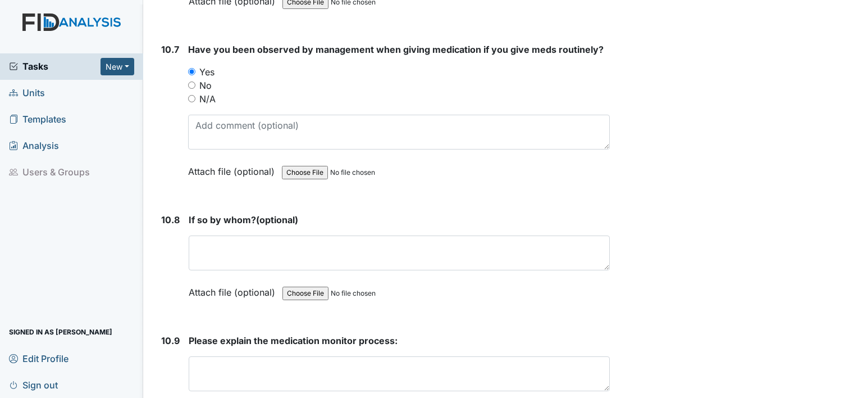
scroll to position [15122, 0]
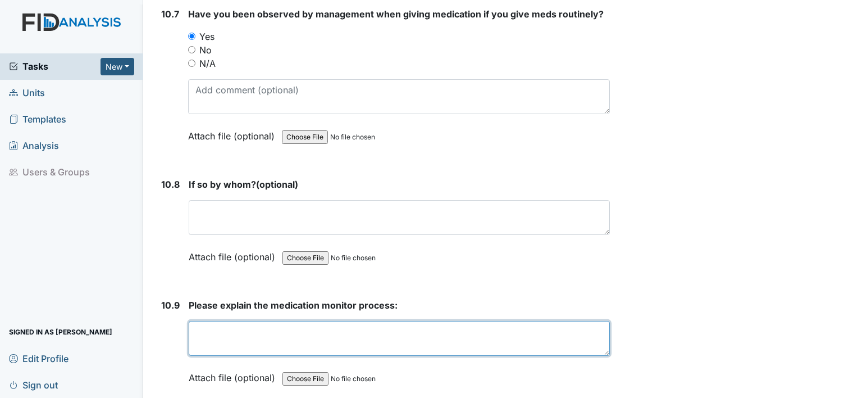
click at [210, 321] on textarea at bounding box center [399, 338] width 421 height 35
click at [243, 321] on textarea at bounding box center [399, 338] width 421 height 35
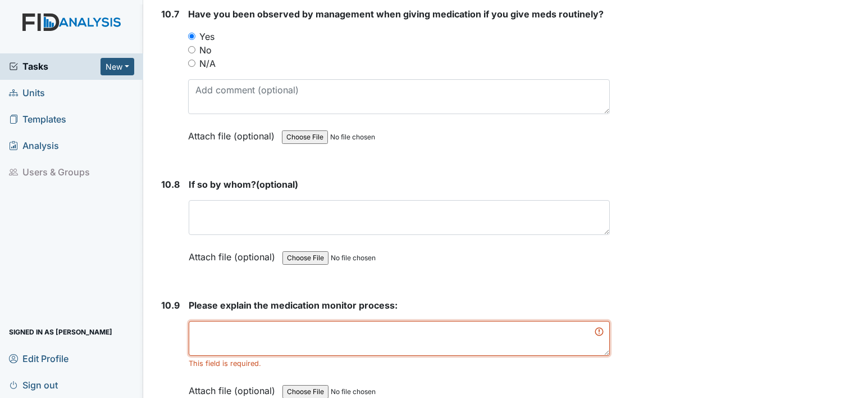
click at [221, 321] on textarea at bounding box center [399, 338] width 421 height 35
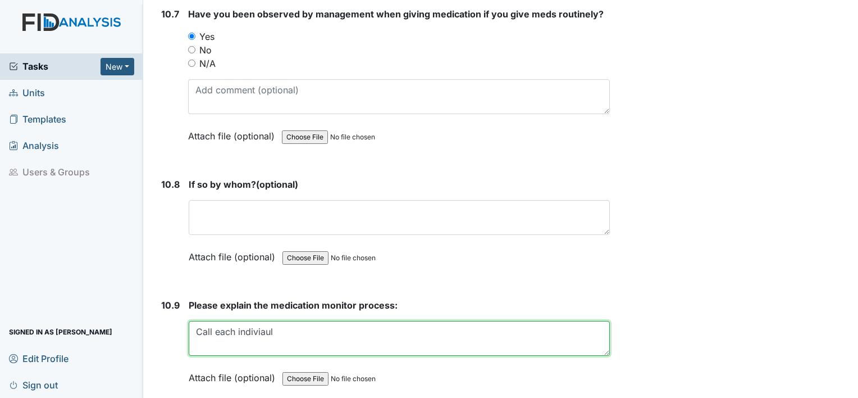
click at [270, 321] on textarea "Call each indiviaul" at bounding box center [399, 338] width 421 height 35
click at [272, 321] on textarea "Calling each l" at bounding box center [399, 338] width 421 height 35
type textarea "Calling each consumer in one by one have your"
